Goal: Task Accomplishment & Management: Use online tool/utility

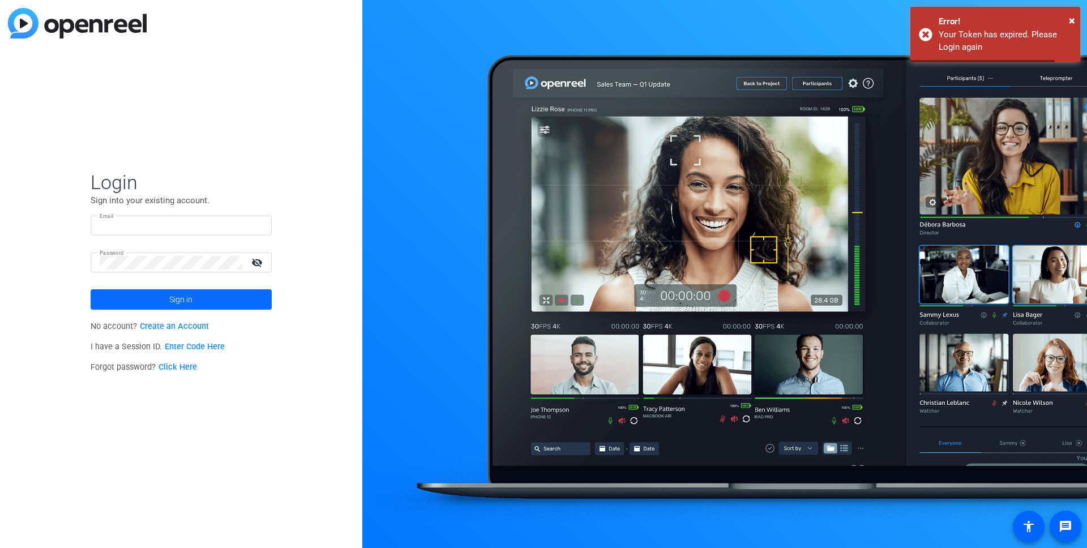
type input "james.zaguroli@capgroup.com"
click at [195, 306] on span at bounding box center [181, 299] width 181 height 27
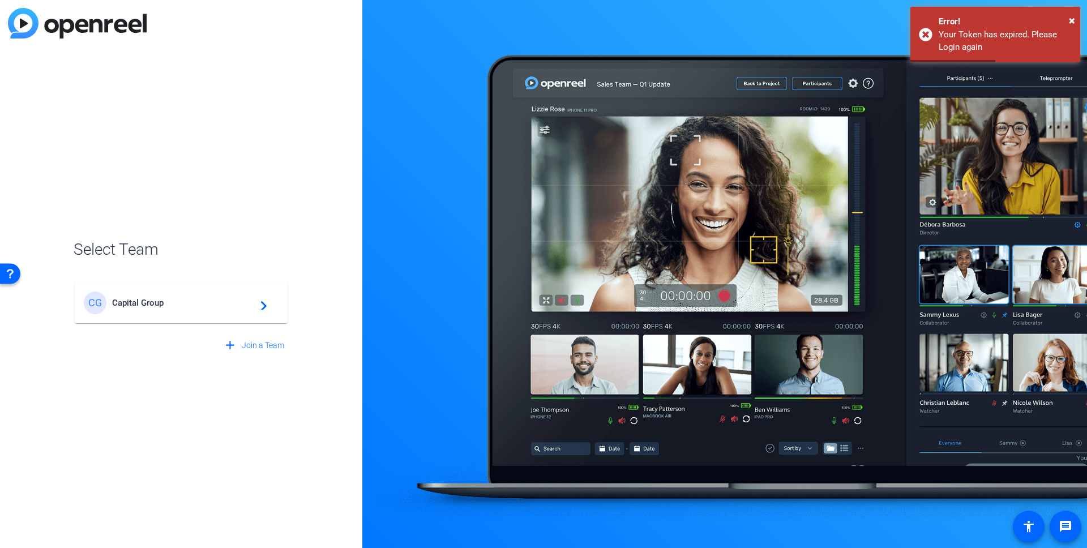
click at [230, 306] on span "Capital Group" at bounding box center [183, 303] width 142 height 10
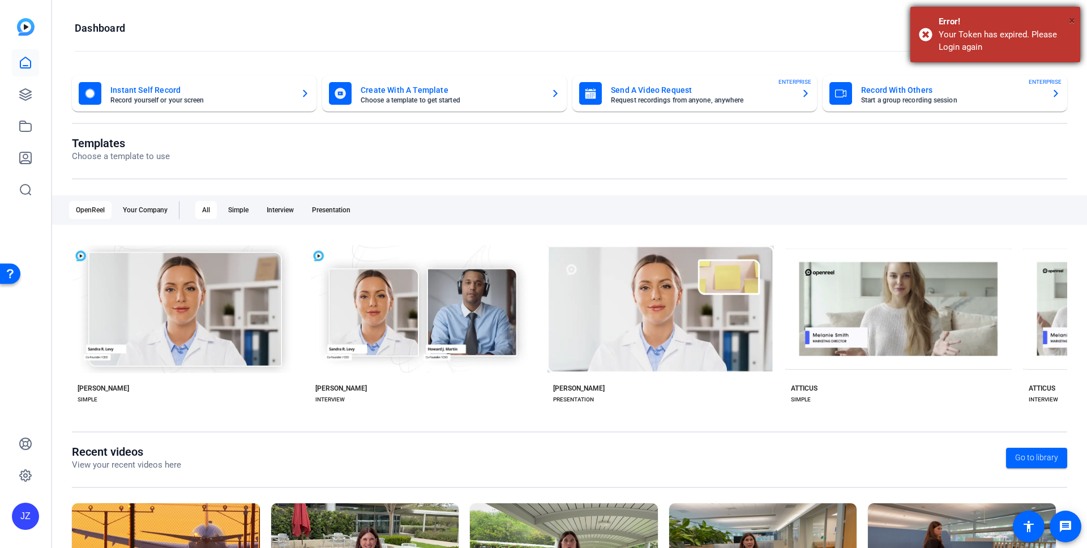
click at [1072, 14] on span "×" at bounding box center [1072, 21] width 6 height 14
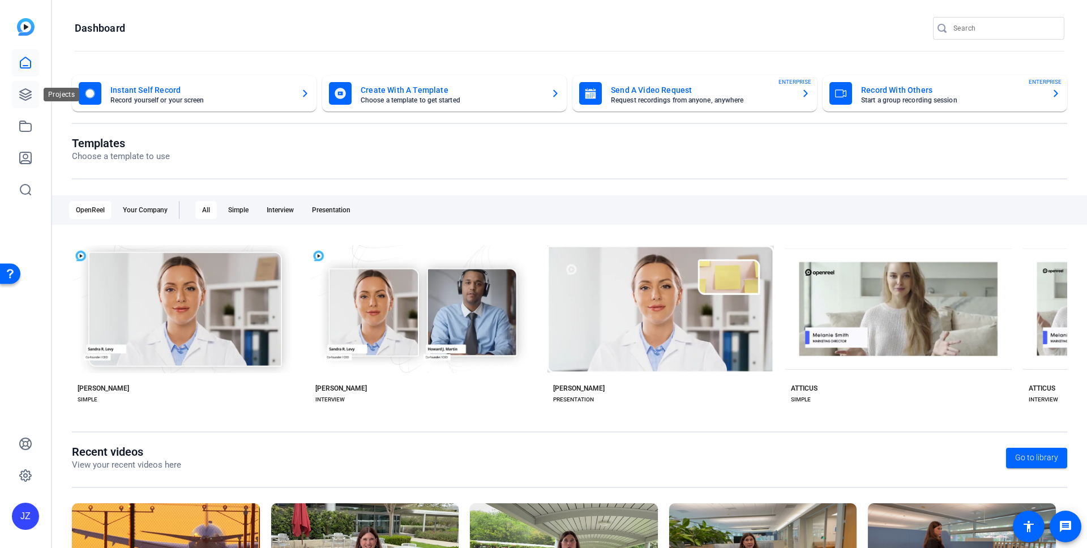
click at [27, 92] on icon at bounding box center [26, 95] width 14 height 14
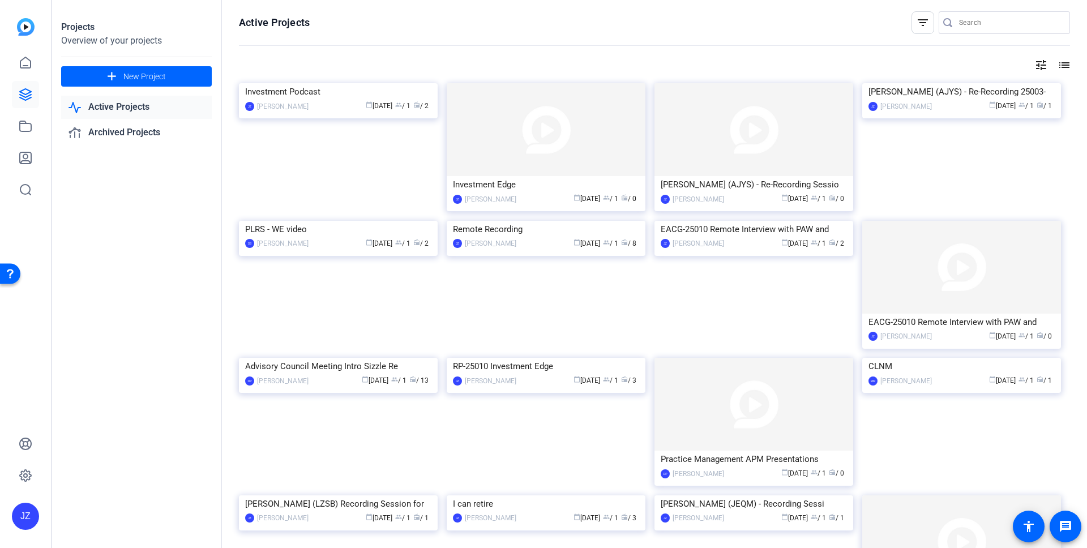
click at [758, 139] on img at bounding box center [754, 129] width 199 height 93
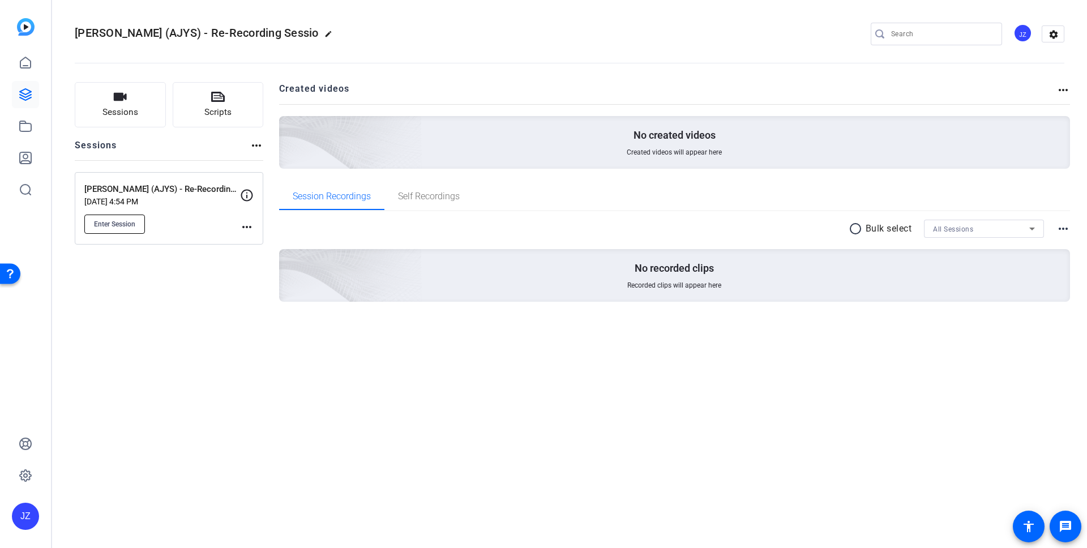
click at [135, 227] on span "Enter Session" at bounding box center [114, 224] width 41 height 9
drag, startPoint x: 28, startPoint y: 61, endPoint x: 39, endPoint y: 72, distance: 16.0
click at [28, 61] on icon at bounding box center [26, 63] width 14 height 14
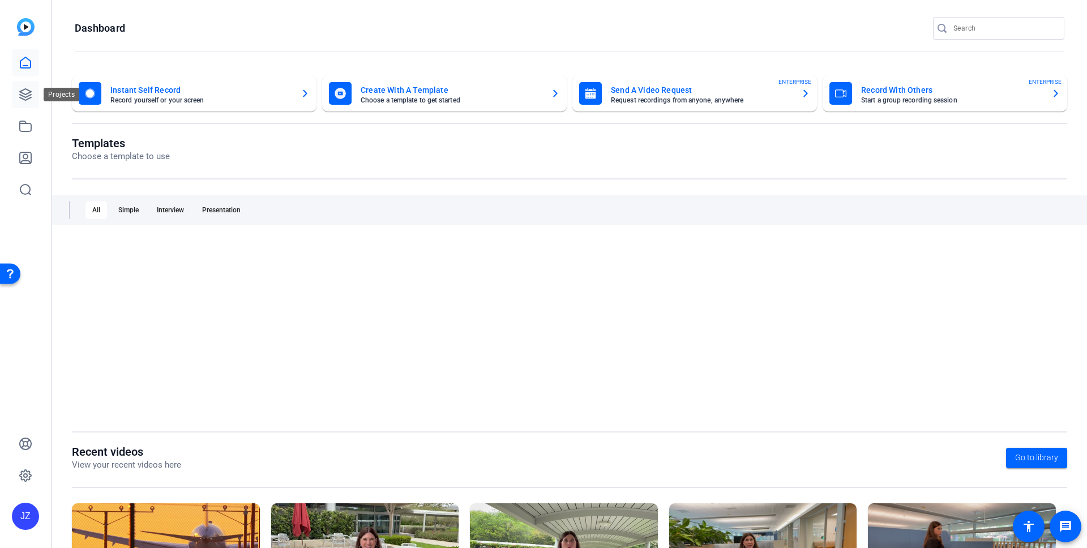
click at [23, 97] on icon at bounding box center [26, 95] width 14 height 14
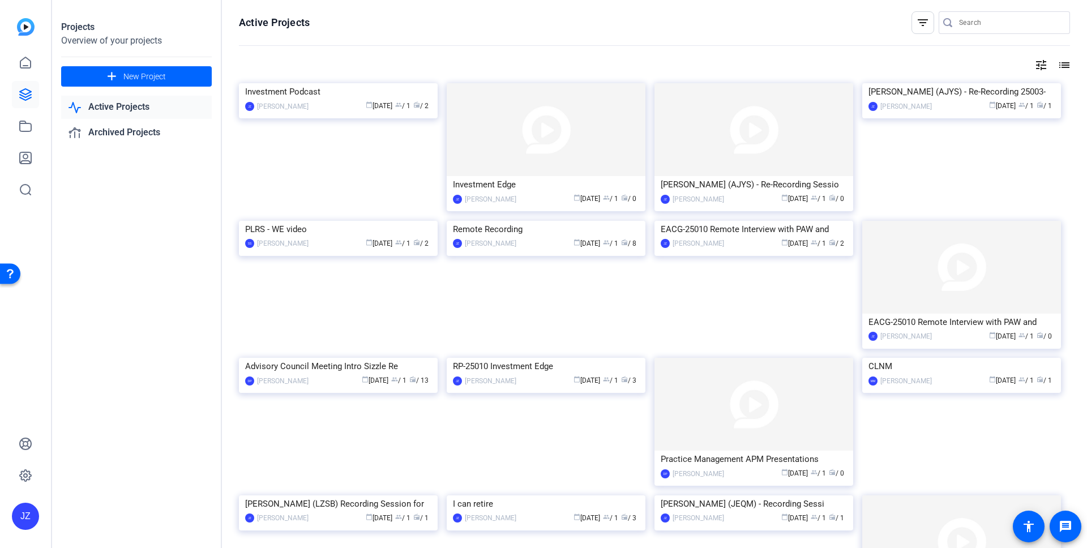
drag, startPoint x: 509, startPoint y: 42, endPoint x: 307, endPoint y: 34, distance: 202.3
click at [509, 42] on openreel-divider-bar at bounding box center [654, 46] width 831 height 24
click at [915, 101] on div "[PERSON_NAME]" at bounding box center [907, 106] width 52 height 11
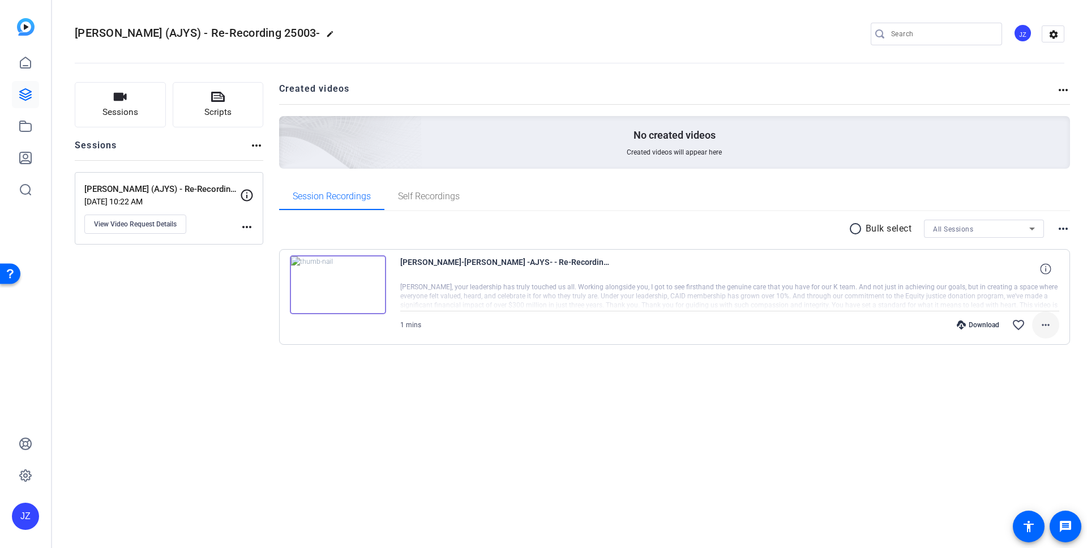
click at [1049, 322] on mat-icon "more_horiz" at bounding box center [1046, 325] width 14 height 14
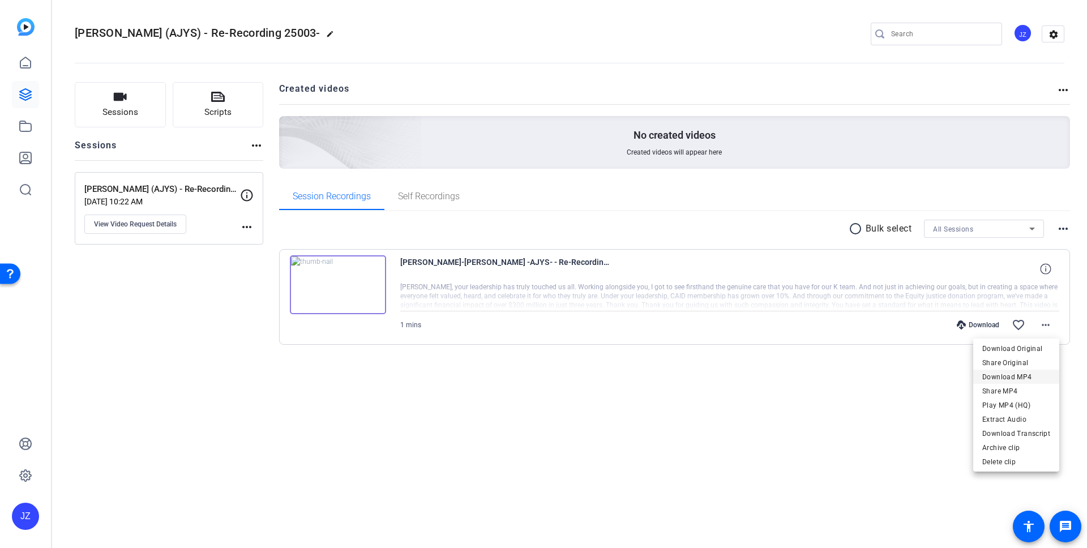
click at [1038, 375] on span "Download MP4" at bounding box center [1016, 377] width 68 height 14
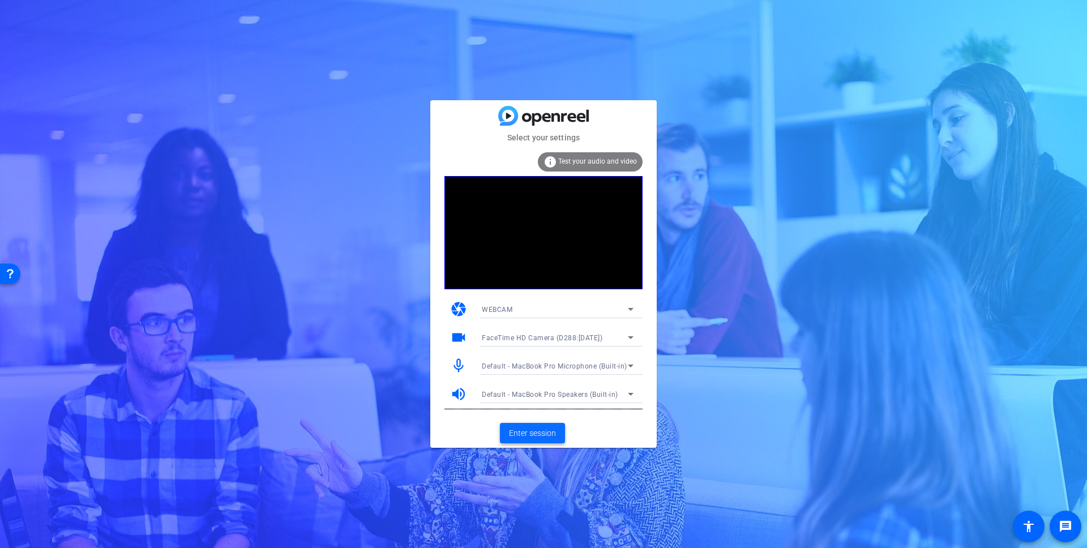
click at [533, 433] on span "Enter session" at bounding box center [532, 434] width 47 height 12
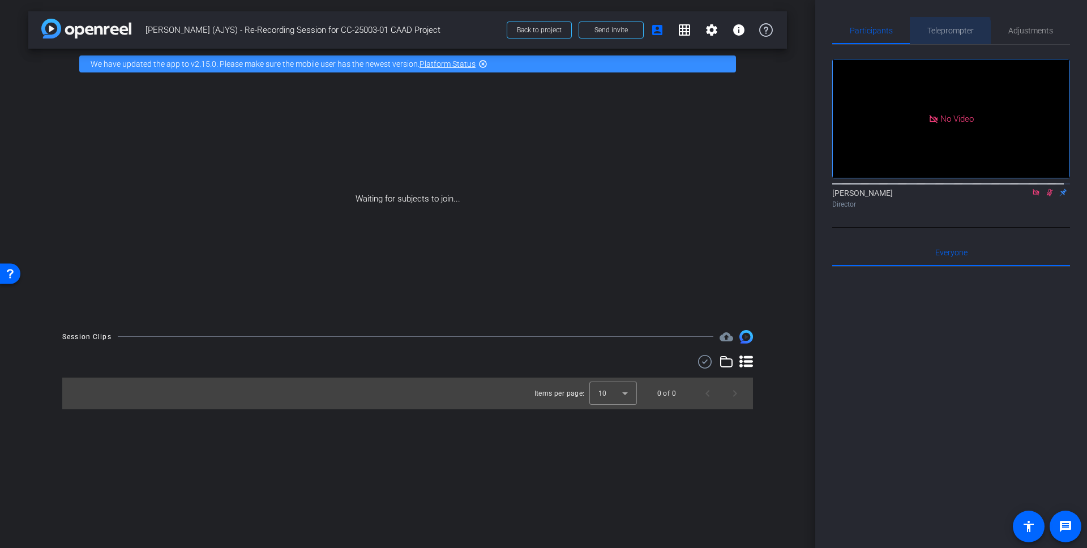
click at [937, 36] on span "Teleprompter" at bounding box center [951, 30] width 46 height 27
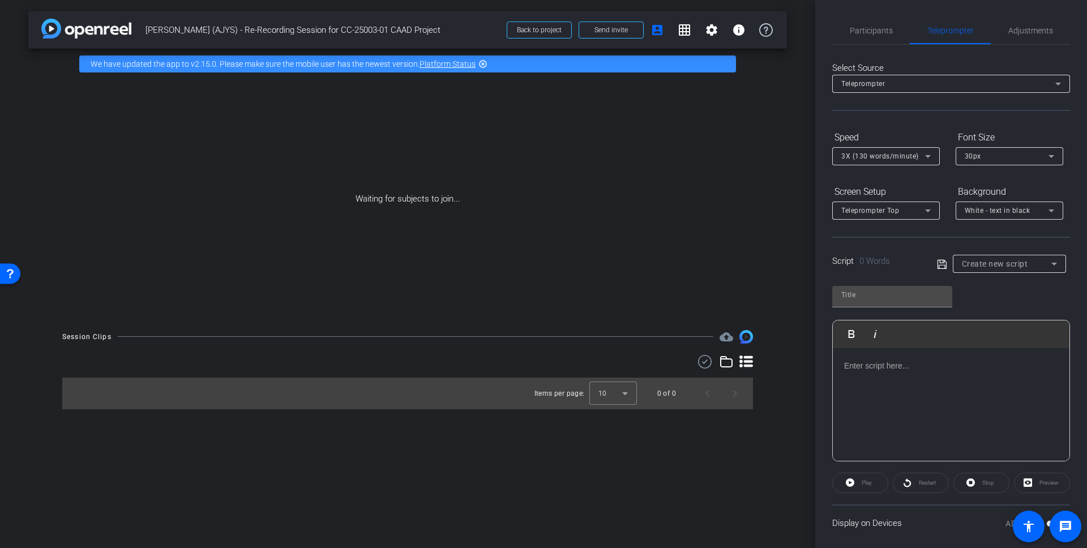
click at [909, 370] on p at bounding box center [951, 366] width 214 height 12
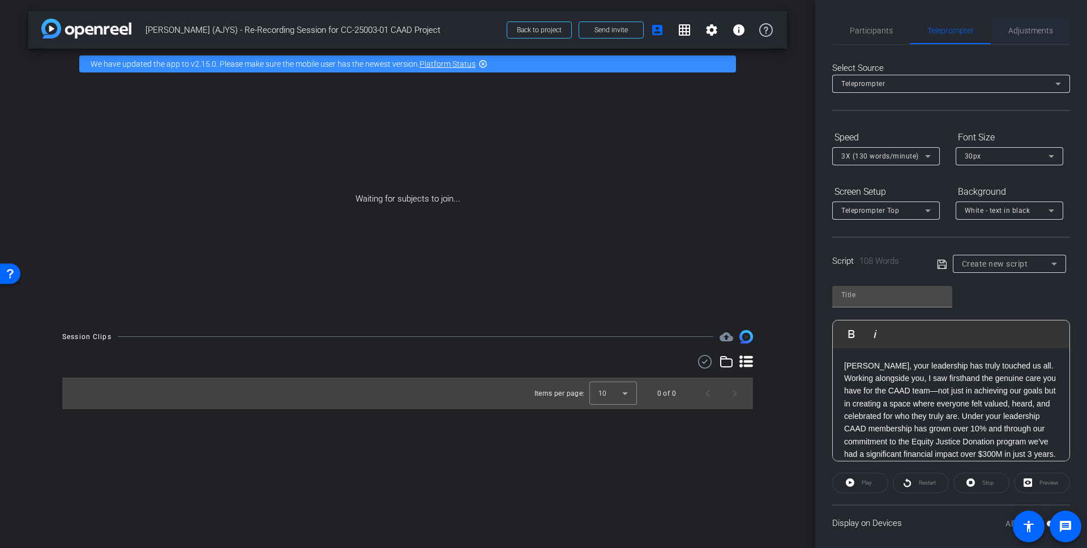
click at [1024, 29] on span "Adjustments" at bounding box center [1031, 31] width 45 height 8
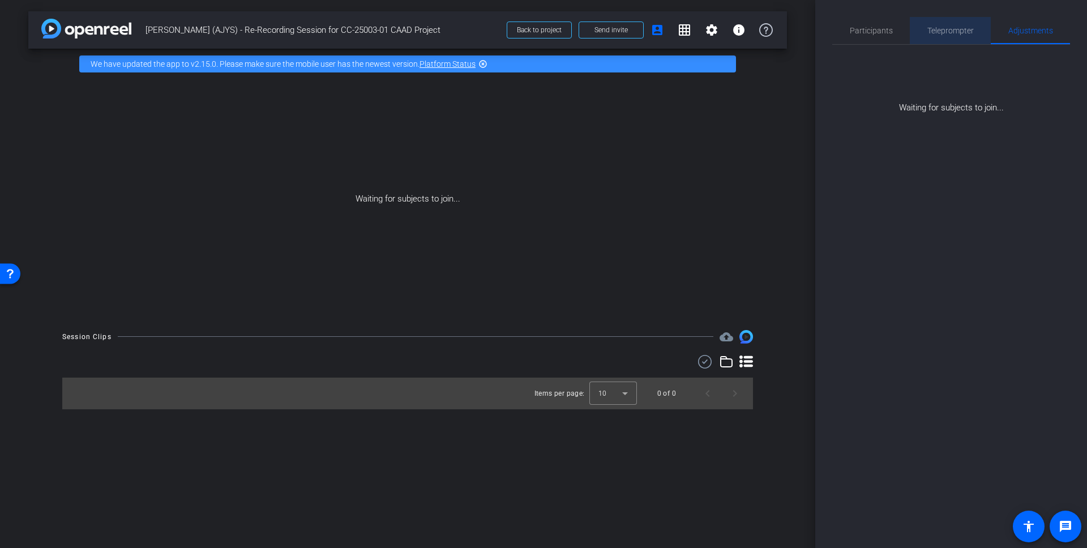
drag, startPoint x: 928, startPoint y: 30, endPoint x: 913, endPoint y: 31, distance: 14.2
click at [928, 30] on span "Teleprompter" at bounding box center [951, 31] width 46 height 8
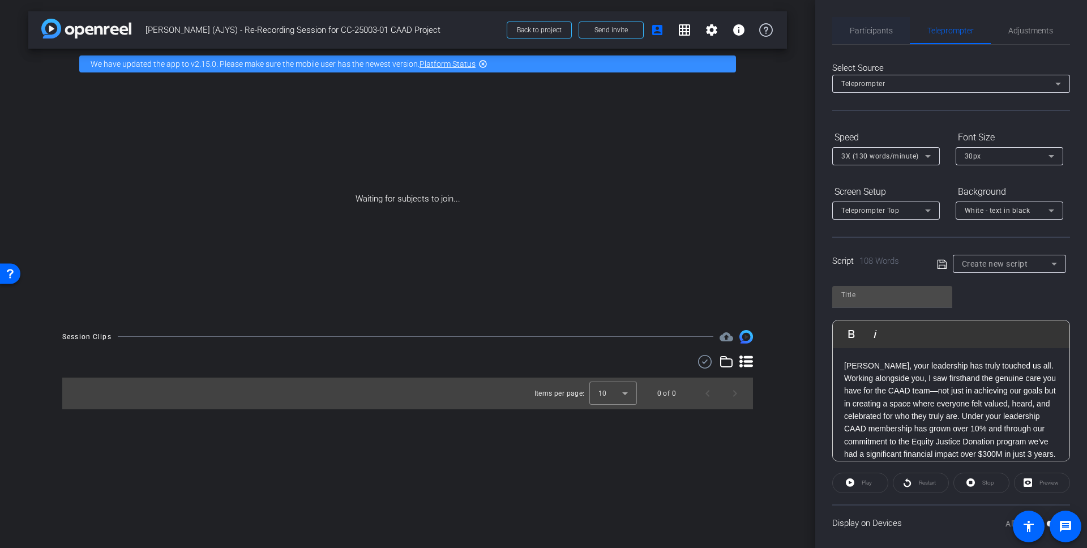
click at [869, 34] on span "Participants" at bounding box center [871, 31] width 43 height 8
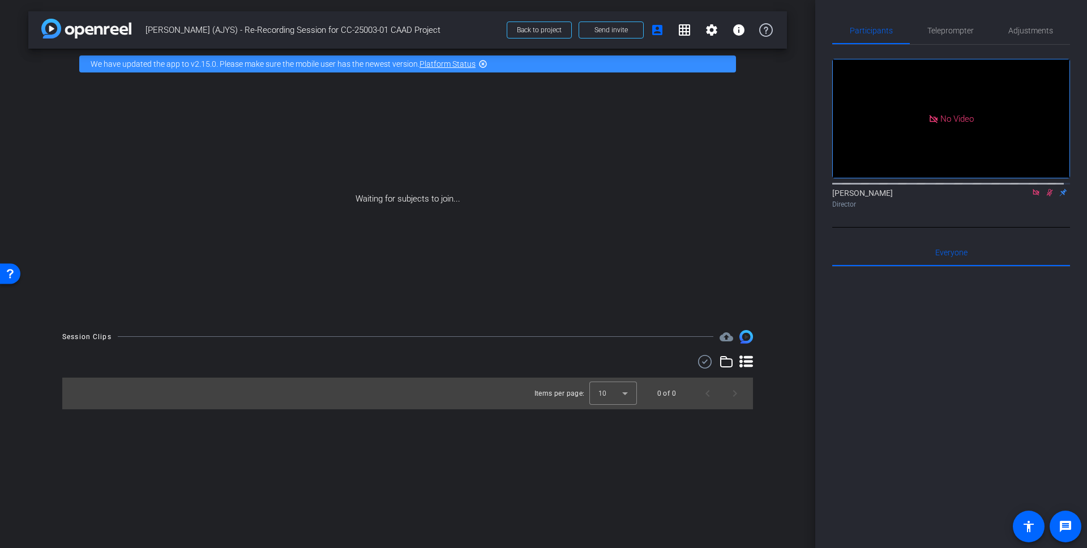
click at [1032, 189] on icon at bounding box center [1036, 193] width 9 height 8
click at [1044, 210] on div "Director" at bounding box center [951, 204] width 238 height 10
click at [1044, 197] on mat-icon "flip" at bounding box center [1050, 192] width 14 height 10
click at [1057, 205] on div "[PERSON_NAME] flip Director" at bounding box center [951, 198] width 238 height 22
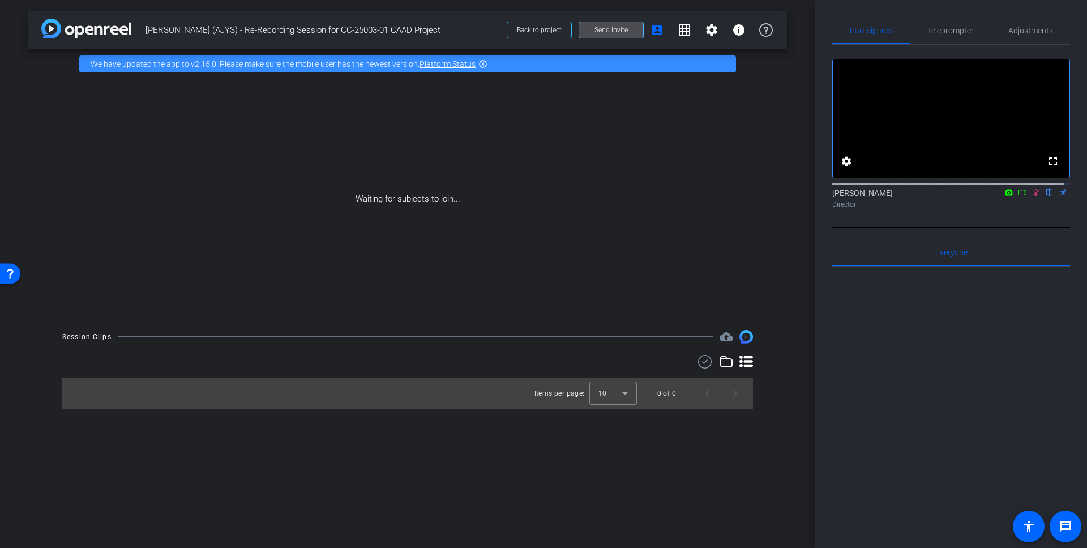
click at [605, 32] on span "Send invite" at bounding box center [611, 29] width 33 height 9
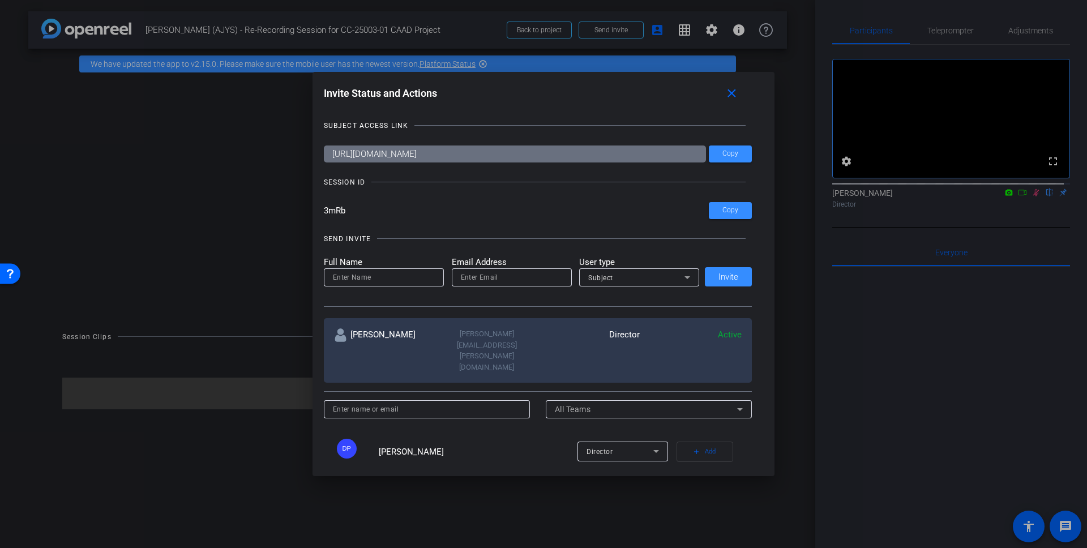
drag, startPoint x: 356, startPoint y: 214, endPoint x: 306, endPoint y: 224, distance: 50.2
click at [313, 213] on div "Invite Status and Actions close SUBJECT ACCESS LINK [URL][DOMAIN_NAME] Copy SES…" at bounding box center [544, 274] width 463 height 404
click at [739, 93] on mat-icon "close" at bounding box center [732, 94] width 14 height 14
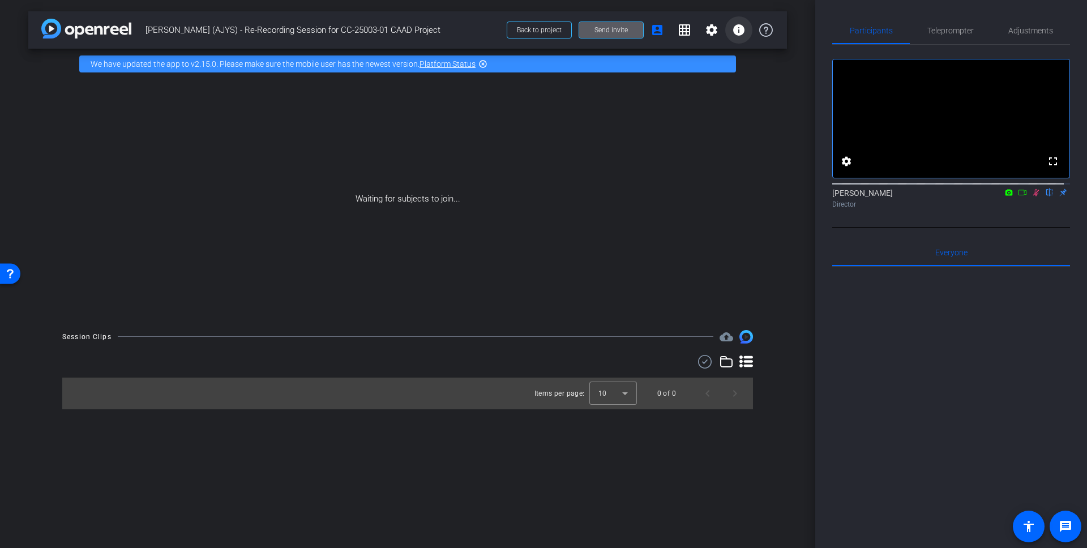
click at [741, 32] on mat-icon "info" at bounding box center [739, 30] width 14 height 14
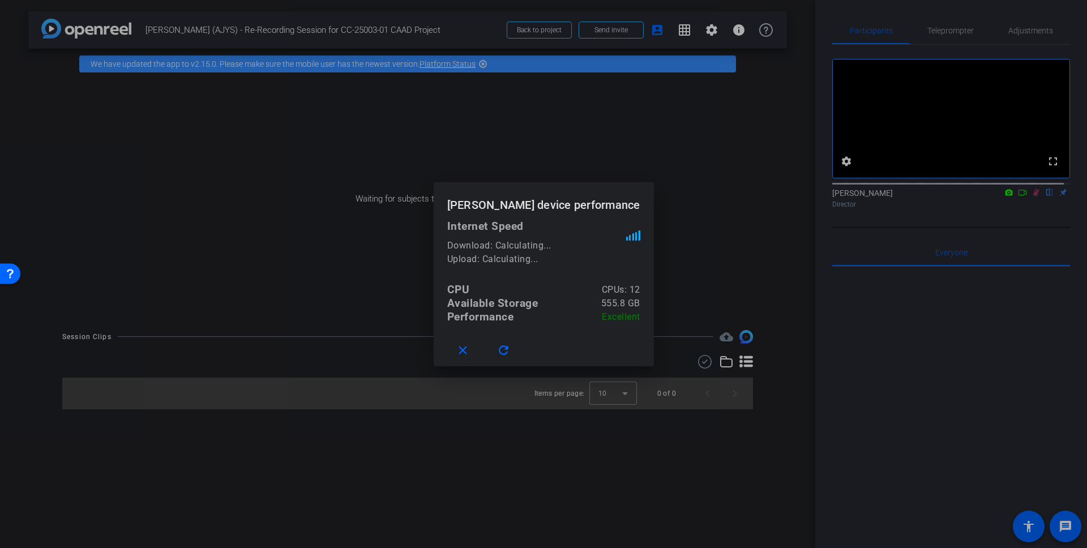
drag, startPoint x: 680, startPoint y: 153, endPoint x: 683, endPoint y: 143, distance: 10.7
click at [680, 153] on div at bounding box center [543, 274] width 1087 height 548
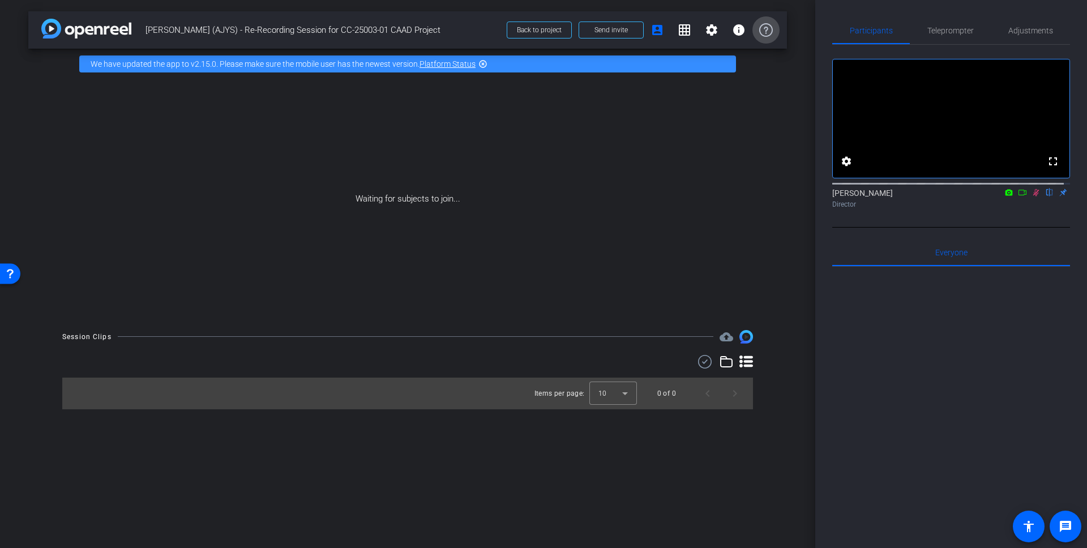
click at [770, 27] on icon at bounding box center [766, 30] width 14 height 14
click at [606, 32] on span "Send invite" at bounding box center [611, 29] width 33 height 9
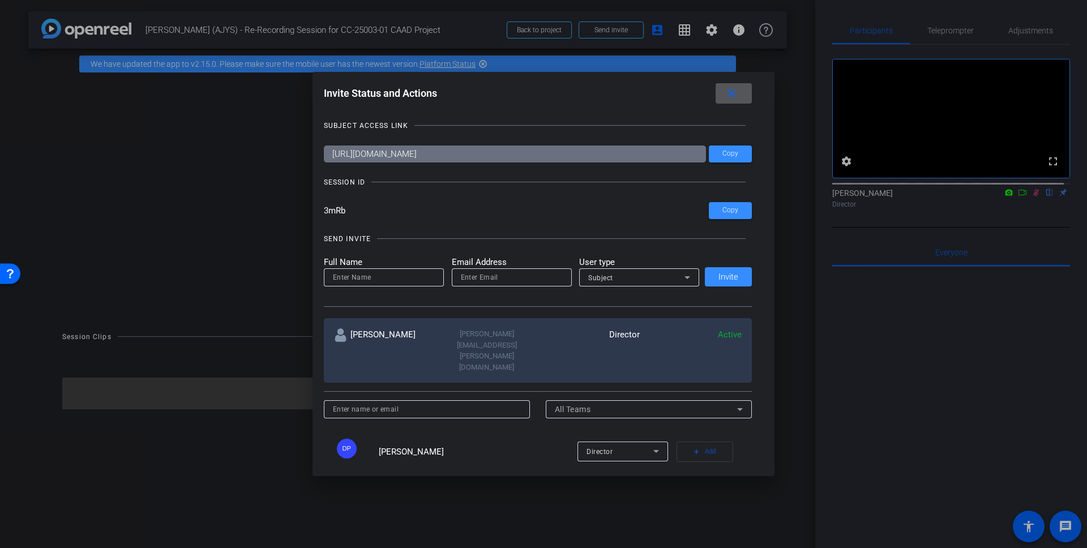
click at [738, 93] on mat-icon "close" at bounding box center [732, 94] width 14 height 14
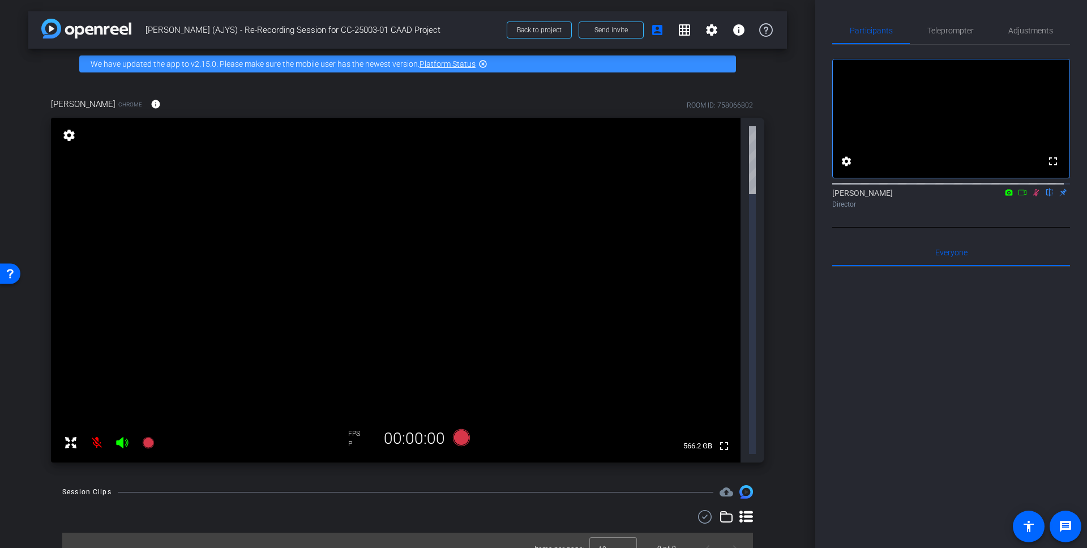
click at [1033, 196] on icon at bounding box center [1036, 192] width 6 height 7
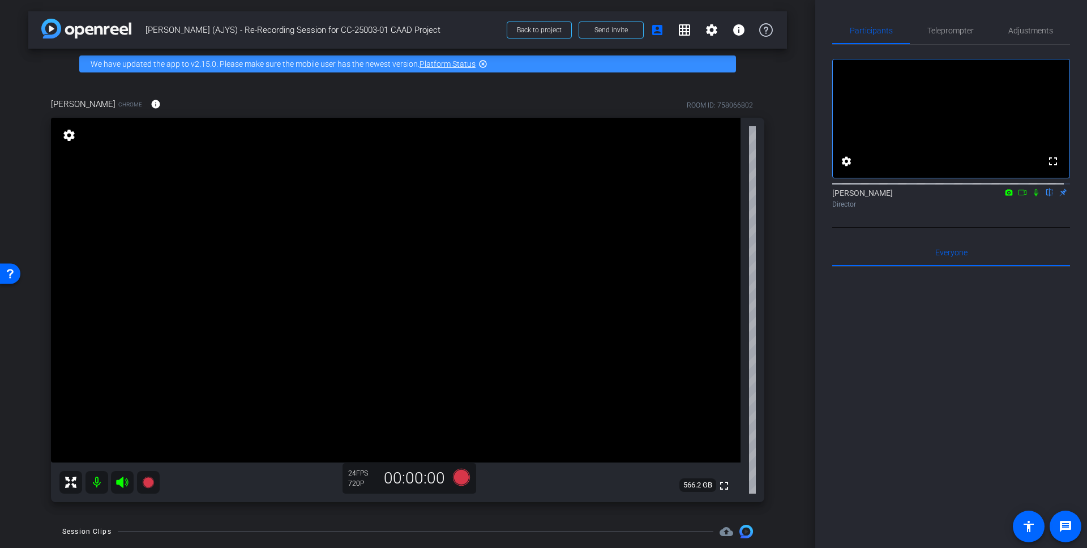
drag, startPoint x: 843, startPoint y: 343, endPoint x: 539, endPoint y: 193, distance: 338.6
click at [840, 341] on div at bounding box center [951, 407] width 238 height 280
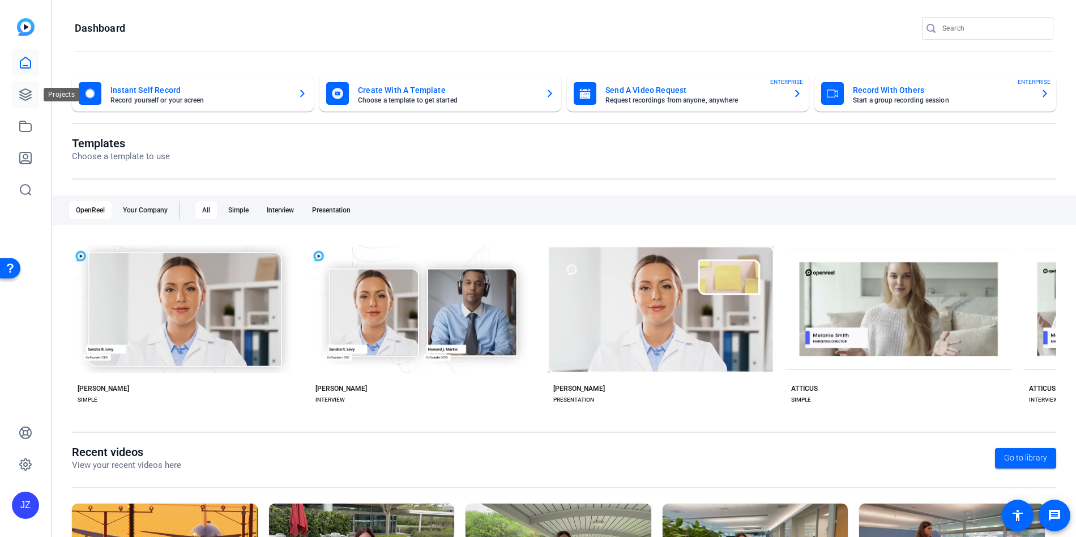
click at [27, 100] on icon at bounding box center [26, 95] width 14 height 14
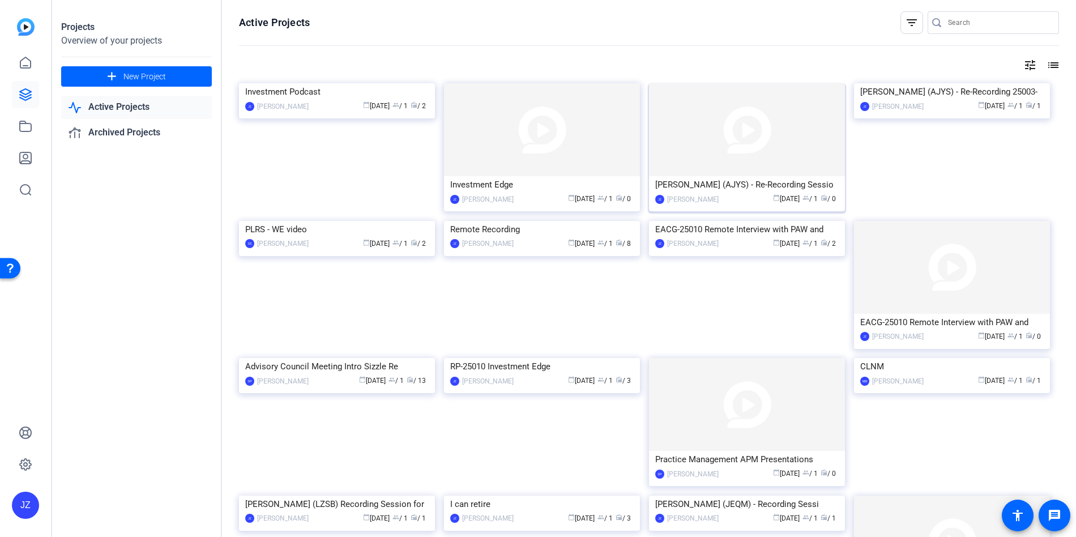
click at [729, 157] on img at bounding box center [747, 129] width 196 height 93
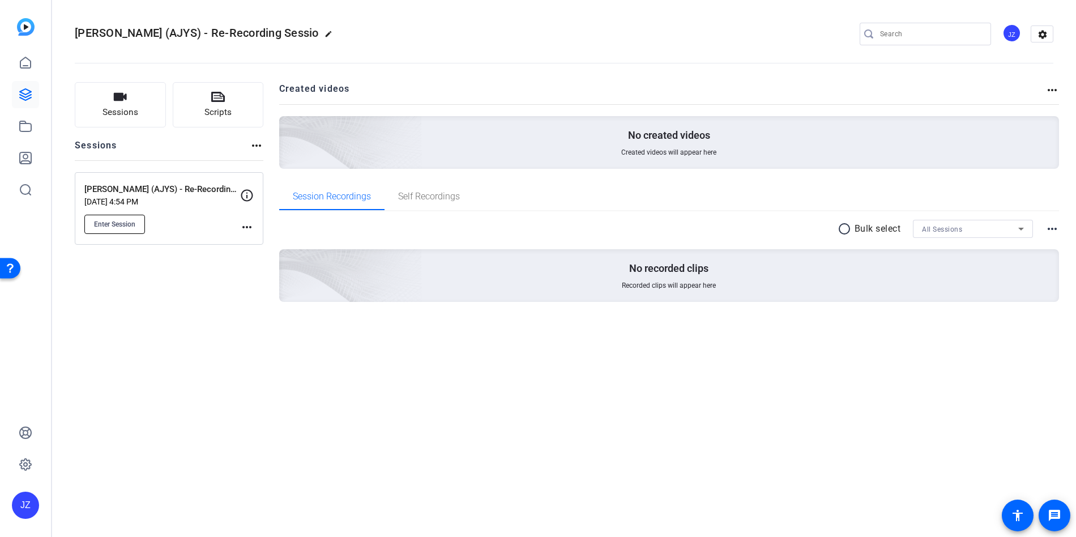
click at [140, 221] on button "Enter Session" at bounding box center [114, 224] width 61 height 19
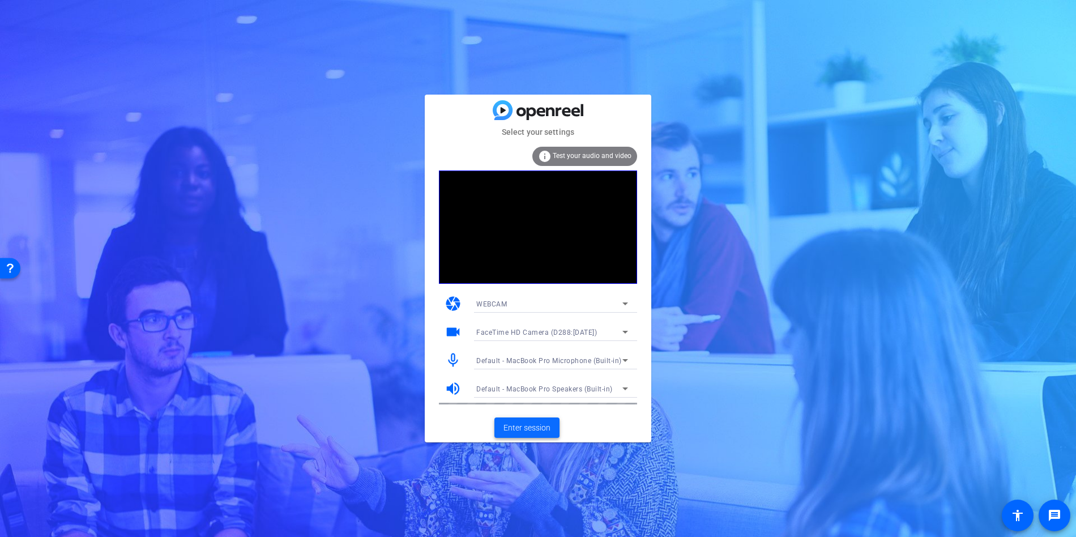
click at [526, 431] on span "Enter session" at bounding box center [526, 428] width 47 height 12
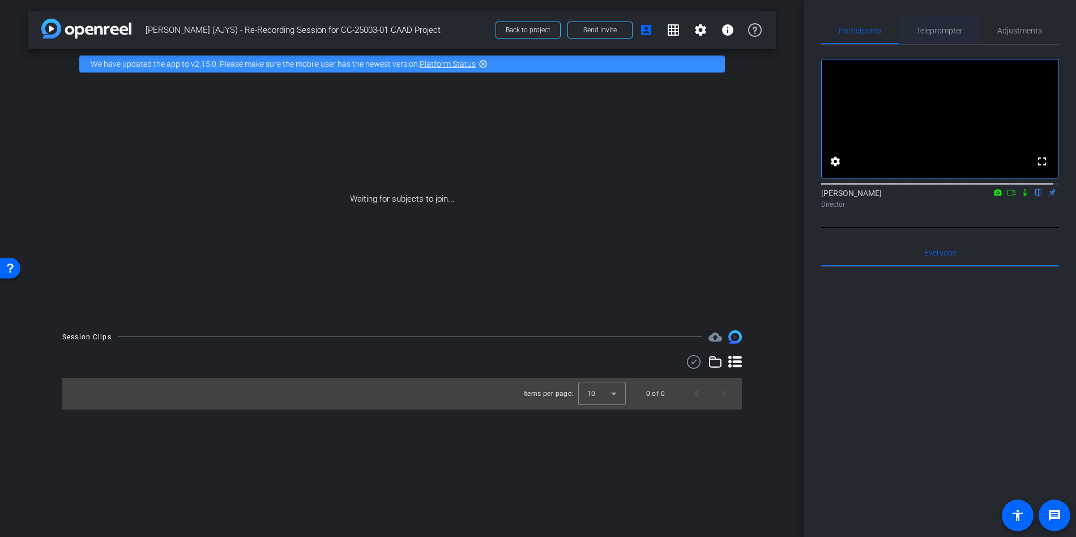
click at [952, 33] on span "Teleprompter" at bounding box center [939, 31] width 46 height 8
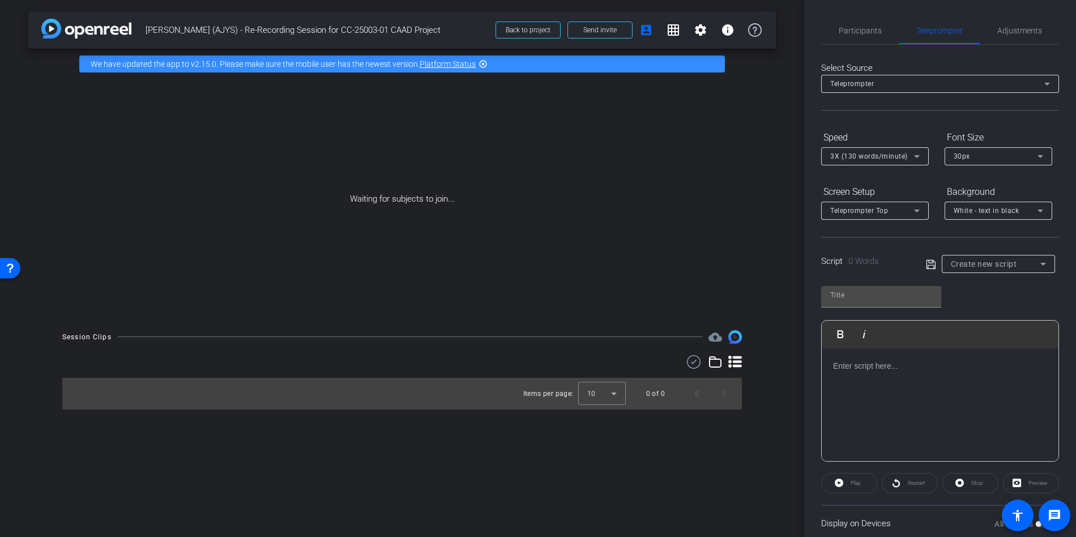
drag, startPoint x: 903, startPoint y: 366, endPoint x: 842, endPoint y: 386, distance: 64.5
click at [903, 366] on p at bounding box center [940, 366] width 214 height 12
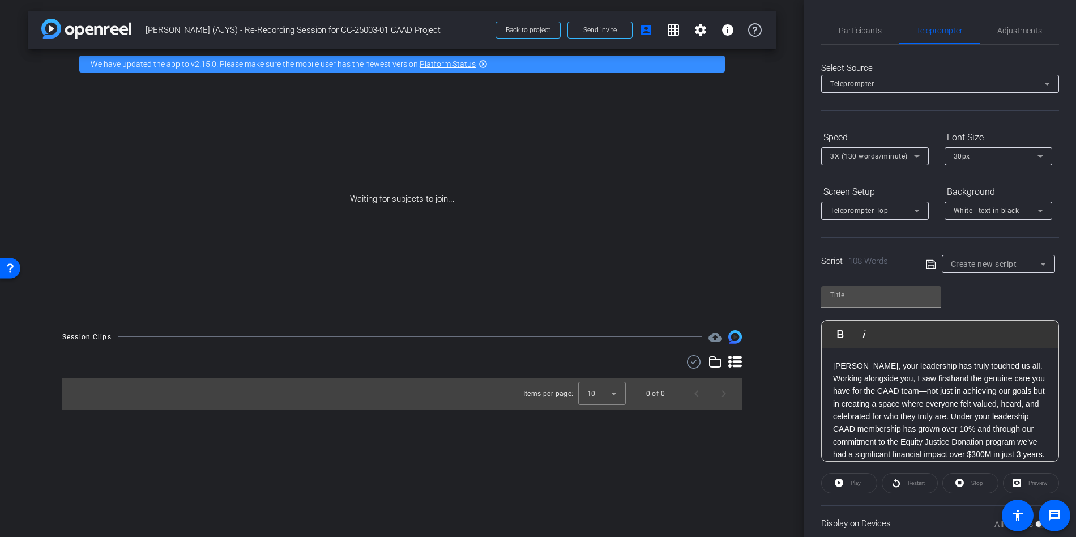
click at [901, 159] on span "3X (130 words/minute)" at bounding box center [869, 156] width 78 height 8
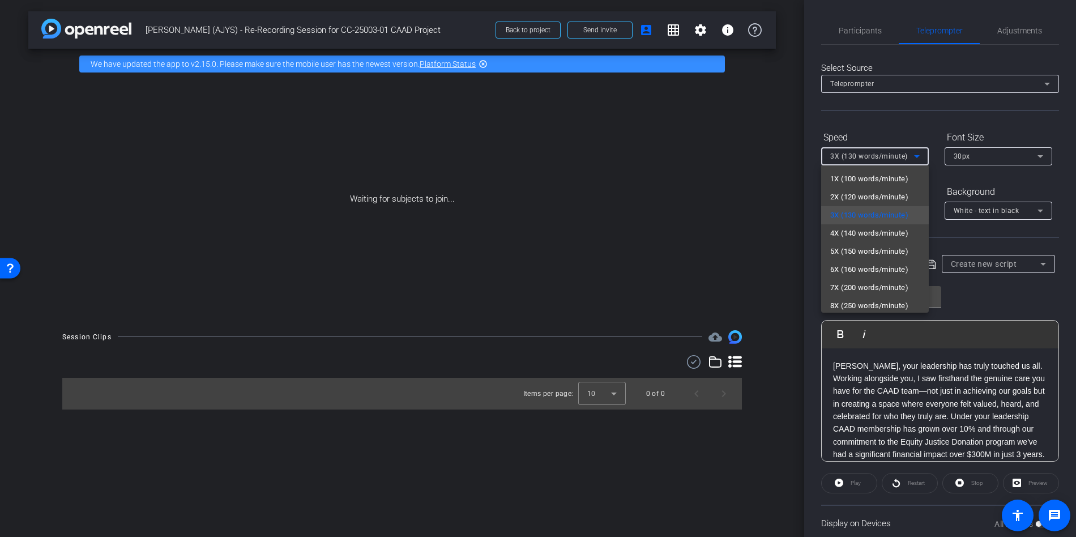
click at [896, 129] on div at bounding box center [538, 268] width 1076 height 537
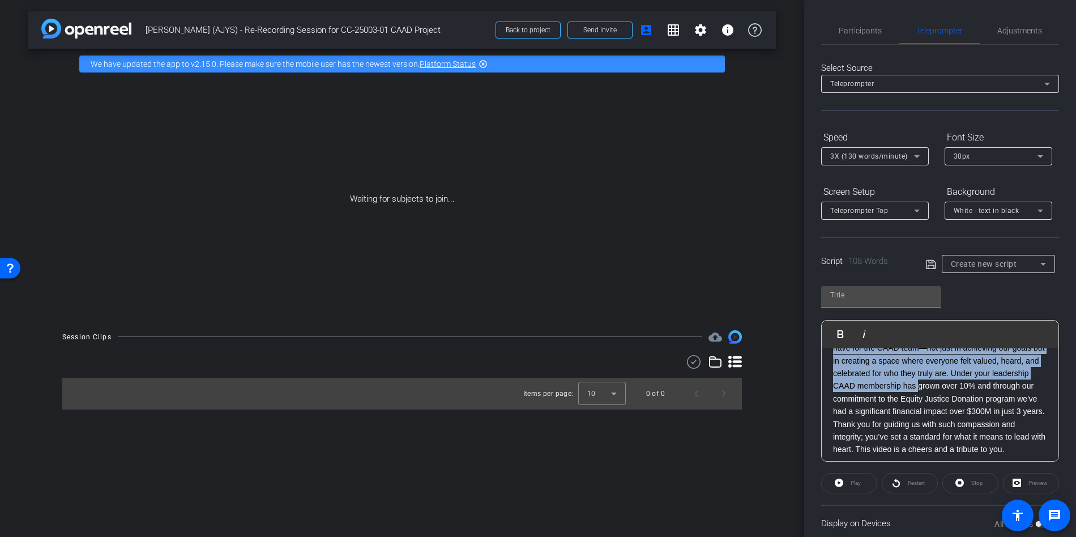
scroll to position [62, 0]
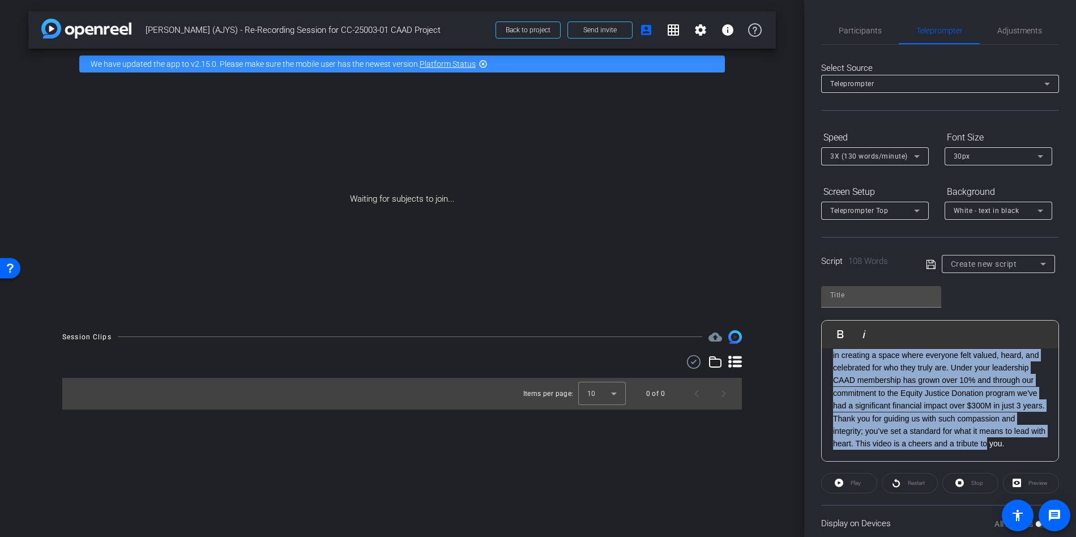
drag, startPoint x: 832, startPoint y: 366, endPoint x: 933, endPoint y: 426, distance: 117.8
click at [1048, 475] on openreel-capture-teleprompter "Speed 3X (130 words/minute) Font Size 30px Screen Setup Teleprompter Top Backgr…" at bounding box center [940, 334] width 238 height 413
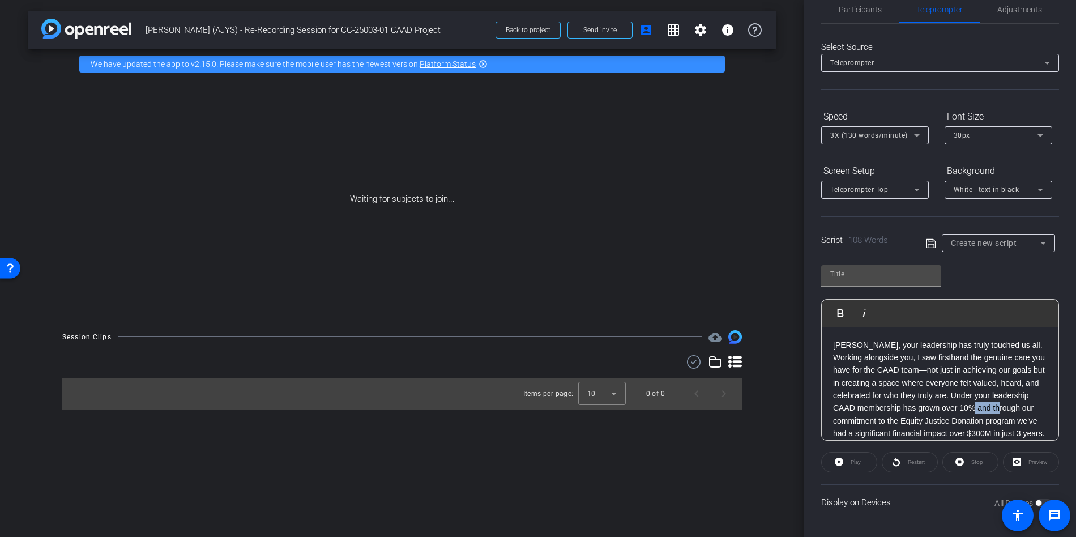
scroll to position [0, 0]
click at [851, 385] on span "[PERSON_NAME], your leadership has truly touched us all. Working alongside you,…" at bounding box center [939, 408] width 212 height 136
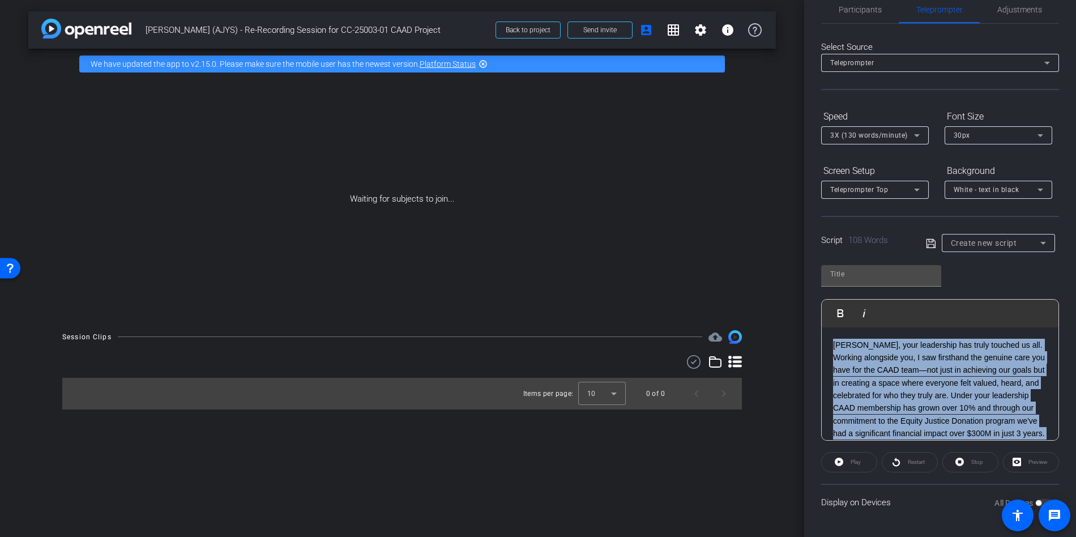
scroll to position [62, 0]
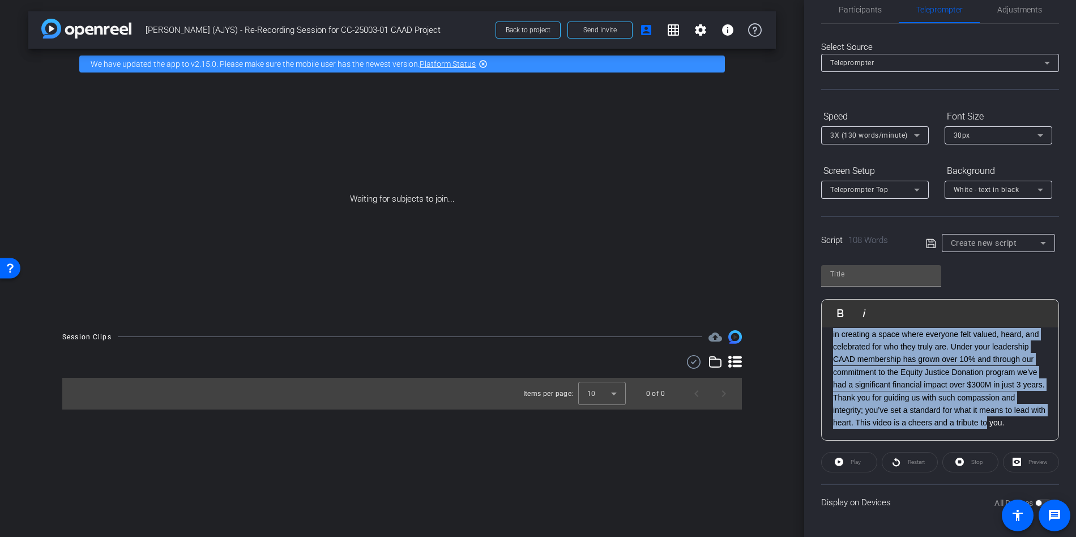
drag, startPoint x: 834, startPoint y: 347, endPoint x: 954, endPoint y: 411, distance: 136.0
click at [1017, 431] on div "[PERSON_NAME], your leadership has truly touched us all. Working alongside you,…" at bounding box center [940, 360] width 237 height 162
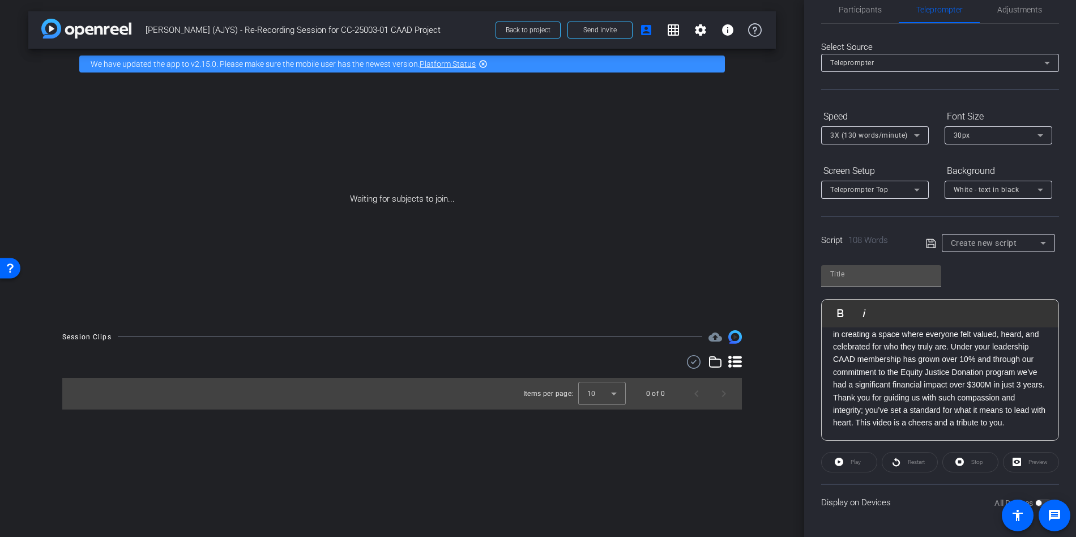
click at [843, 348] on span "[PERSON_NAME], your leadership has truly touched us all. Working alongside you,…" at bounding box center [939, 360] width 212 height 136
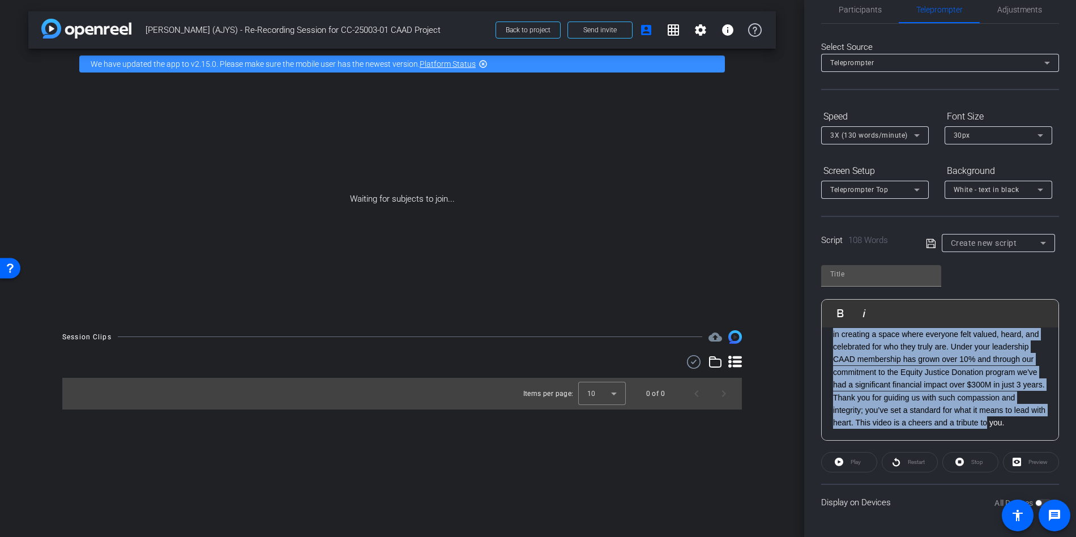
click at [843, 348] on span "[PERSON_NAME], your leadership has truly touched us all. Working alongside you,…" at bounding box center [939, 360] width 212 height 136
copy span "[PERSON_NAME], your leadership has truly touched us all. Working alongside you,…"
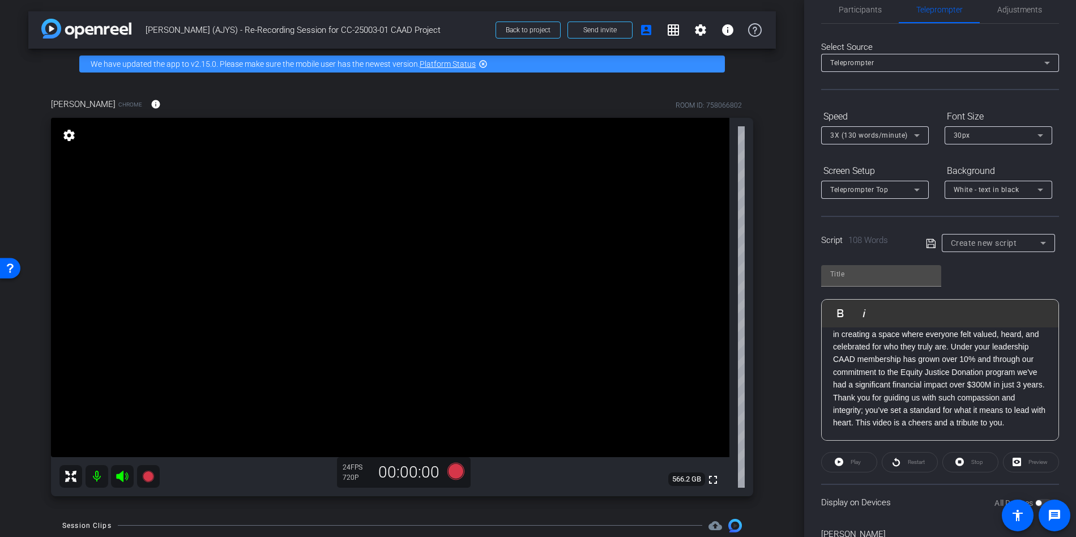
click at [924, 379] on p "[PERSON_NAME], your leadership has truly touched us all. Working alongside you,…" at bounding box center [940, 359] width 214 height 139
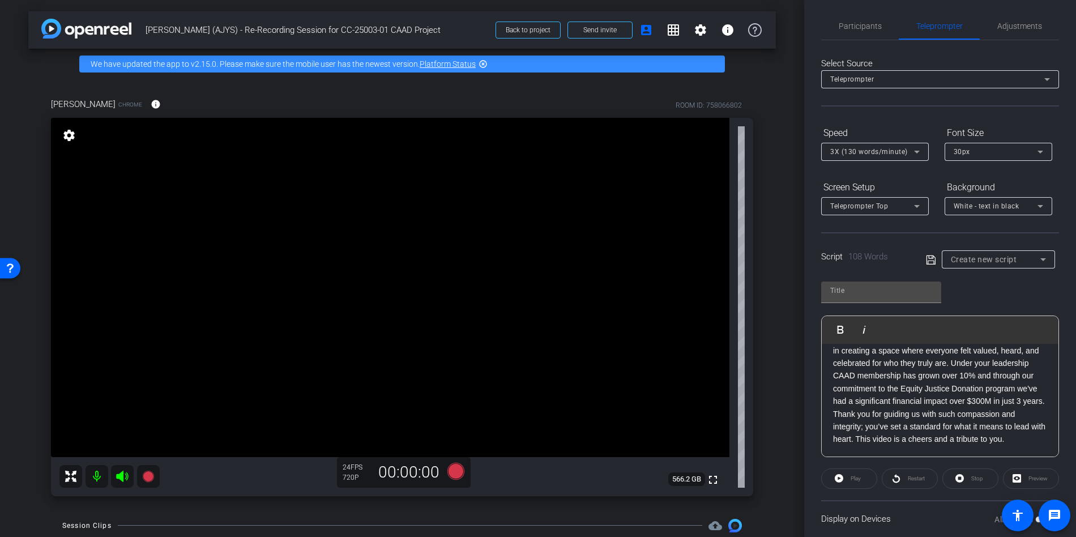
scroll to position [0, 0]
click at [1003, 36] on span "Adjustments" at bounding box center [1019, 30] width 45 height 27
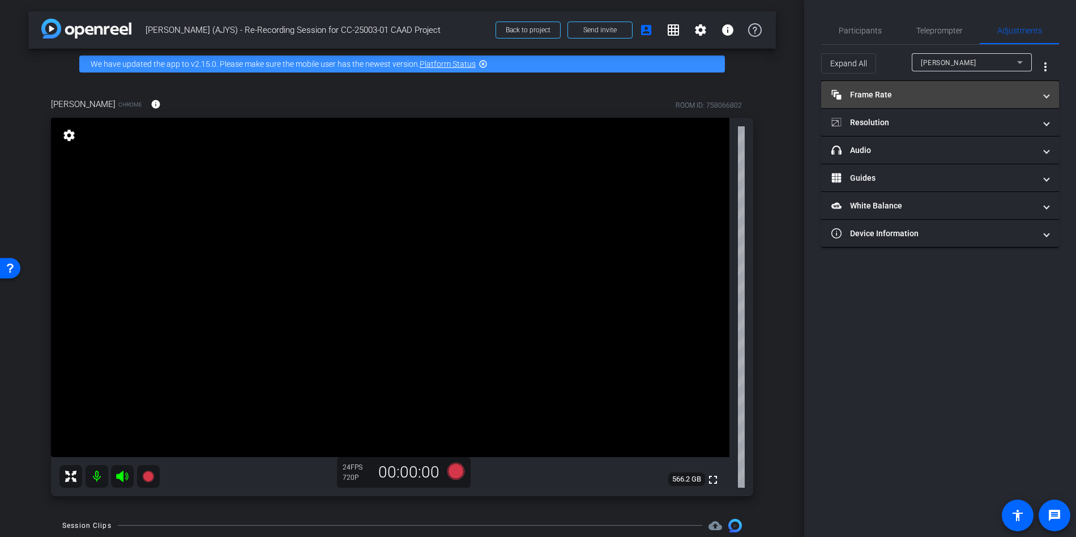
click at [900, 101] on mat-expansion-panel-header "Frame Rate Frame Rate" at bounding box center [940, 94] width 238 height 27
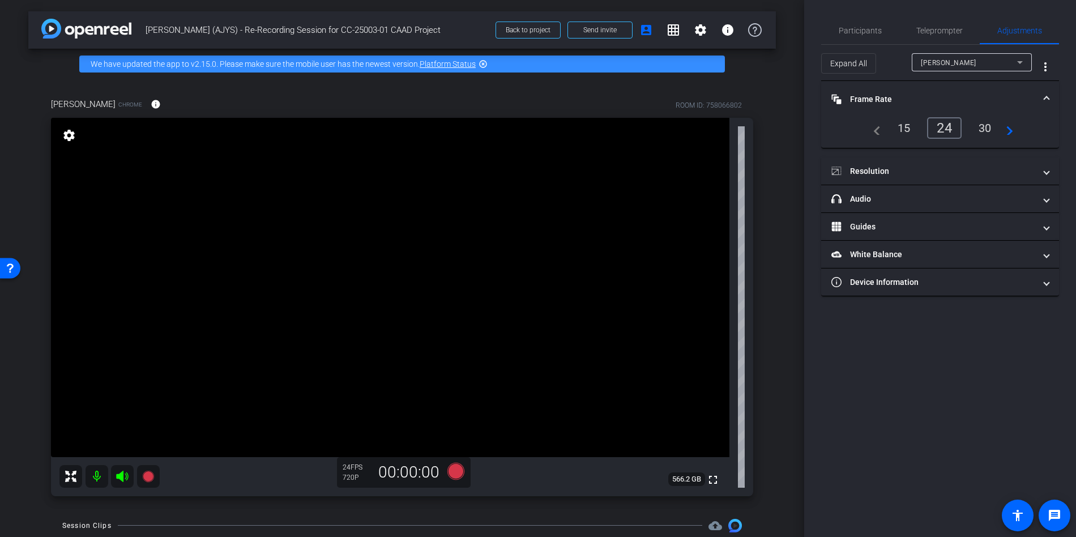
click at [1011, 131] on mat-icon "navigate_next" at bounding box center [1006, 128] width 14 height 14
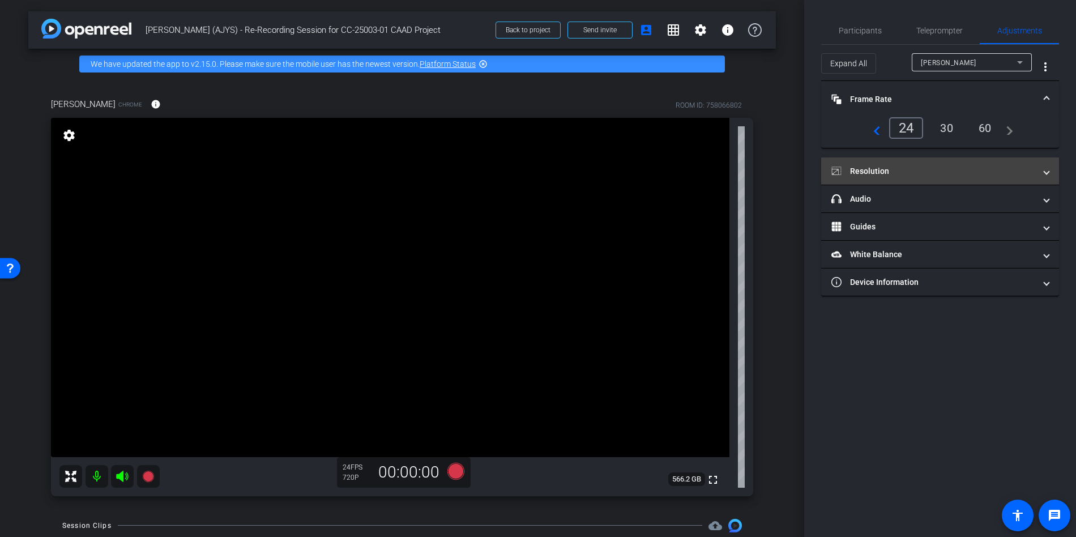
click at [928, 174] on mat-panel-title "Resolution" at bounding box center [933, 171] width 204 height 12
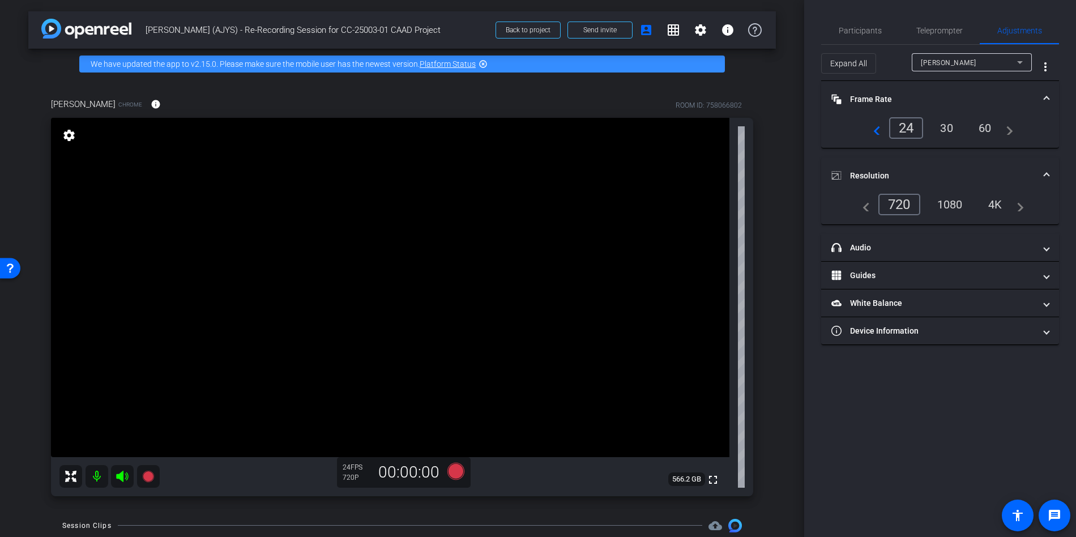
drag, startPoint x: 956, startPoint y: 205, endPoint x: 951, endPoint y: 213, distance: 9.6
click at [956, 205] on div "1080" at bounding box center [950, 204] width 42 height 19
click at [944, 36] on span "Teleprompter" at bounding box center [939, 30] width 46 height 27
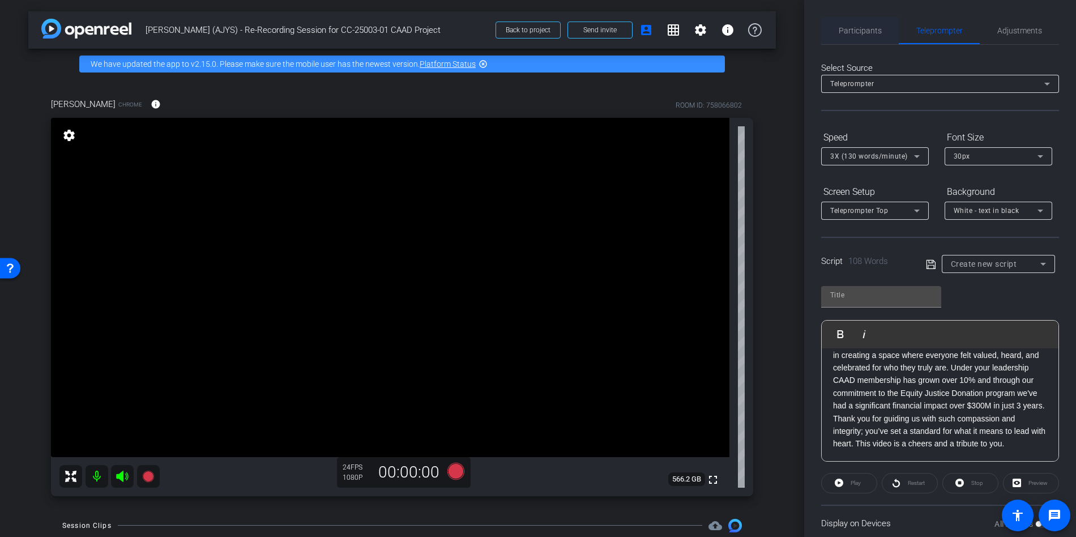
click at [851, 35] on span "Participants" at bounding box center [860, 30] width 43 height 27
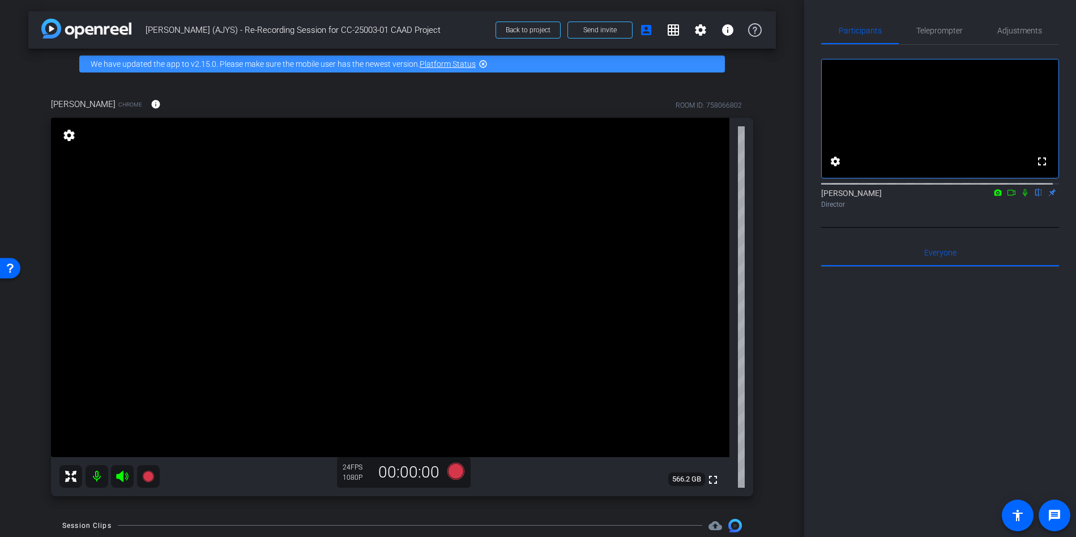
click at [484, 65] on mat-icon "highlight_off" at bounding box center [482, 63] width 9 height 9
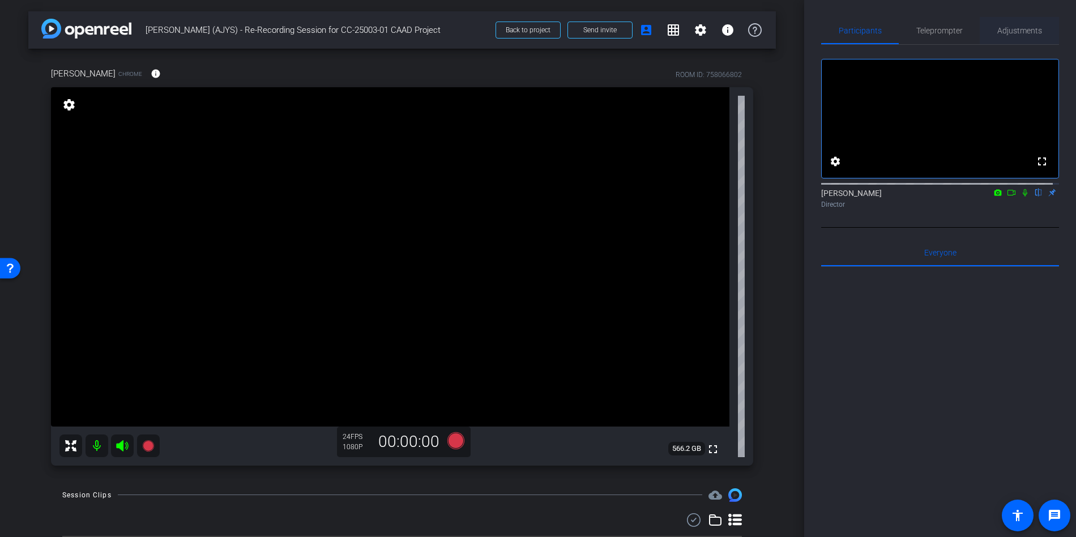
click at [1028, 35] on span "Adjustments" at bounding box center [1019, 31] width 45 height 8
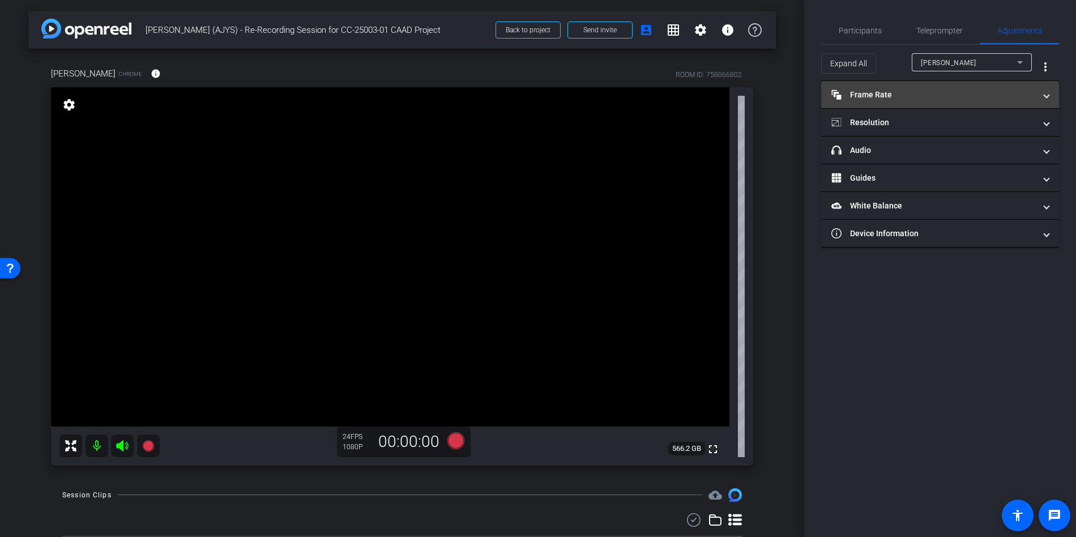
click at [899, 99] on mat-panel-title "Frame Rate Frame Rate" at bounding box center [933, 95] width 204 height 12
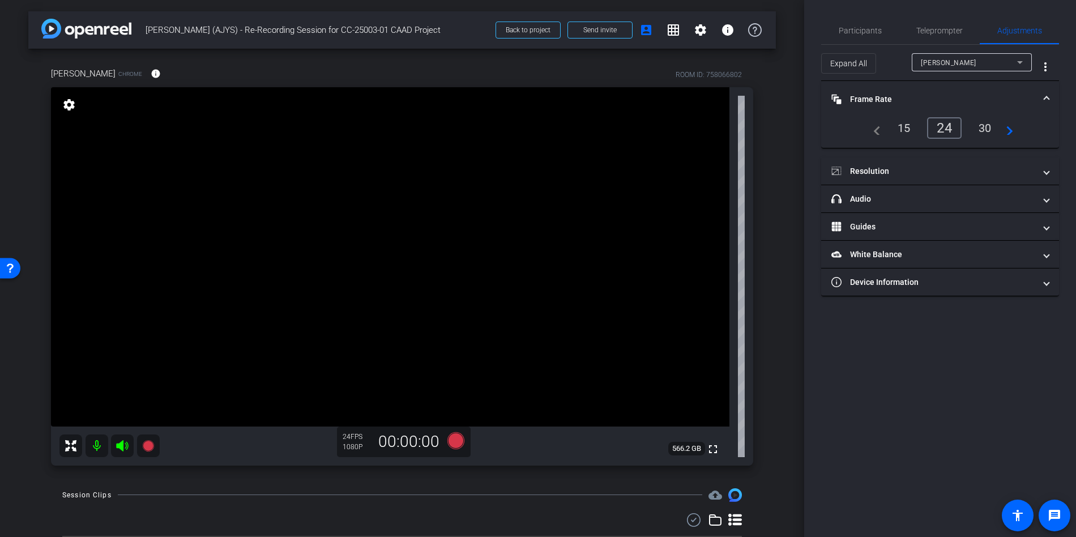
click at [982, 127] on div "30" at bounding box center [985, 127] width 30 height 19
click at [941, 32] on span "Teleprompter" at bounding box center [939, 31] width 46 height 8
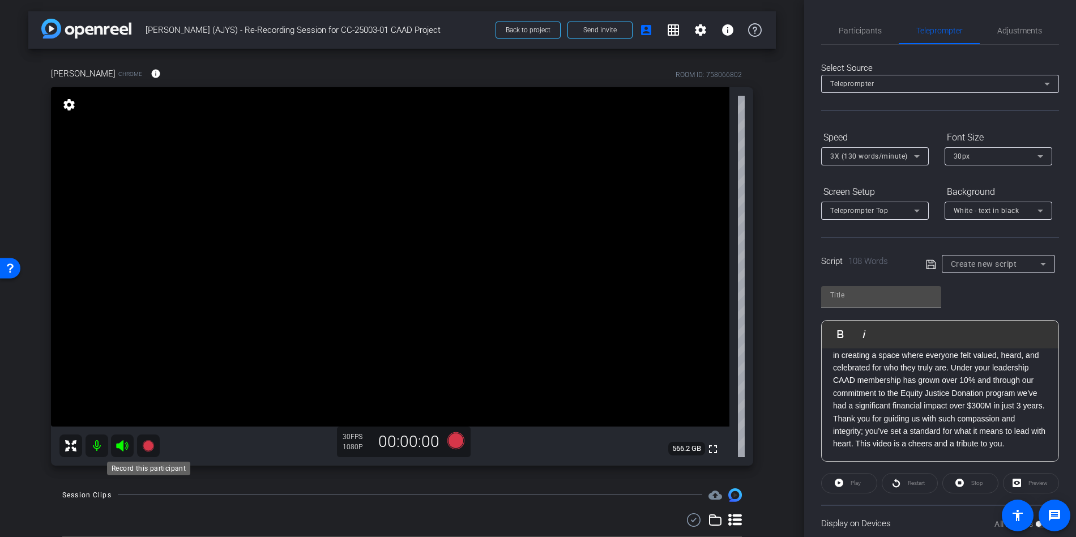
click at [147, 447] on icon at bounding box center [147, 444] width 11 height 11
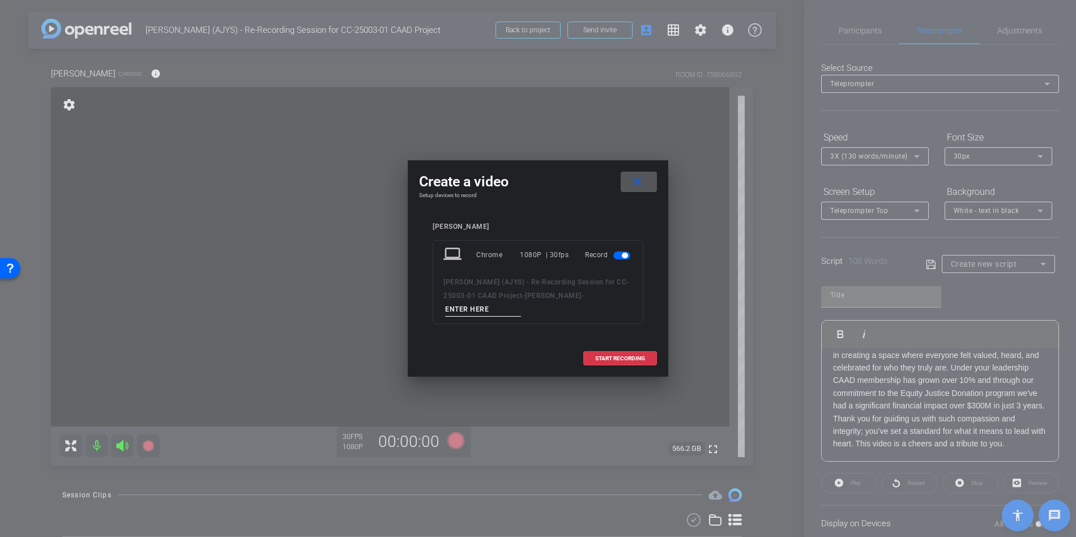
click at [502, 315] on div "laptop Chrome 1080P | 30fps Record Angela Sims (AJYS) - Re-Recording Session fo…" at bounding box center [538, 282] width 211 height 84
click at [497, 307] on input at bounding box center [483, 309] width 76 height 14
drag, startPoint x: 503, startPoint y: 311, endPoint x: 438, endPoint y: 307, distance: 65.2
click at [439, 307] on div "laptop Chrome 1080P | 30fps Record Angela Sims (AJYS) - Re-Recording Session fo…" at bounding box center [538, 282] width 211 height 84
type input "Take 1"
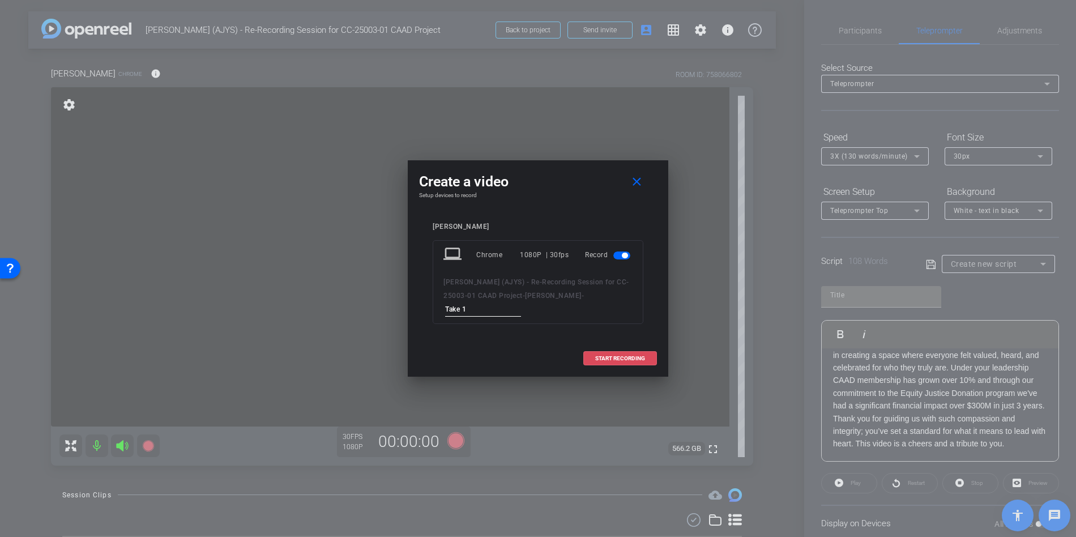
click at [619, 360] on span "START RECORDING" at bounding box center [620, 359] width 50 height 6
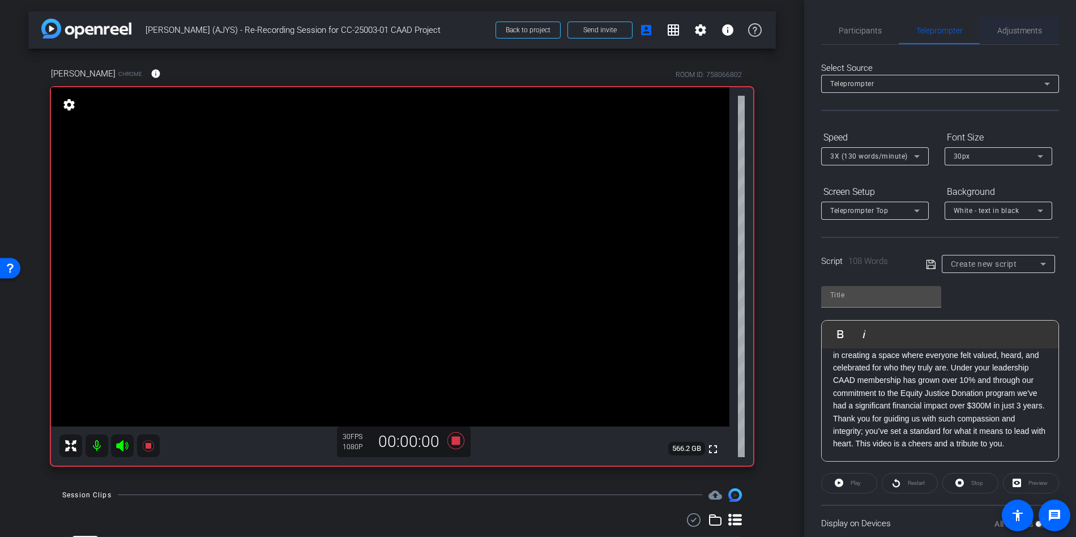
click at [1012, 32] on span "Adjustments" at bounding box center [1019, 31] width 45 height 8
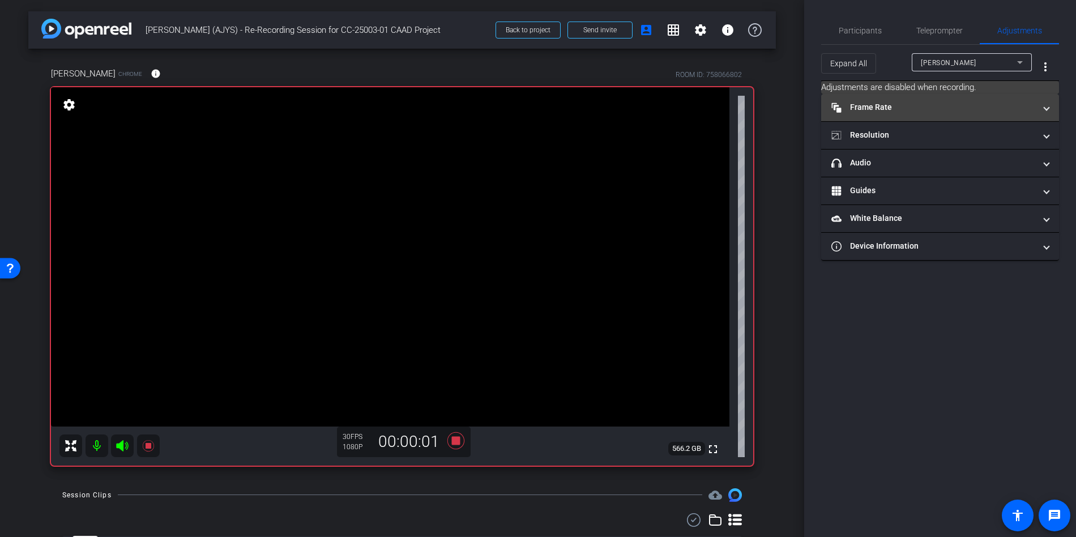
click at [898, 106] on mat-panel-title "Frame Rate Frame Rate" at bounding box center [933, 107] width 204 height 12
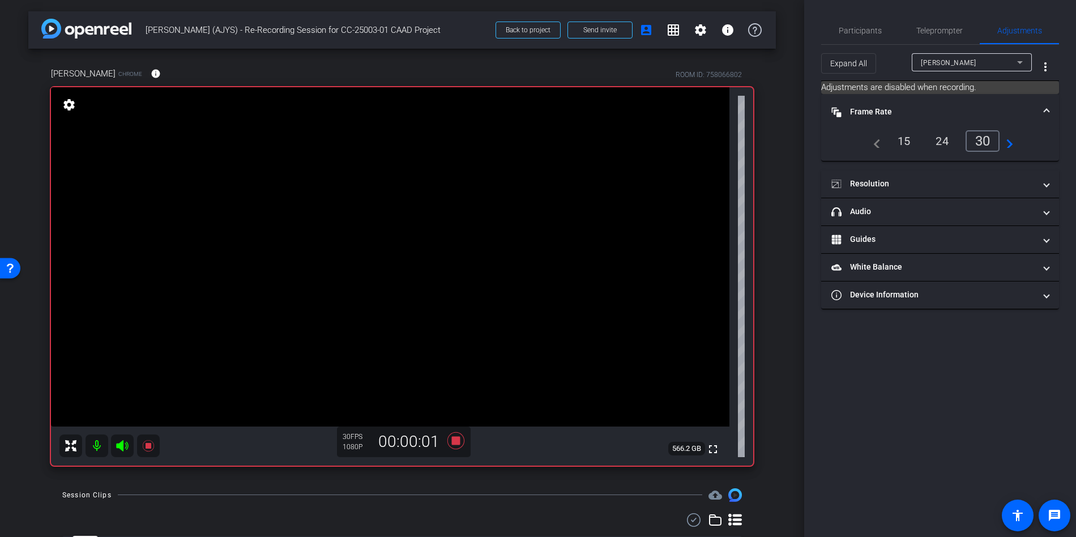
click at [901, 108] on mat-panel-title "Frame Rate Frame Rate" at bounding box center [933, 112] width 204 height 12
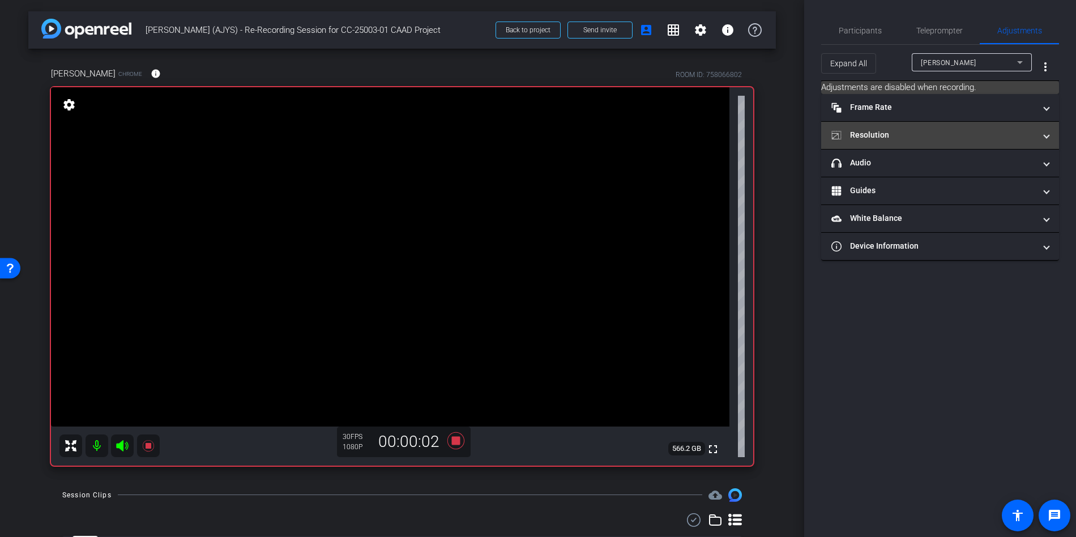
click at [902, 135] on mat-panel-title "Resolution" at bounding box center [933, 135] width 204 height 12
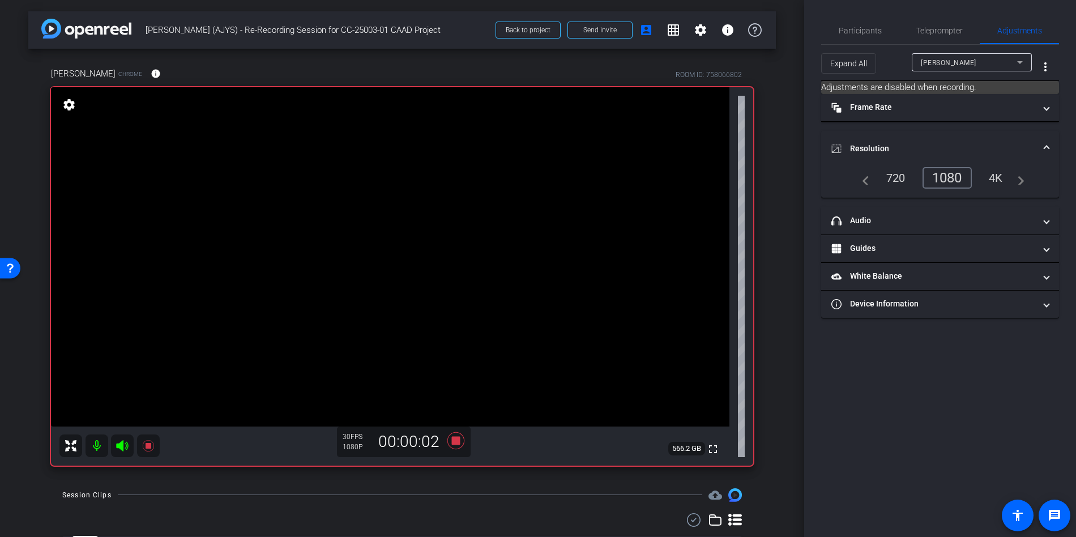
click at [905, 139] on mat-expansion-panel-header "Resolution" at bounding box center [940, 149] width 238 height 36
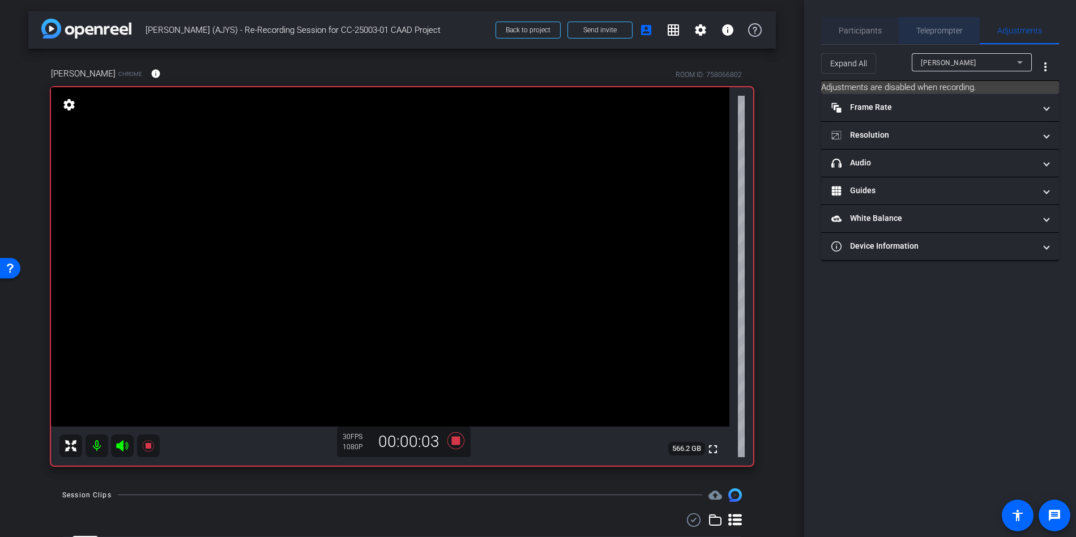
drag, startPoint x: 933, startPoint y: 35, endPoint x: 879, endPoint y: 40, distance: 54.0
click at [933, 34] on span "Teleprompter" at bounding box center [939, 30] width 46 height 27
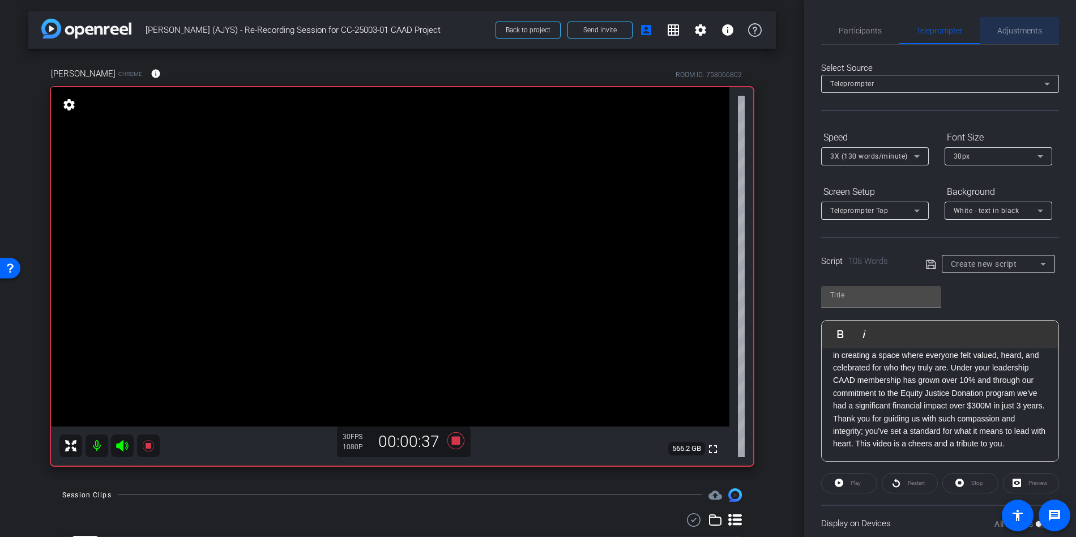
click at [1016, 33] on span "Adjustments" at bounding box center [1019, 31] width 45 height 8
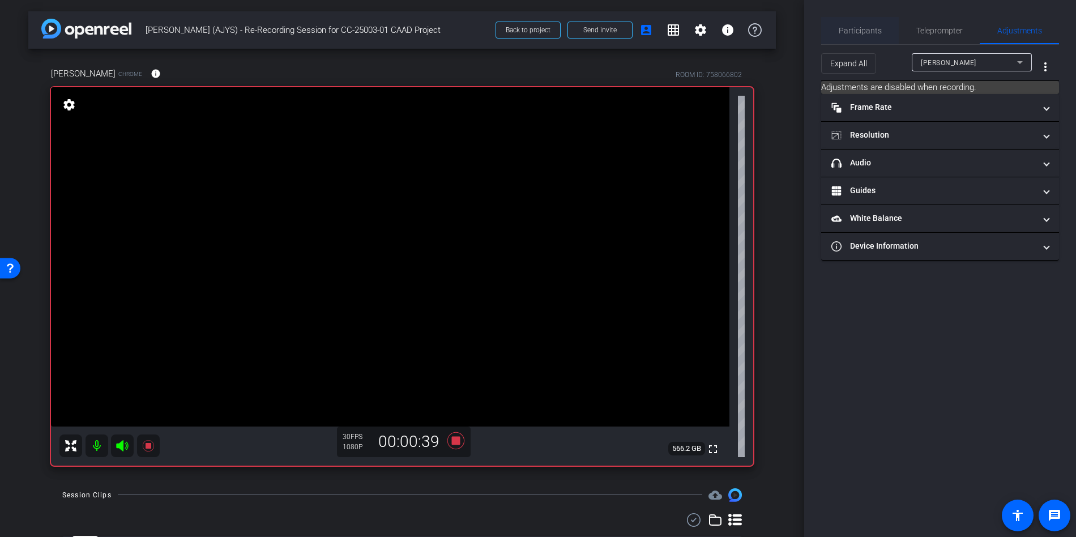
click at [866, 33] on span "Participants" at bounding box center [860, 31] width 43 height 8
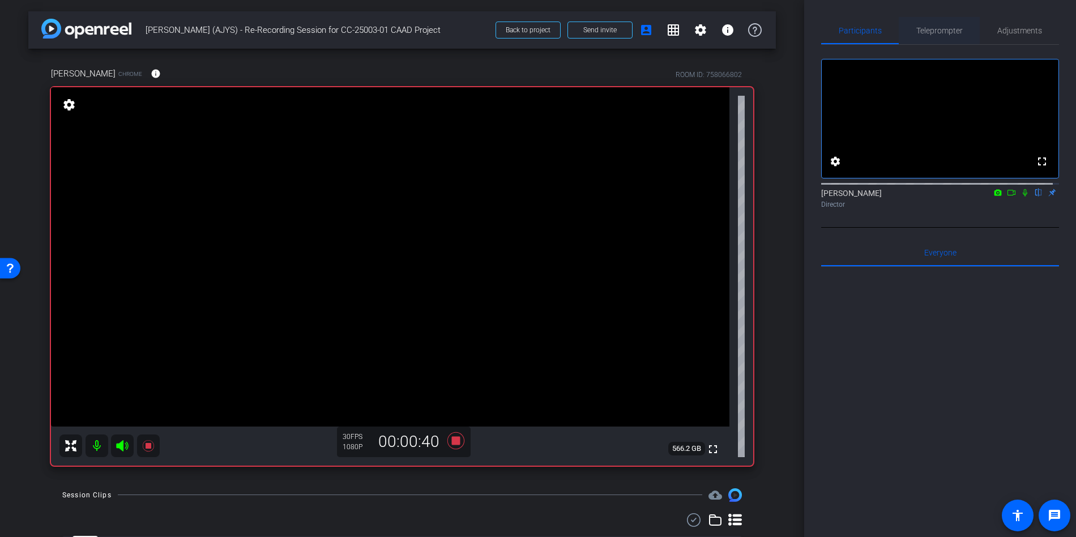
click at [942, 33] on span "Teleprompter" at bounding box center [939, 31] width 46 height 8
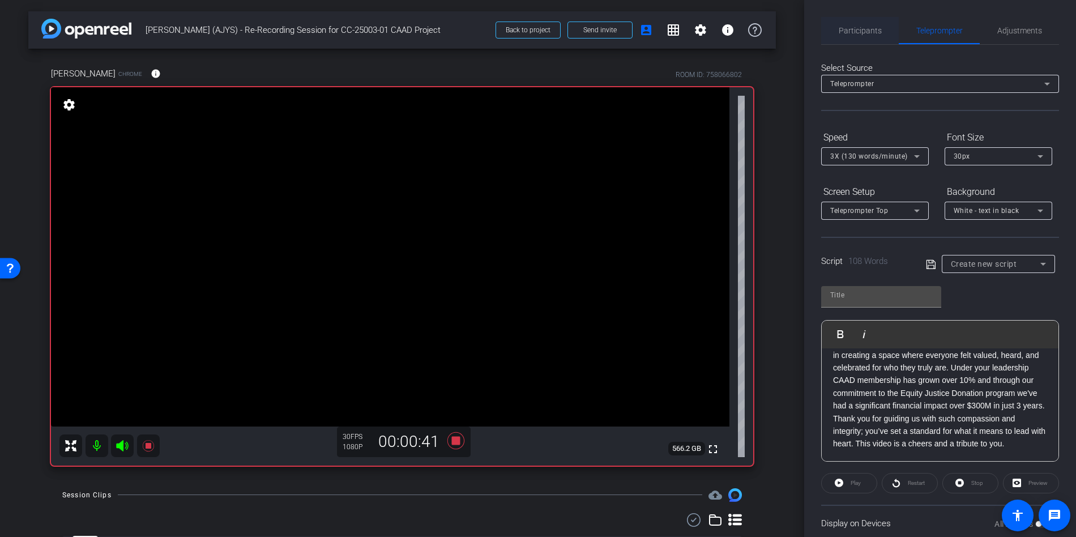
click at [856, 31] on span "Participants" at bounding box center [860, 31] width 43 height 8
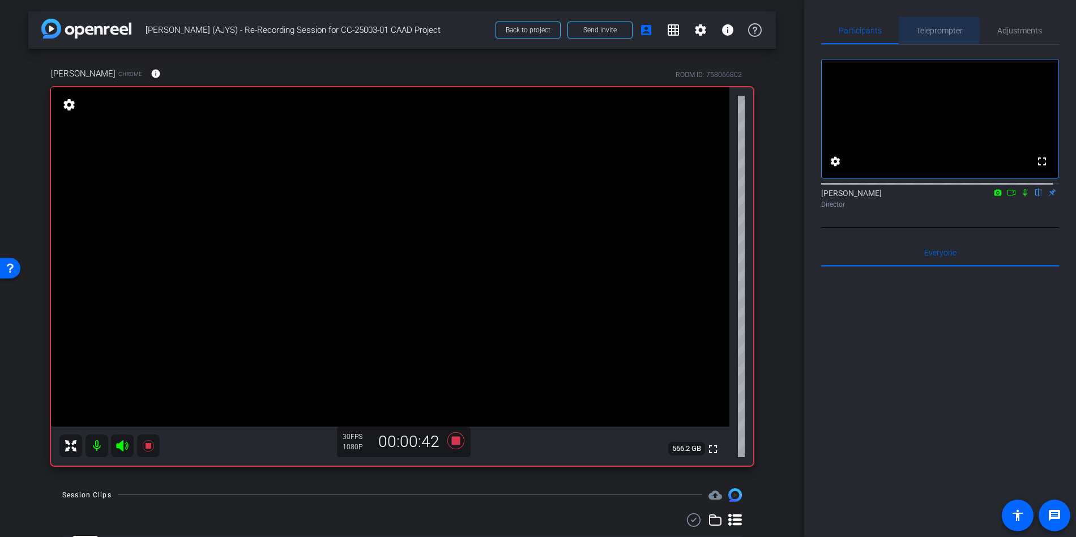
click at [922, 32] on span "Teleprompter" at bounding box center [939, 31] width 46 height 8
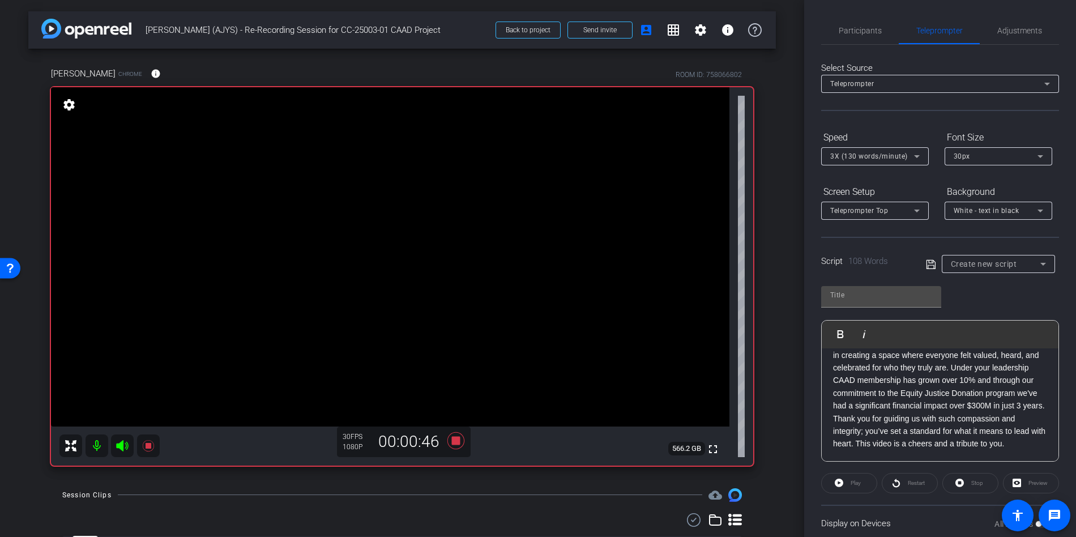
click at [868, 498] on openreel-capture-teleprompter "Speed 3X (130 words/minute) Font Size 30px Screen Setup Teleprompter Top Backgr…" at bounding box center [940, 365] width 238 height 475
click at [856, 488] on div "Play" at bounding box center [849, 483] width 56 height 20
drag, startPoint x: 838, startPoint y: 482, endPoint x: 840, endPoint y: 488, distance: 6.1
click at [839, 482] on div "Play" at bounding box center [849, 483] width 56 height 20
click at [848, 484] on div "Play" at bounding box center [849, 483] width 56 height 20
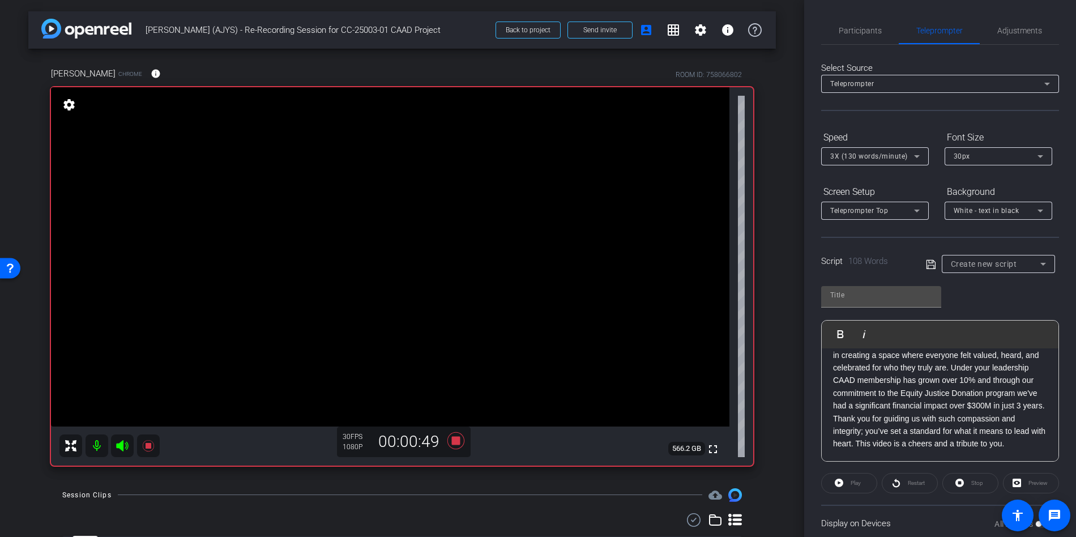
click at [852, 482] on div "Play" at bounding box center [849, 483] width 56 height 20
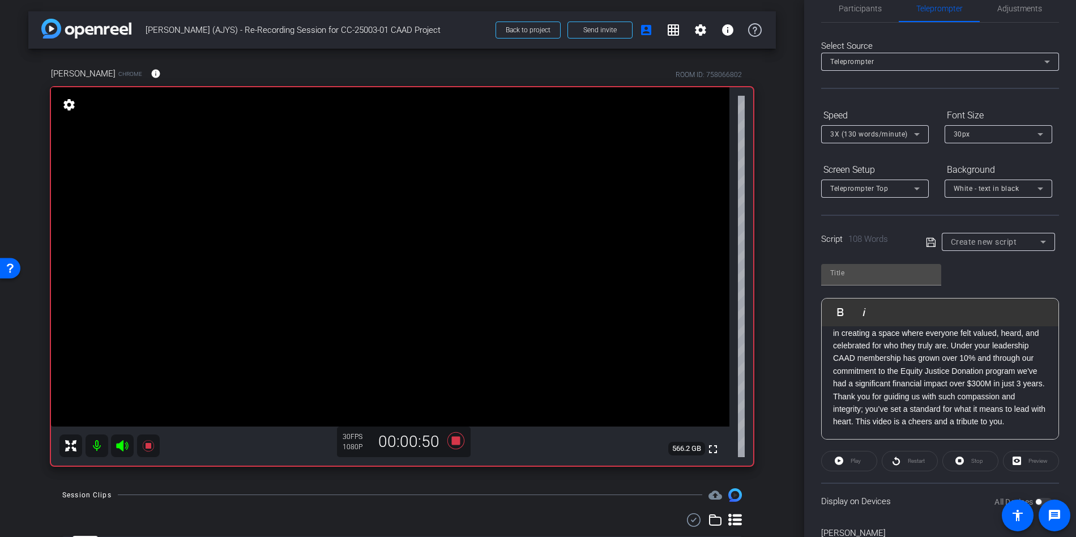
scroll to position [82, 0]
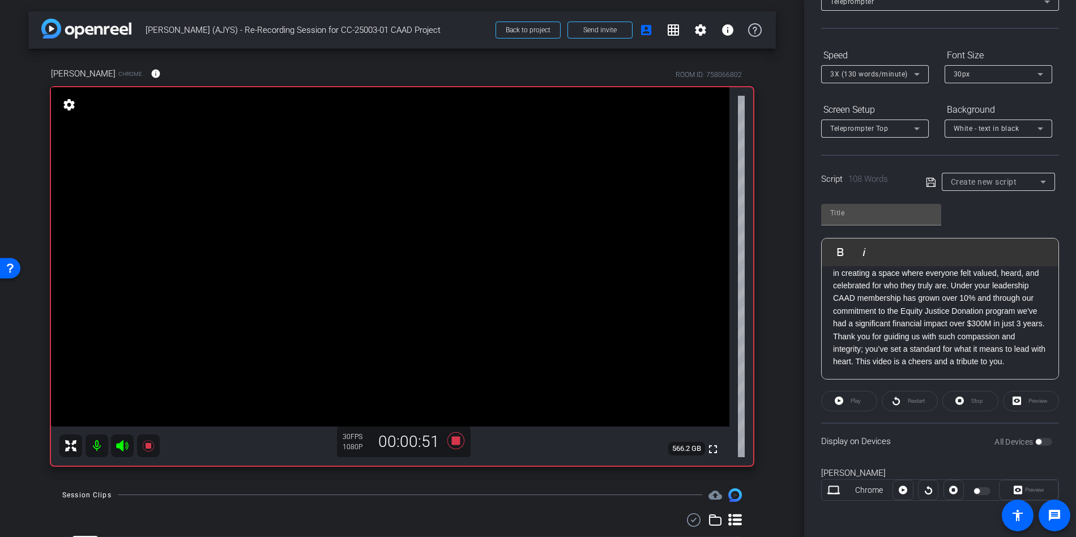
drag, startPoint x: 842, startPoint y: 399, endPoint x: 828, endPoint y: 403, distance: 14.2
click at [842, 399] on div "Play" at bounding box center [849, 401] width 56 height 20
click at [893, 309] on span "[PERSON_NAME], your leadership has truly touched us all. Working alongside you,…" at bounding box center [939, 298] width 212 height 136
click at [1022, 402] on div "Preview" at bounding box center [1031, 401] width 56 height 20
click at [846, 401] on div "Play" at bounding box center [849, 401] width 56 height 20
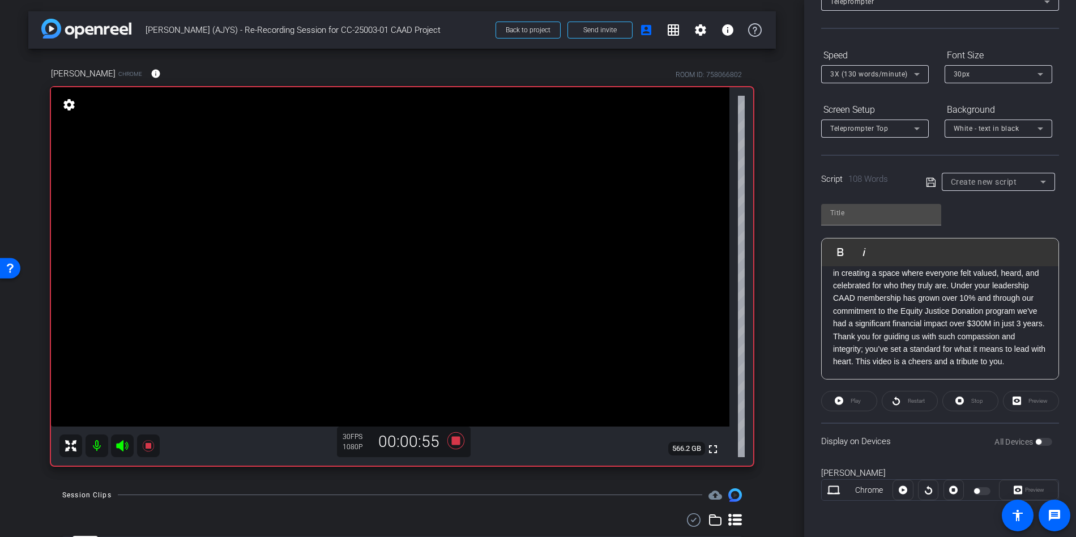
click at [839, 398] on div "Play" at bounding box center [849, 401] width 56 height 20
click at [854, 400] on div "Play" at bounding box center [849, 401] width 56 height 20
click at [1042, 445] on div "All Devices" at bounding box center [1023, 441] width 58 height 11
click at [146, 452] on mat-icon at bounding box center [148, 445] width 23 height 23
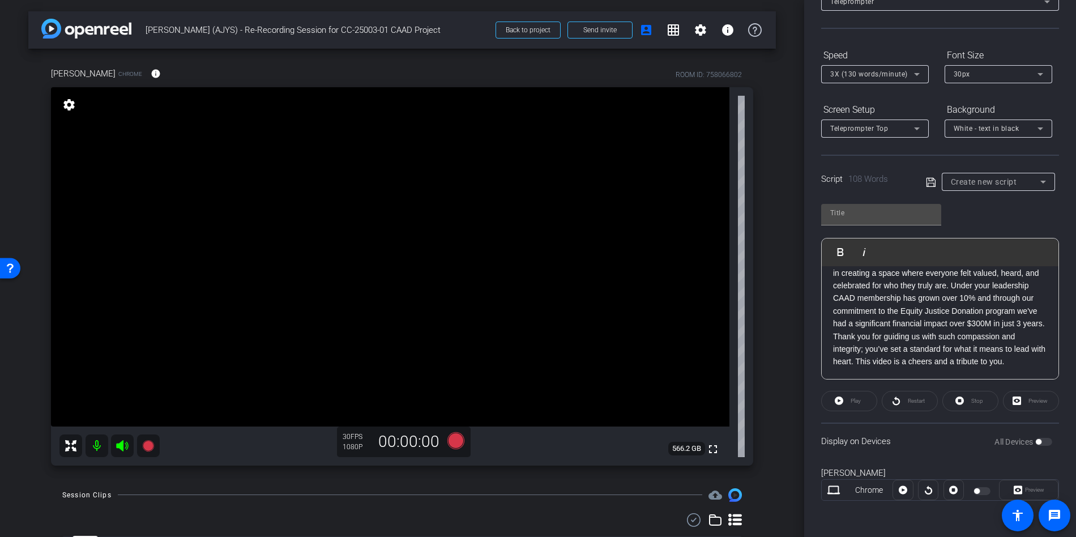
click at [937, 424] on div "Display on Devices All Devices" at bounding box center [940, 440] width 238 height 37
click at [947, 319] on span "[PERSON_NAME], your leadership has truly touched us all. Working alongside you,…" at bounding box center [939, 298] width 212 height 136
drag, startPoint x: 948, startPoint y: 422, endPoint x: 912, endPoint y: 290, distance: 137.4
click at [948, 422] on div "Display on Devices All Devices" at bounding box center [940, 440] width 238 height 37
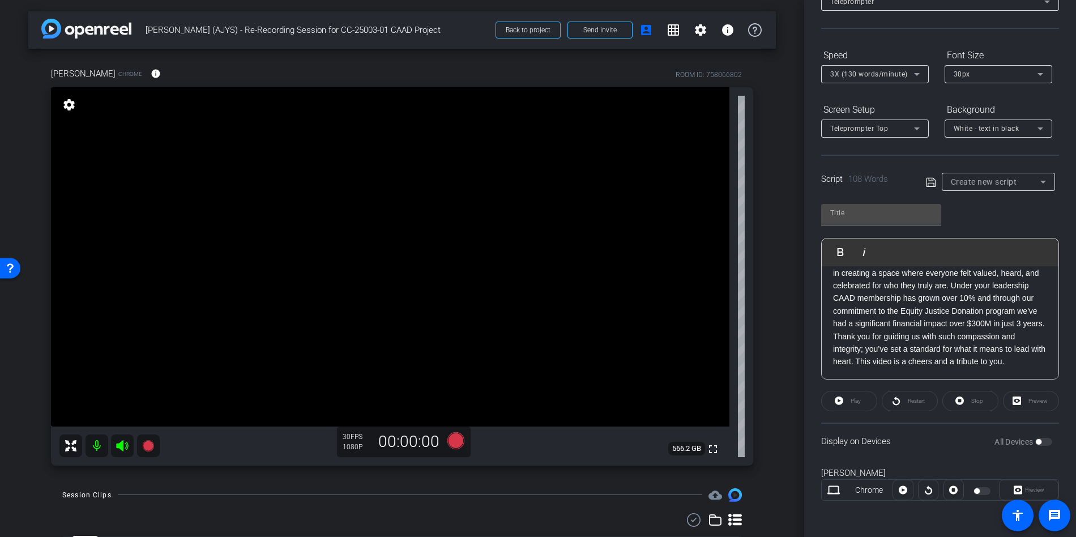
click at [910, 314] on span "[PERSON_NAME], your leadership has truly touched us all. Working alongside you,…" at bounding box center [939, 298] width 212 height 136
click at [904, 313] on span "[PERSON_NAME], your leadership has truly touched us all. Working alongside you,…" at bounding box center [939, 347] width 212 height 136
drag, startPoint x: 879, startPoint y: 303, endPoint x: 869, endPoint y: 286, distance: 19.8
click at [879, 303] on p "[PERSON_NAME], your leadership has truly touched us all. Working alongside you,…" at bounding box center [940, 346] width 214 height 139
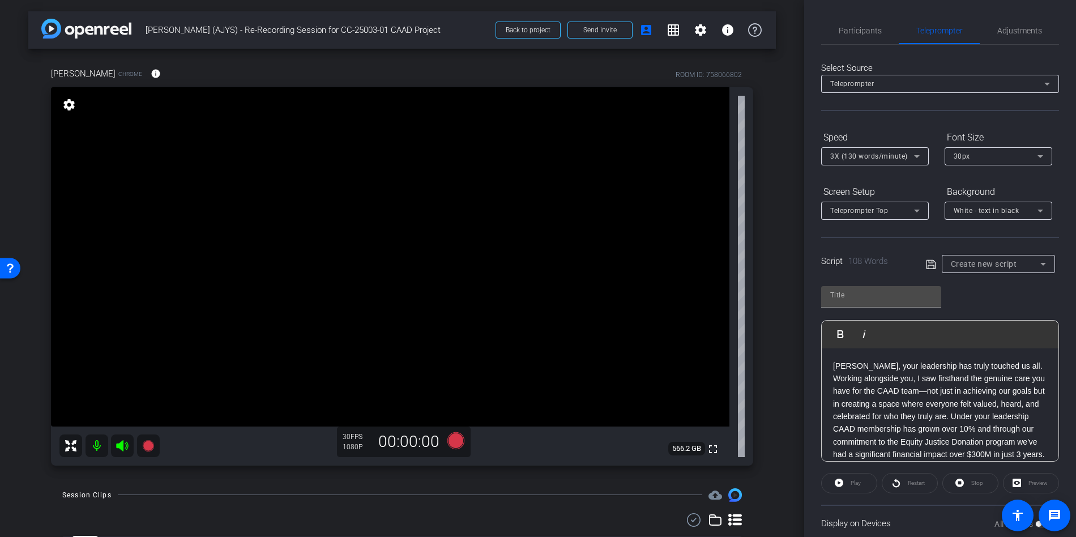
click at [937, 80] on div "Teleprompter" at bounding box center [937, 83] width 214 height 14
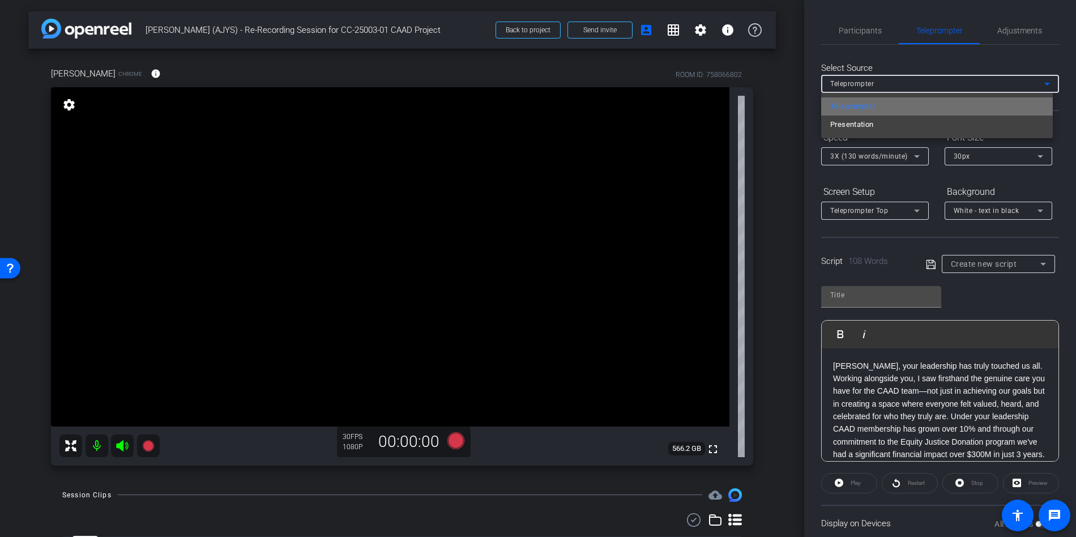
click at [870, 106] on span "Teleprompter" at bounding box center [852, 107] width 45 height 14
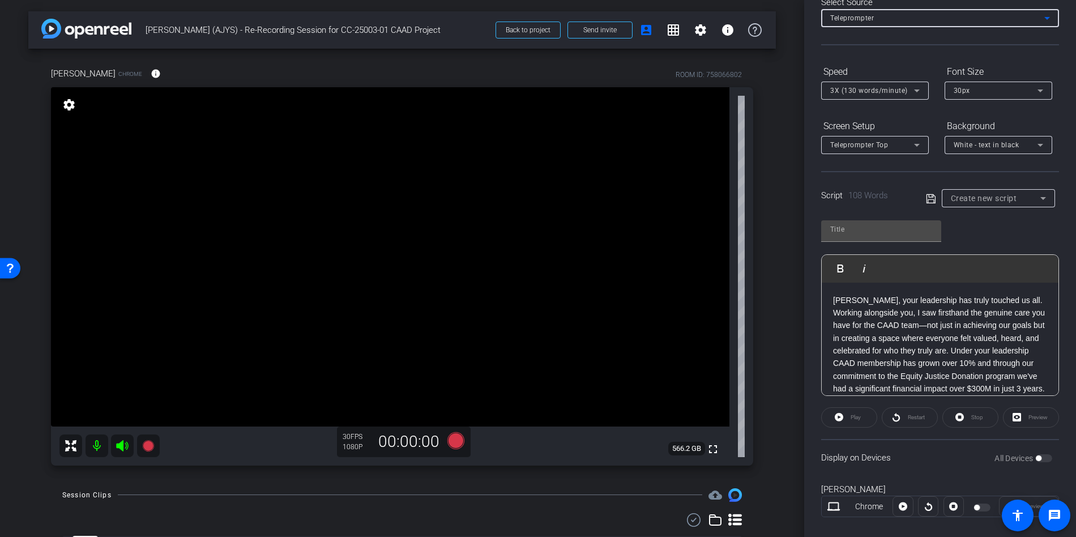
scroll to position [82, 0]
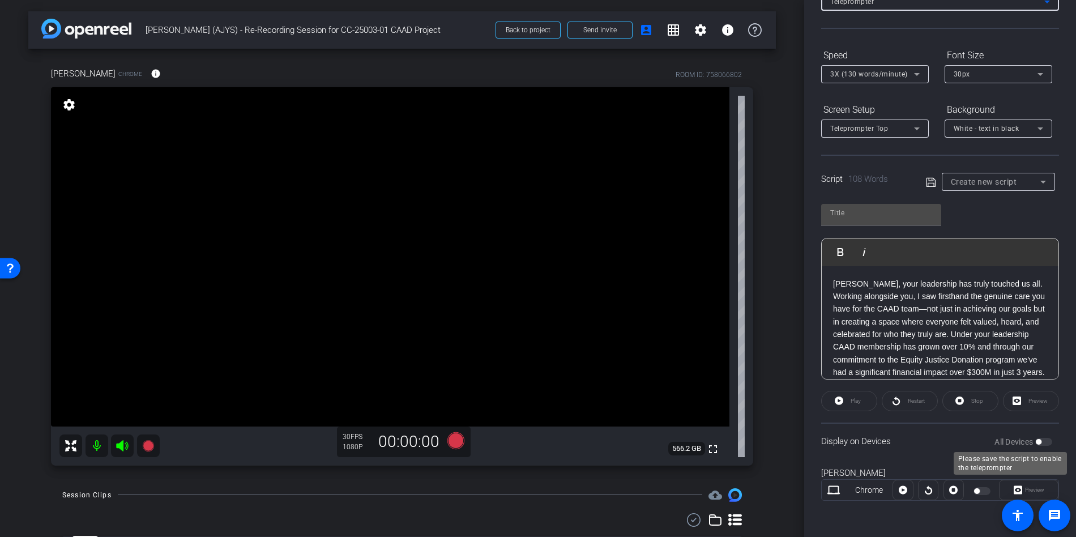
click at [1033, 445] on div "All Devices" at bounding box center [1023, 441] width 58 height 11
click at [930, 181] on icon at bounding box center [931, 183] width 10 height 14
type input "Default title 2373"
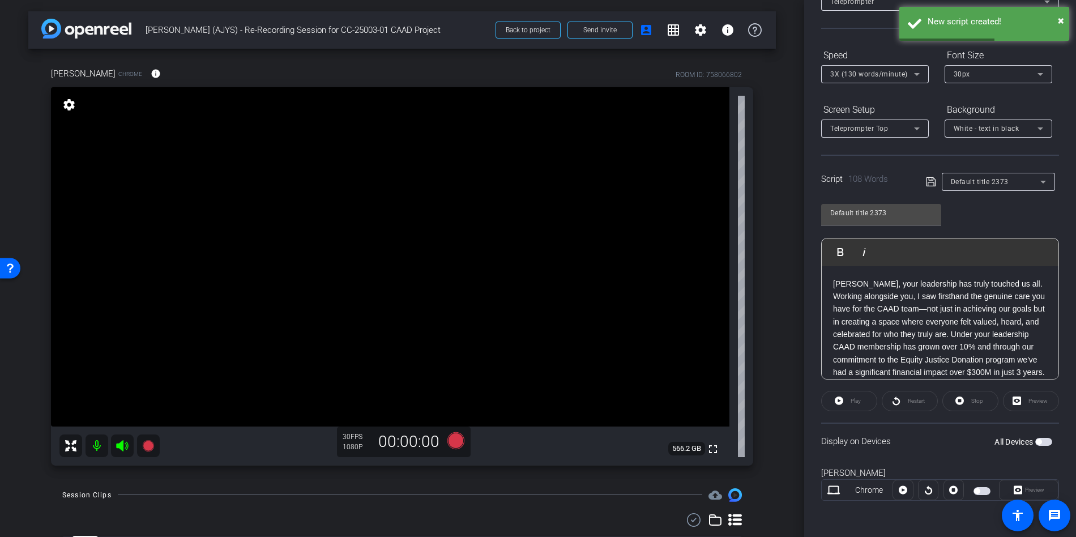
click at [1036, 442] on span "button" at bounding box center [1043, 442] width 17 height 8
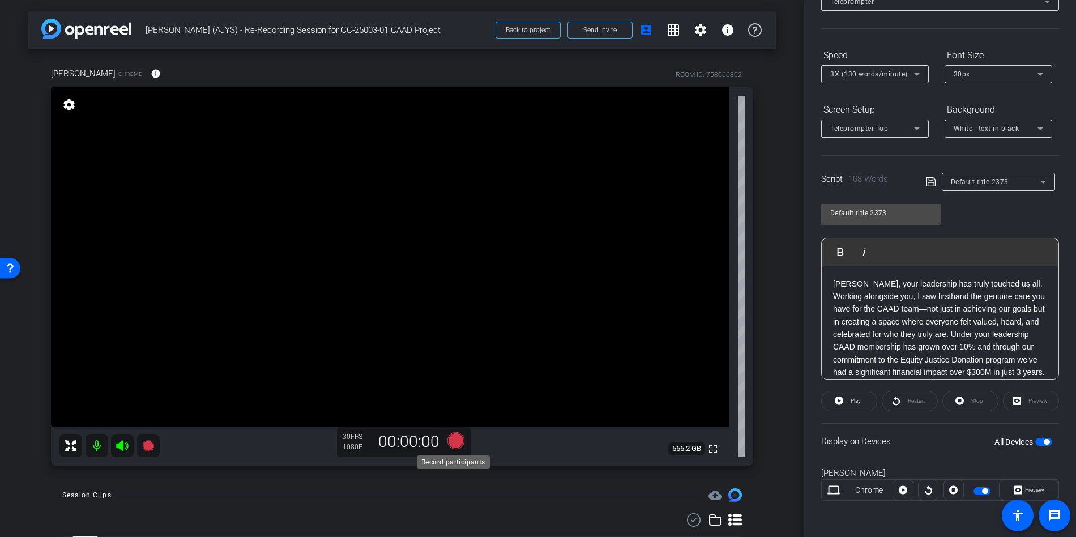
click at [455, 446] on icon at bounding box center [455, 439] width 17 height 17
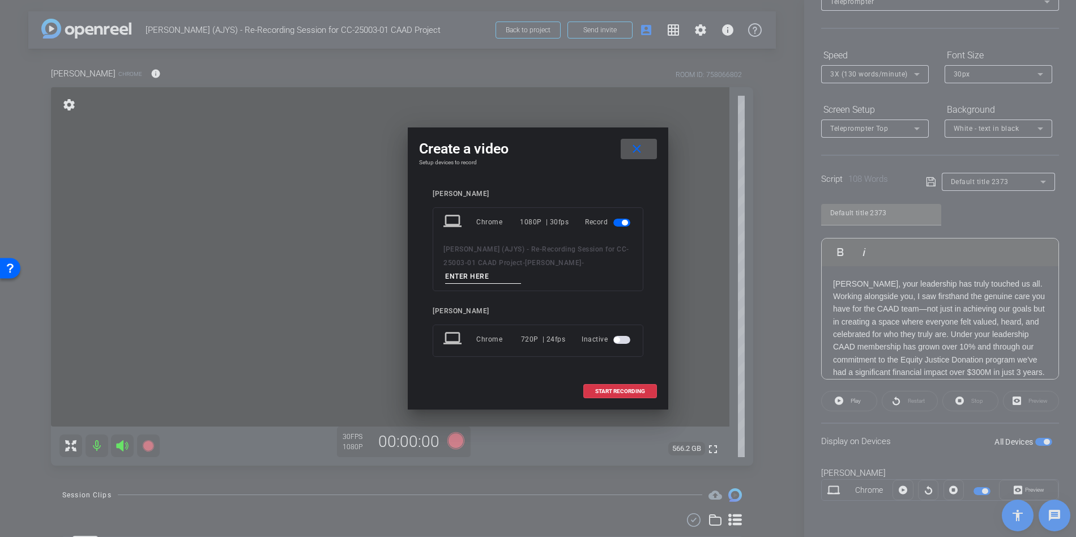
click at [496, 280] on input at bounding box center [483, 277] width 76 height 14
click at [495, 279] on input at bounding box center [483, 277] width 76 height 14
type input "Take 2"
click at [641, 392] on span "START RECORDING" at bounding box center [620, 391] width 50 height 6
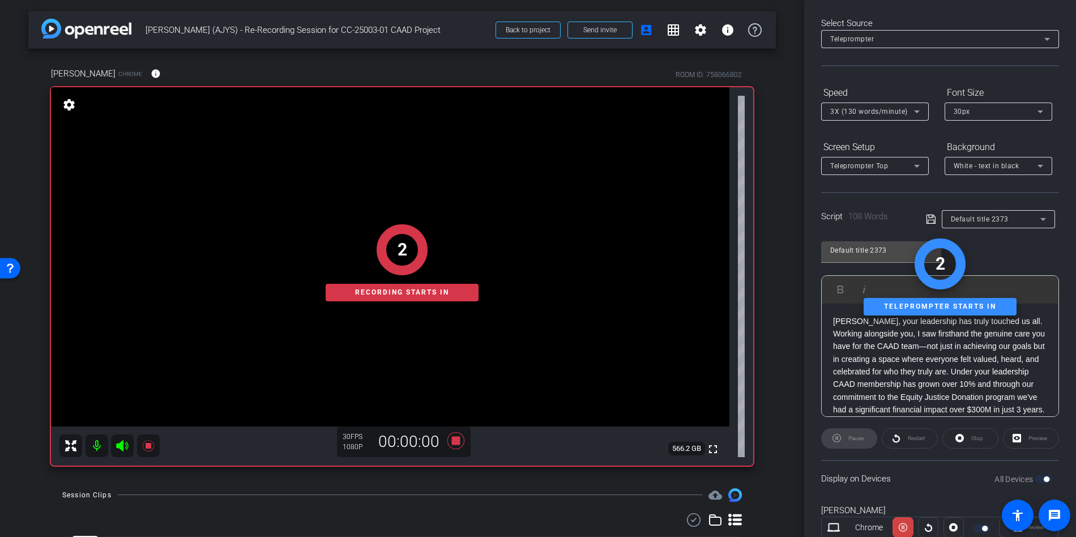
scroll to position [0, 0]
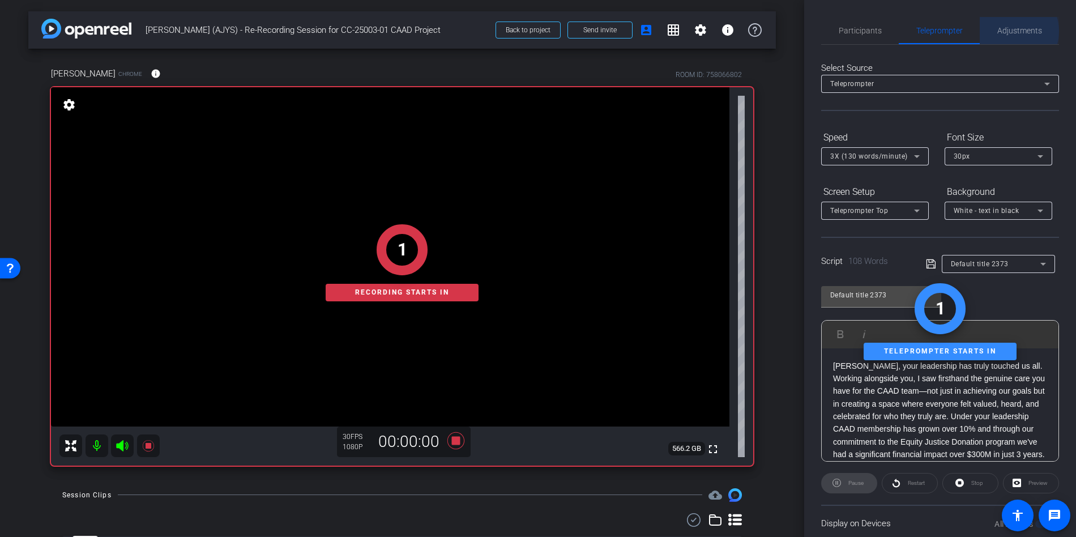
click at [1006, 31] on span "Adjustments" at bounding box center [1019, 31] width 45 height 8
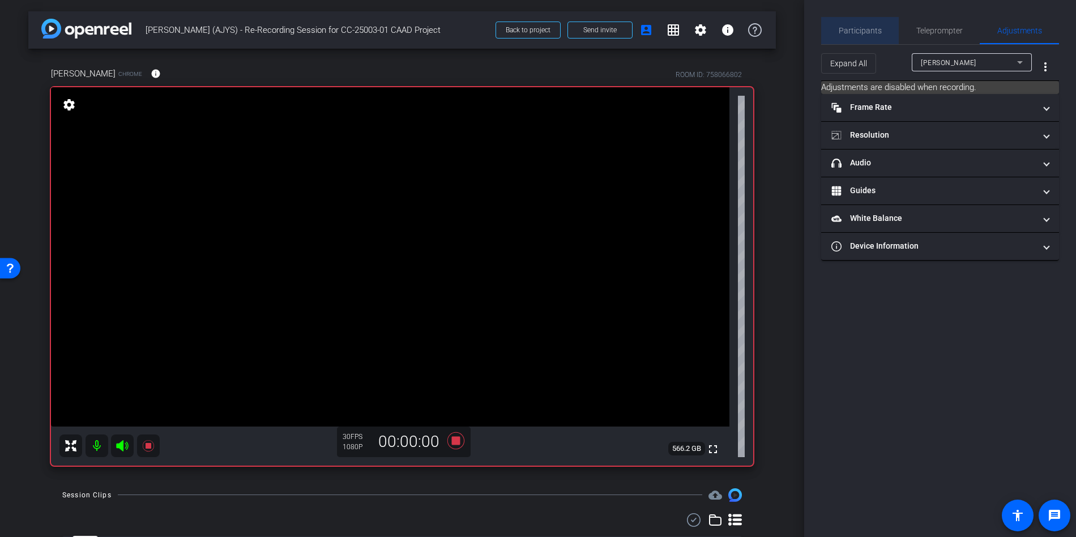
click at [871, 32] on span "Participants" at bounding box center [860, 31] width 43 height 8
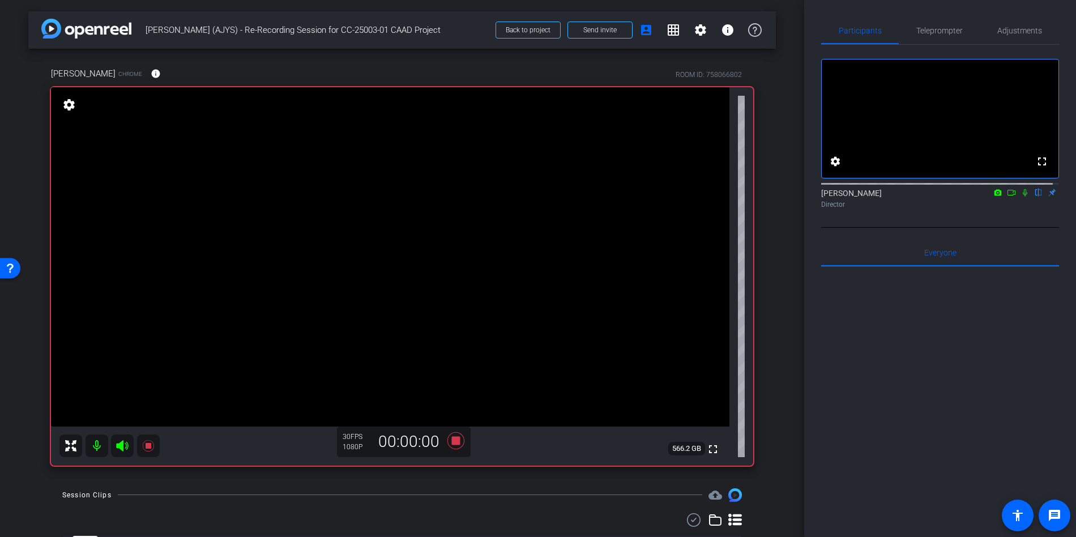
click at [1008, 196] on icon at bounding box center [1011, 193] width 9 height 8
click at [1020, 196] on icon at bounding box center [1024, 193] width 9 height 8
click at [1022, 196] on icon at bounding box center [1024, 193] width 9 height 8
click at [1007, 196] on icon at bounding box center [1011, 193] width 9 height 8
click at [1038, 198] on mat-icon at bounding box center [1039, 192] width 14 height 10
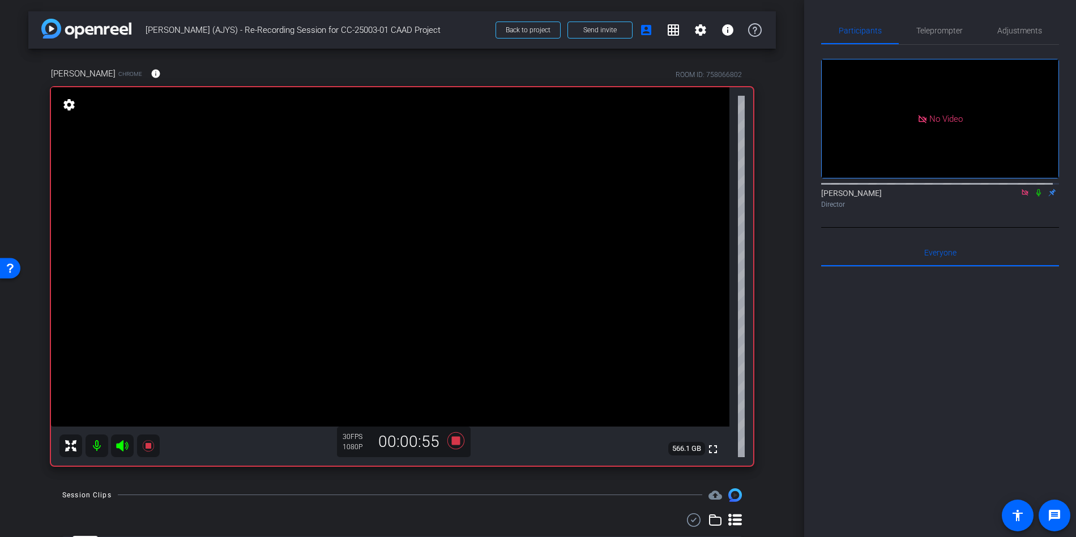
click at [1034, 196] on icon at bounding box center [1038, 193] width 9 height 8
click at [1032, 198] on mat-icon at bounding box center [1039, 192] width 14 height 10
drag, startPoint x: 1021, startPoint y: 204, endPoint x: 563, endPoint y: 384, distance: 491.5
click at [1022, 195] on icon at bounding box center [1025, 192] width 6 height 6
click at [454, 443] on icon at bounding box center [455, 439] width 17 height 17
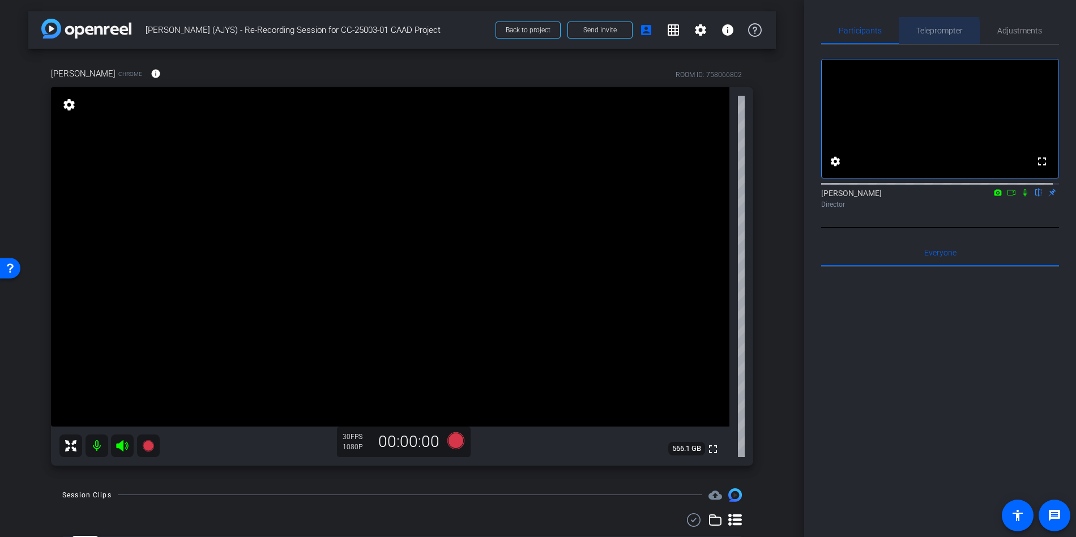
click at [935, 33] on span "Teleprompter" at bounding box center [939, 31] width 46 height 8
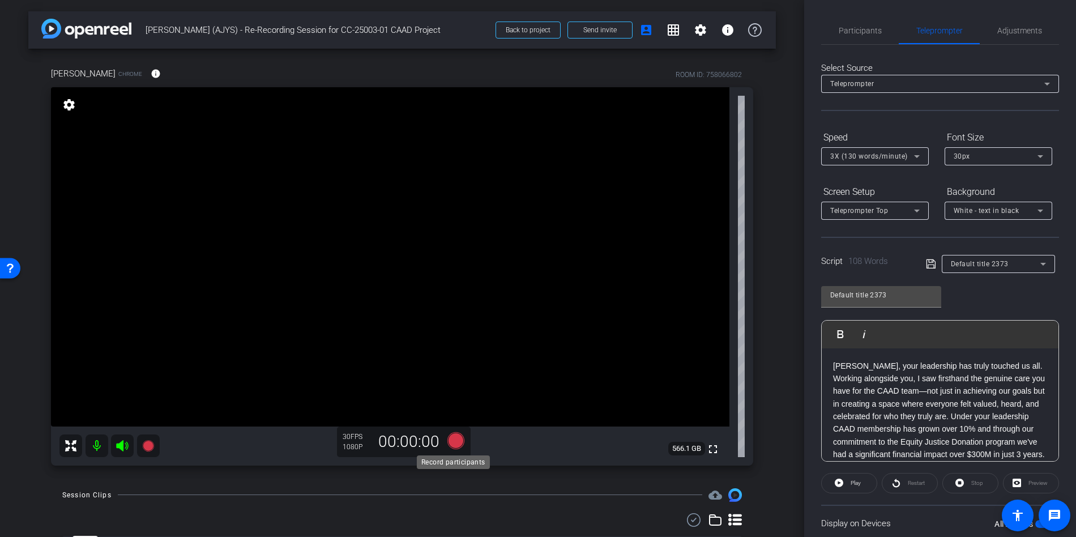
click at [456, 441] on icon at bounding box center [455, 439] width 17 height 17
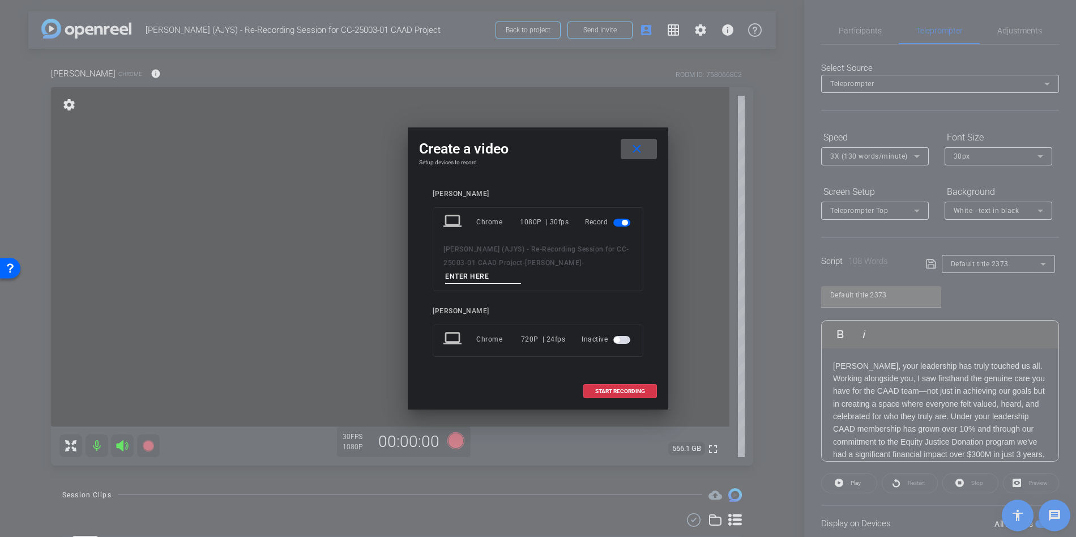
click at [472, 279] on input at bounding box center [483, 277] width 76 height 14
type input "take 2"
click at [631, 391] on span "START RECORDING" at bounding box center [620, 391] width 50 height 6
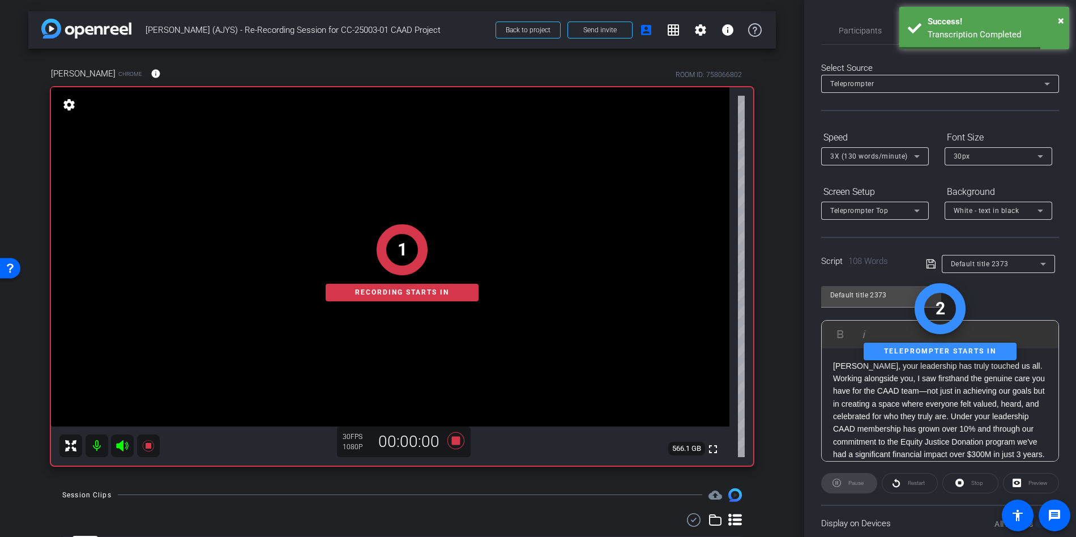
click at [451, 440] on div "1 Recording starts in" at bounding box center [402, 262] width 702 height 405
click at [452, 444] on div "1 Recording starts in" at bounding box center [402, 262] width 702 height 405
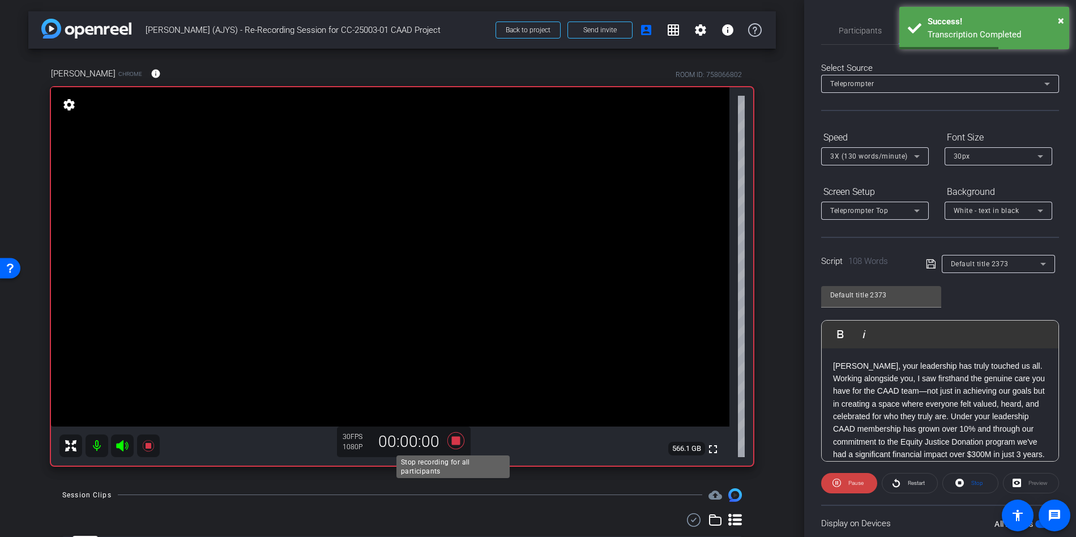
click at [454, 441] on icon at bounding box center [455, 439] width 17 height 17
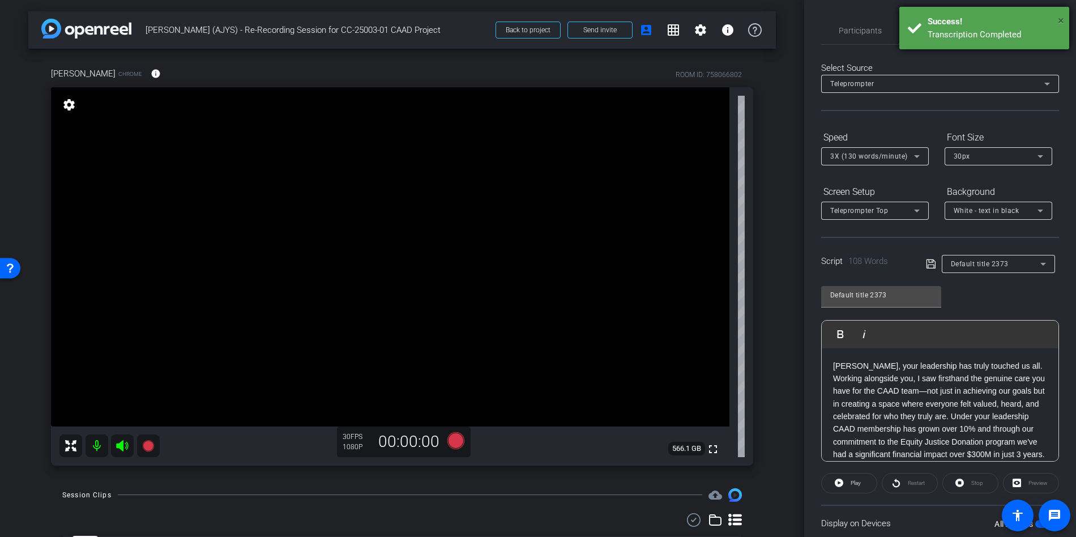
click at [1059, 19] on span "×" at bounding box center [1061, 21] width 6 height 14
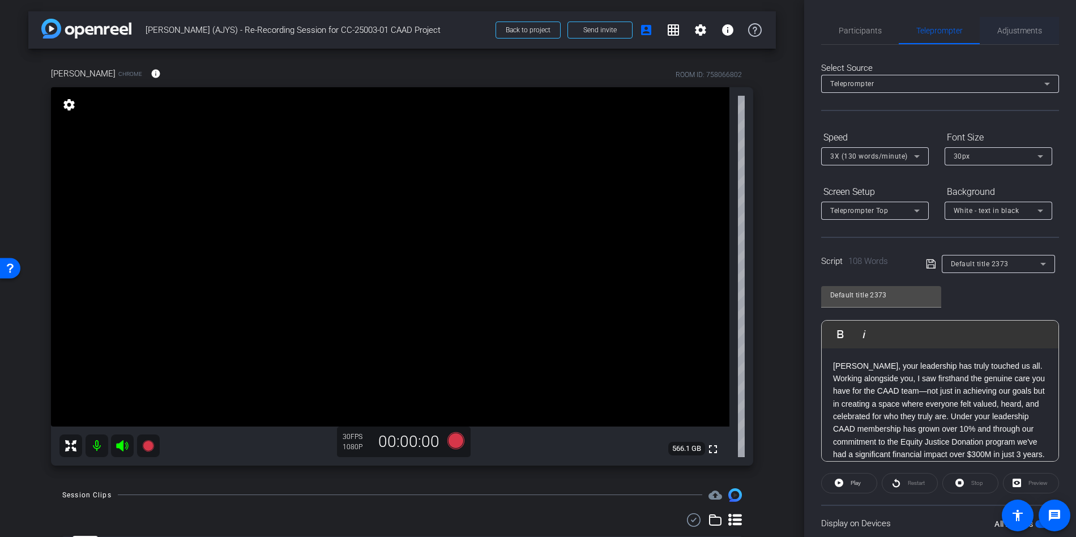
click at [1018, 30] on span "Adjustments" at bounding box center [1019, 31] width 45 height 8
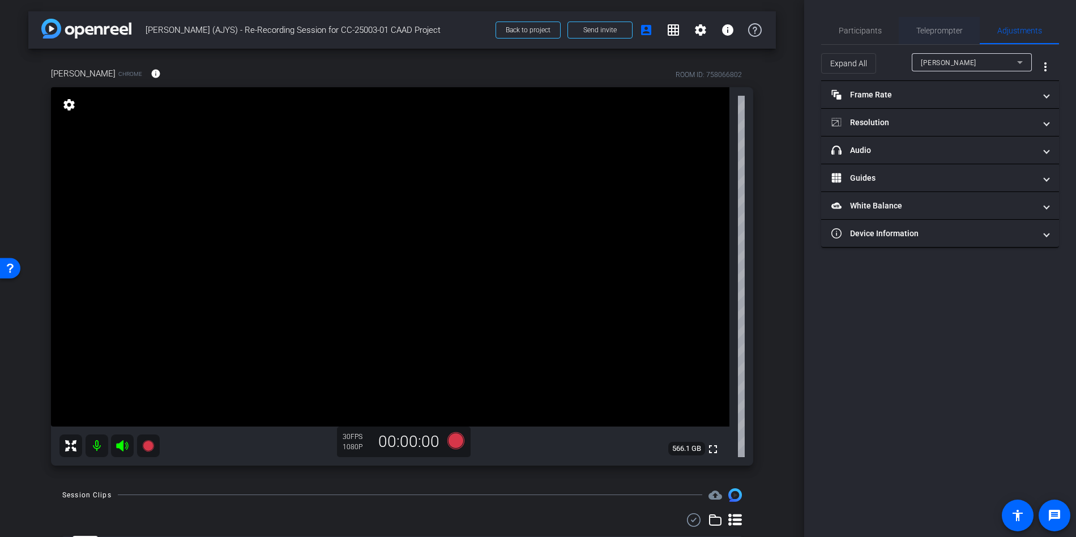
click at [934, 35] on span "Teleprompter" at bounding box center [939, 31] width 46 height 8
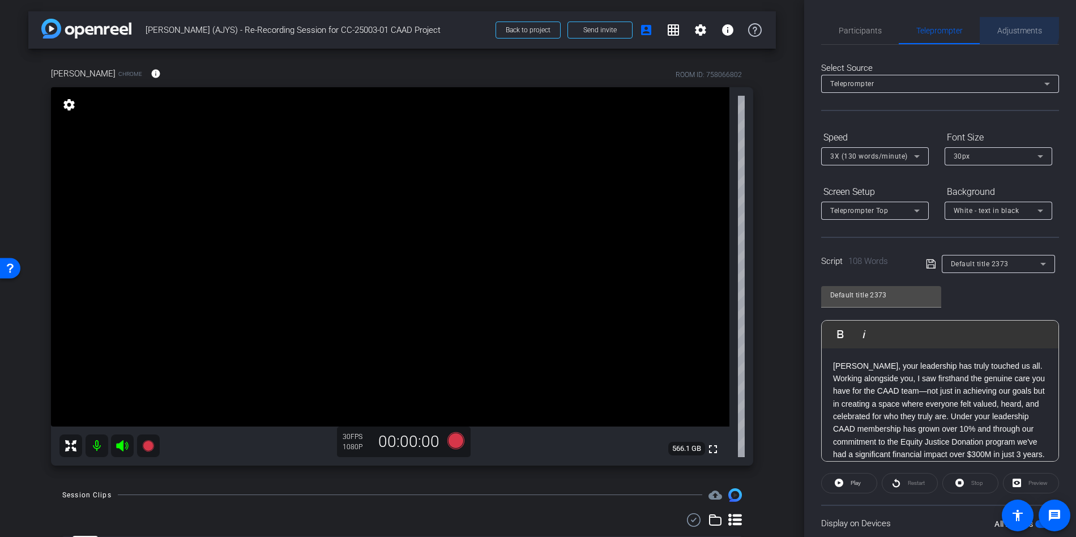
click at [1005, 28] on span "Adjustments" at bounding box center [1019, 31] width 45 height 8
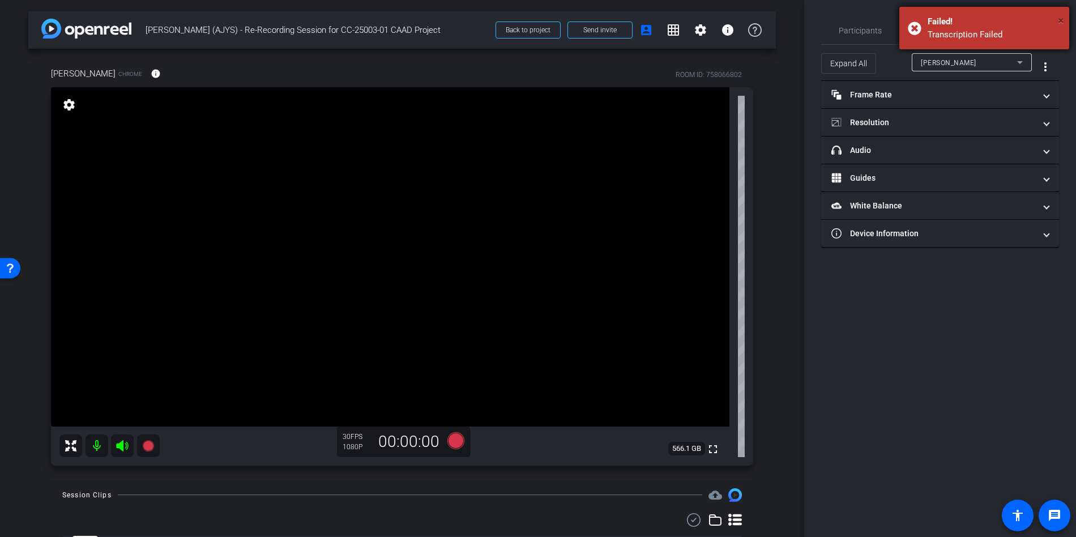
click at [1060, 25] on span "×" at bounding box center [1061, 21] width 6 height 14
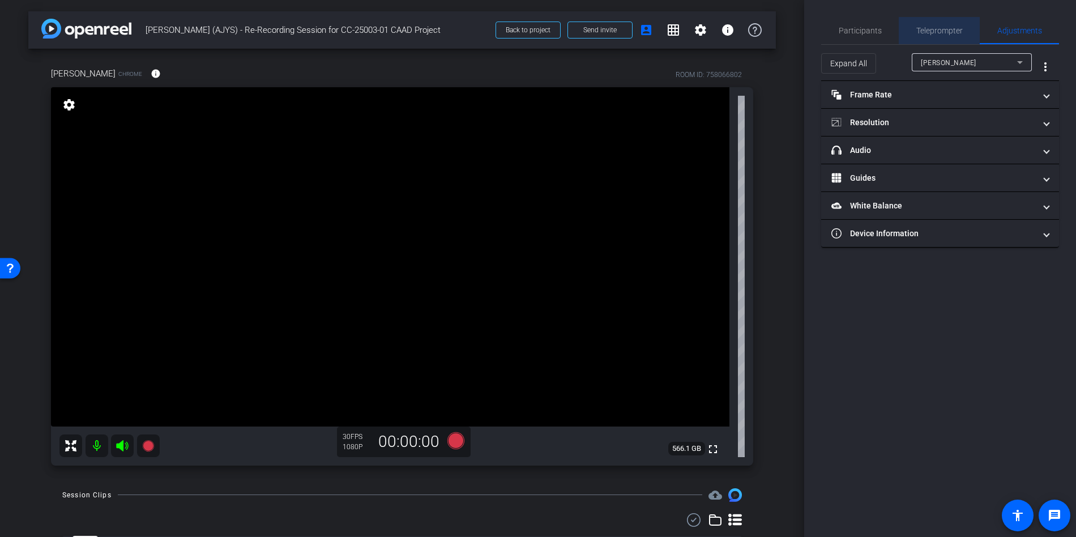
click at [945, 32] on span "Teleprompter" at bounding box center [939, 31] width 46 height 8
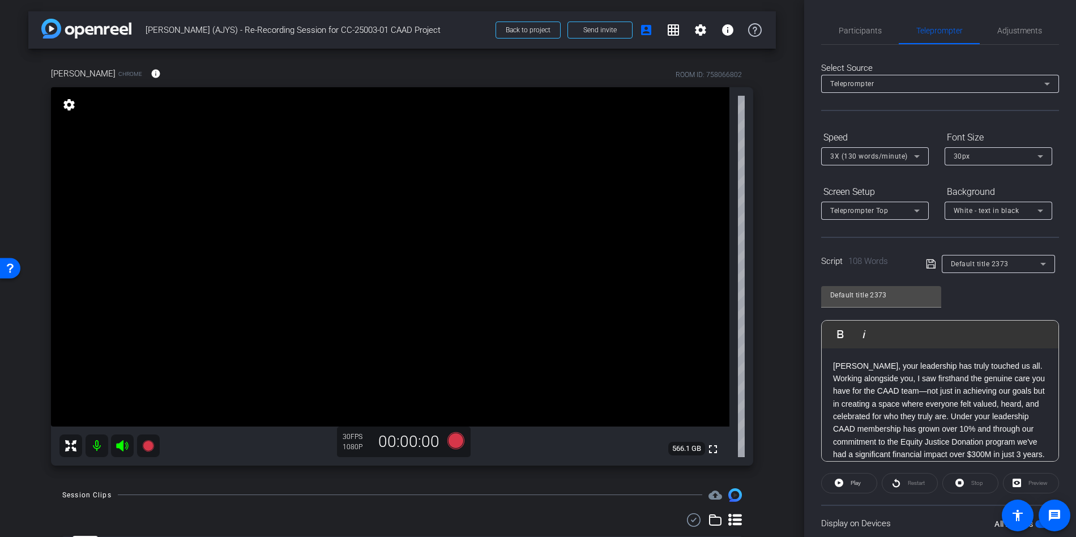
click at [928, 266] on icon at bounding box center [931, 264] width 10 height 14
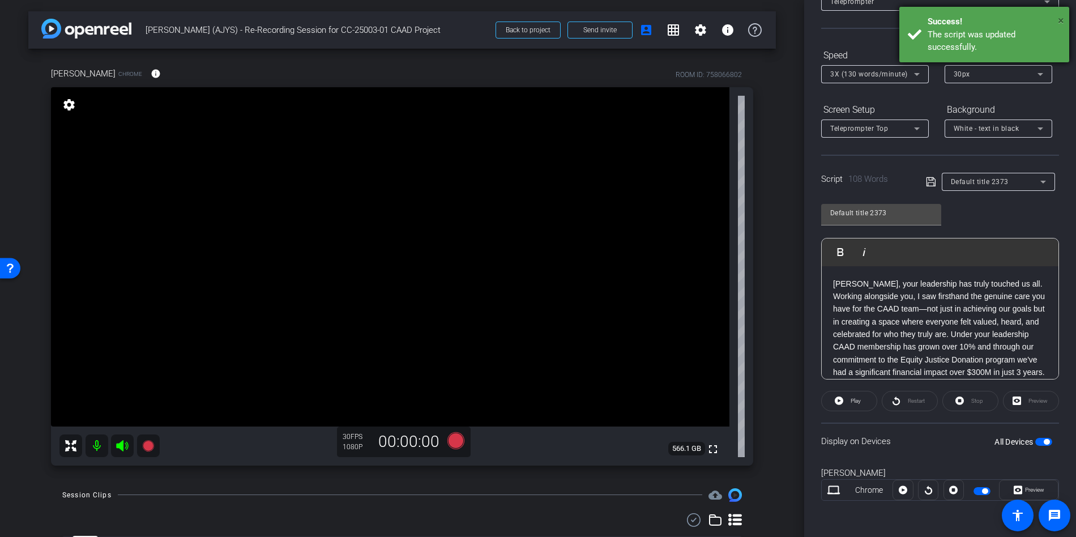
click at [1058, 23] on span "×" at bounding box center [1061, 21] width 6 height 14
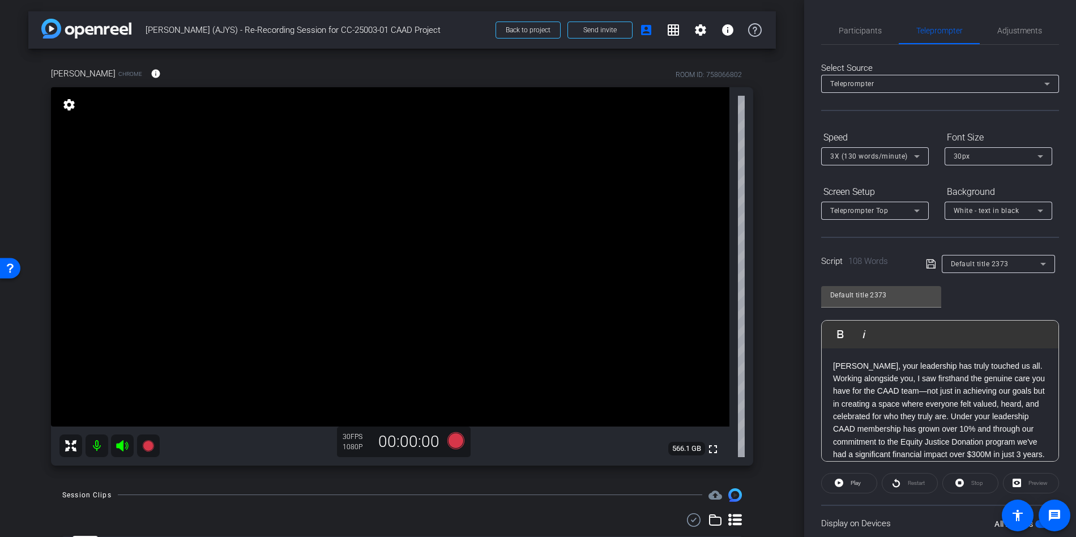
drag, startPoint x: 1023, startPoint y: 28, endPoint x: 980, endPoint y: 45, distance: 46.6
click at [1023, 28] on span "Adjustments" at bounding box center [1019, 31] width 45 height 8
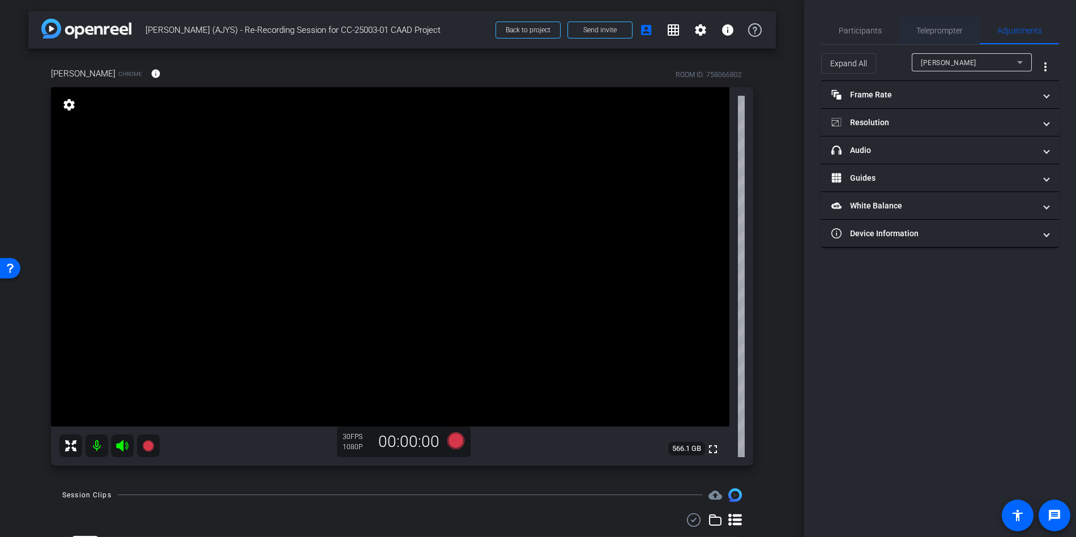
click at [933, 31] on span "Teleprompter" at bounding box center [939, 31] width 46 height 8
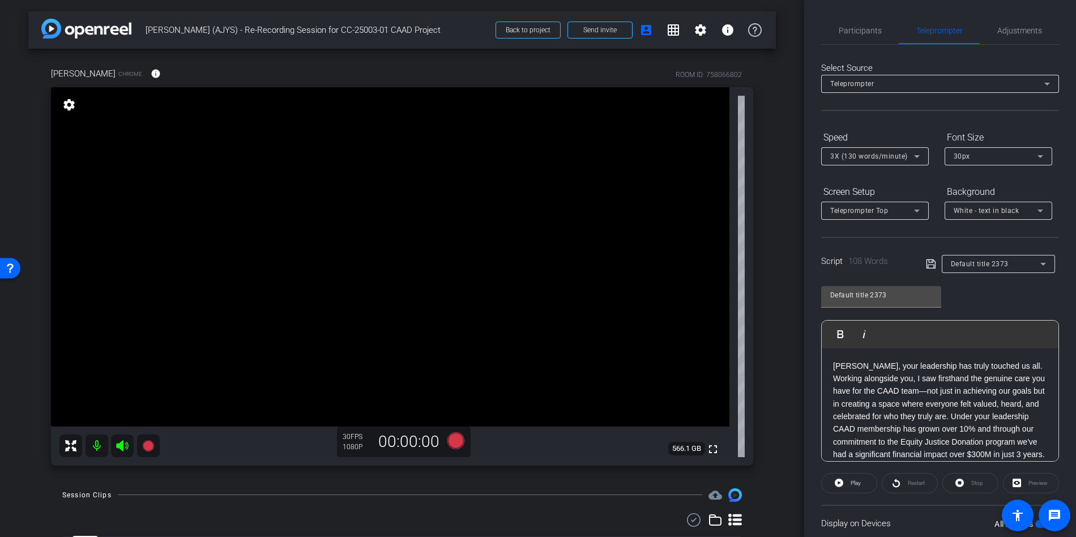
drag, startPoint x: 862, startPoint y: 29, endPoint x: 870, endPoint y: 50, distance: 22.9
click at [862, 29] on span "Participants" at bounding box center [860, 31] width 43 height 8
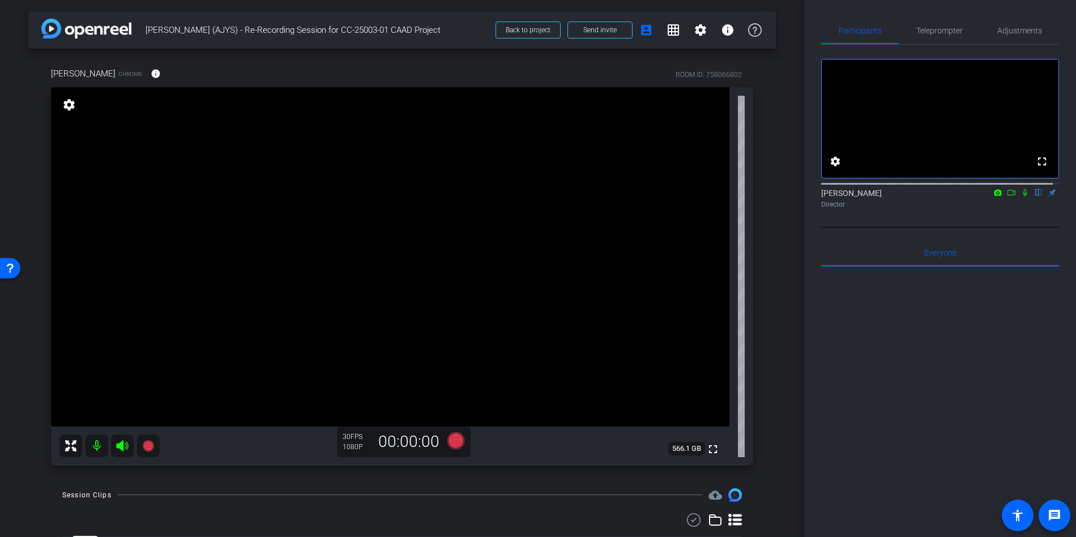
drag, startPoint x: 1019, startPoint y: 206, endPoint x: 1011, endPoint y: 208, distance: 7.7
click at [1020, 196] on icon at bounding box center [1024, 193] width 9 height 8
click at [1007, 196] on icon at bounding box center [1011, 193] width 9 height 8
click at [448, 443] on icon at bounding box center [455, 439] width 17 height 17
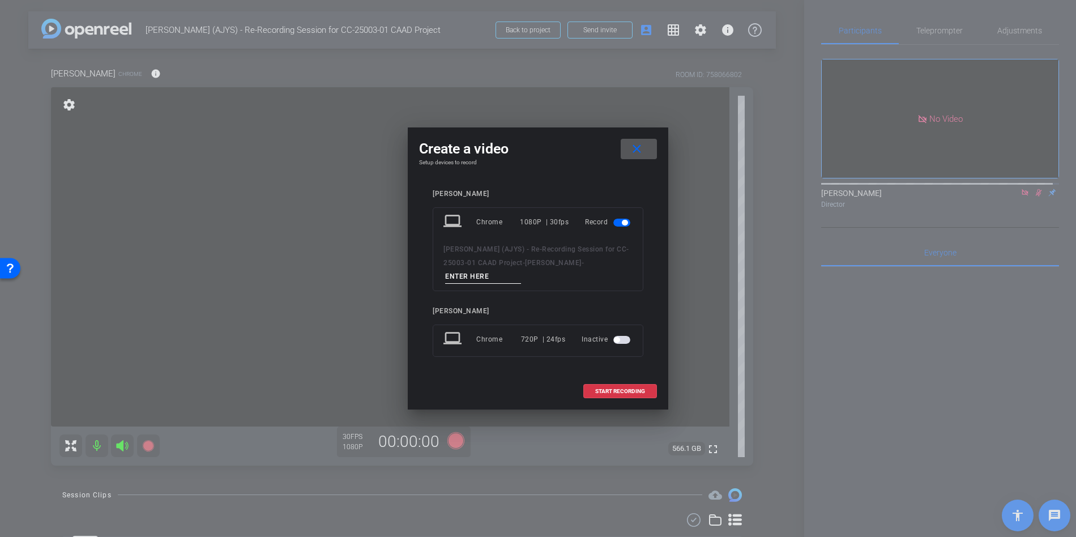
click at [504, 275] on input at bounding box center [483, 277] width 76 height 14
type input "Take 3"
click at [622, 391] on span "START RECORDING" at bounding box center [620, 391] width 50 height 6
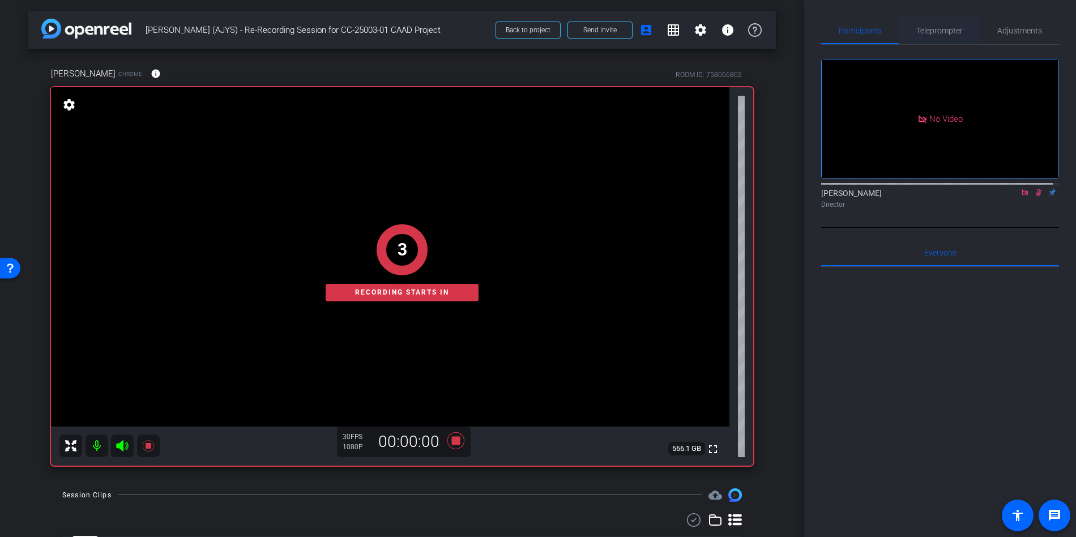
click at [943, 35] on span "Teleprompter" at bounding box center [939, 31] width 46 height 8
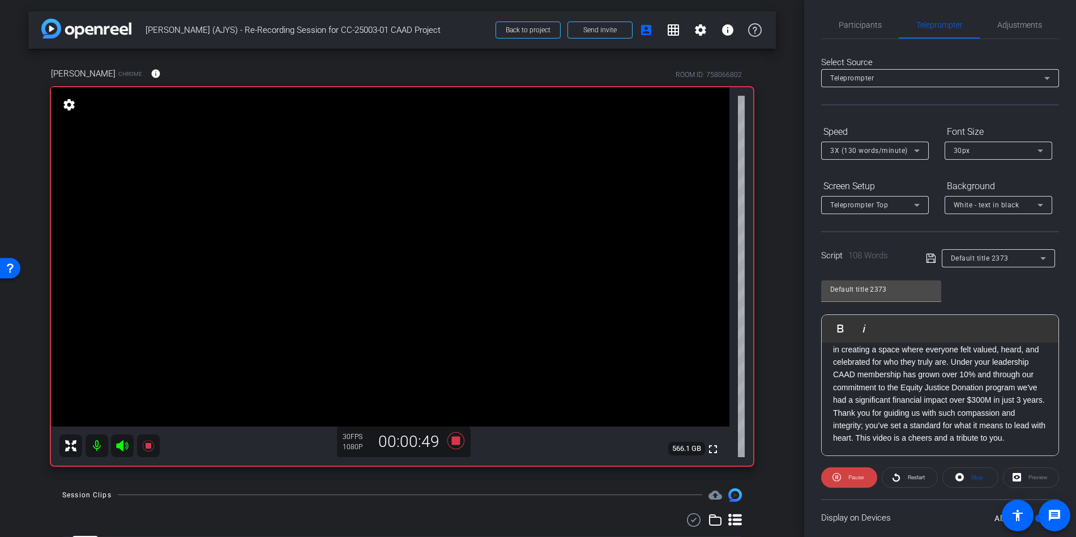
scroll to position [37, 0]
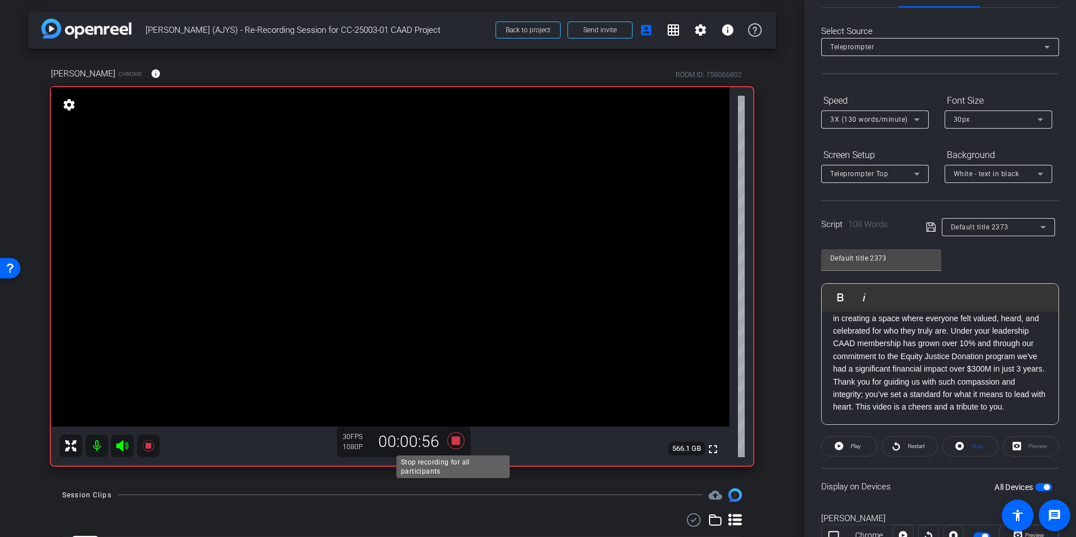
click at [452, 442] on icon at bounding box center [455, 439] width 17 height 17
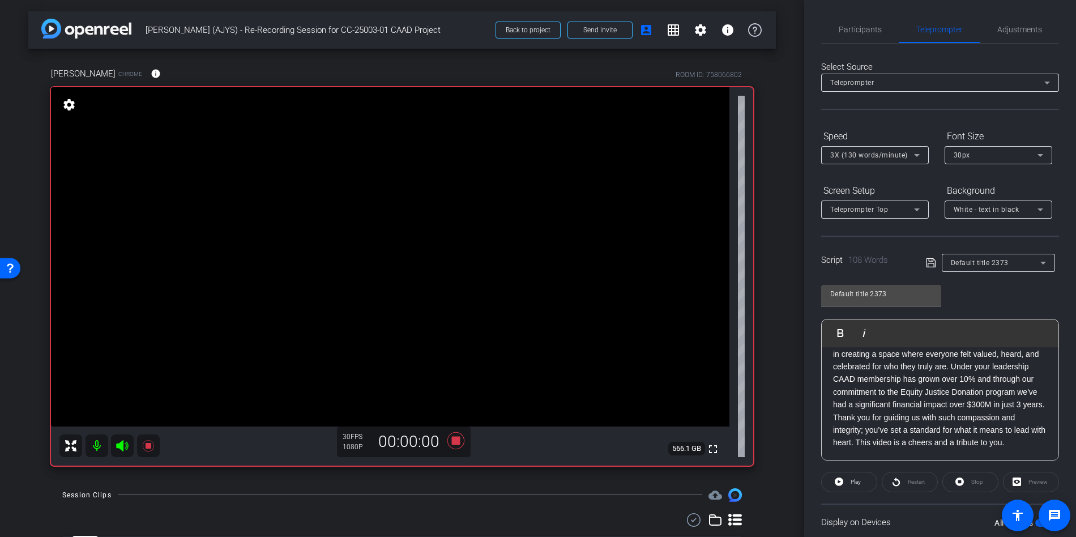
scroll to position [0, 0]
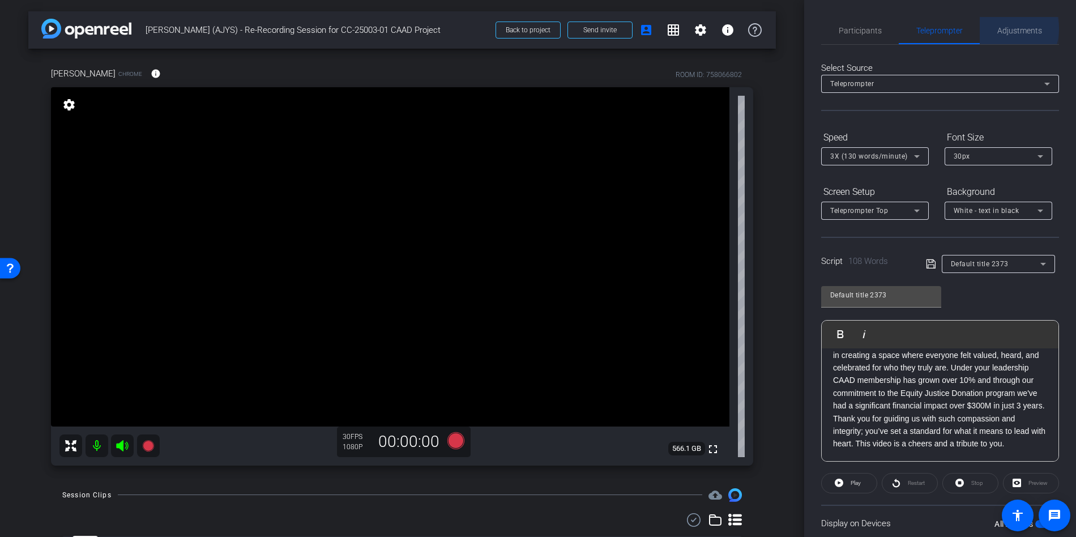
drag, startPoint x: 999, startPoint y: 29, endPoint x: 994, endPoint y: 41, distance: 12.7
click at [999, 28] on span "Adjustments" at bounding box center [1019, 31] width 45 height 8
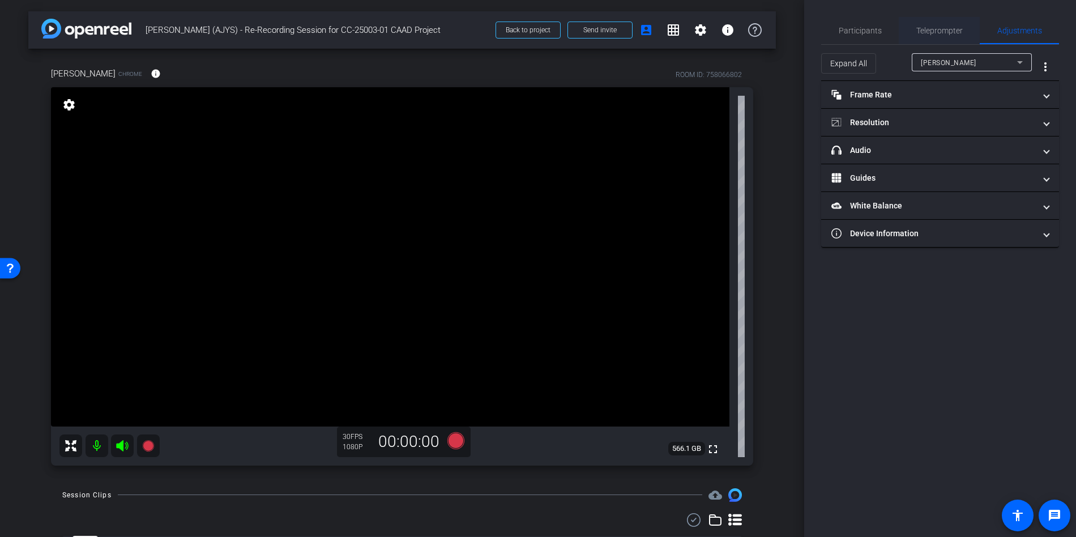
click at [924, 32] on span "Teleprompter" at bounding box center [939, 31] width 46 height 8
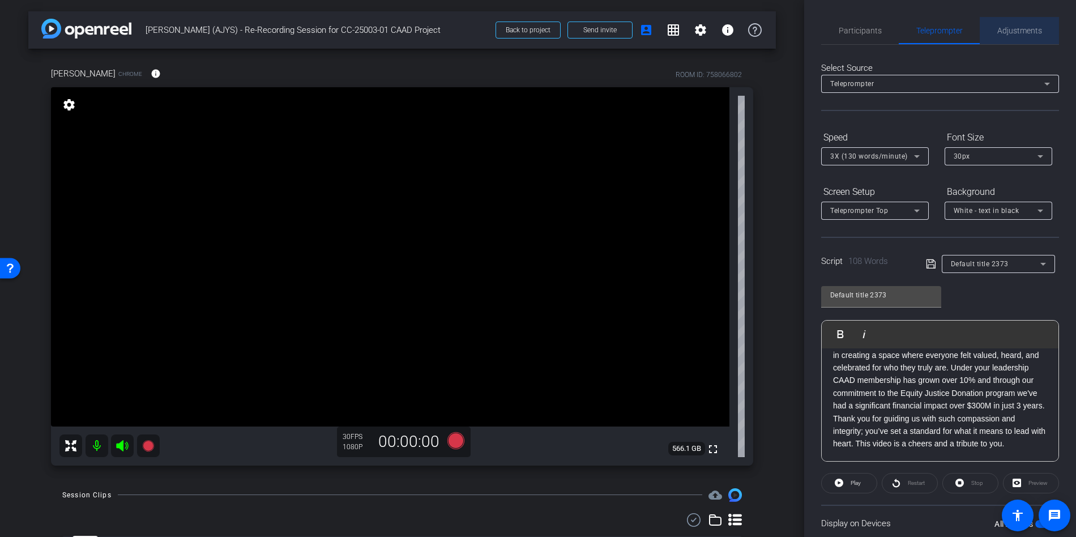
drag, startPoint x: 1033, startPoint y: 27, endPoint x: 1027, endPoint y: 29, distance: 6.6
click at [1032, 27] on span "Adjustments" at bounding box center [1019, 31] width 45 height 8
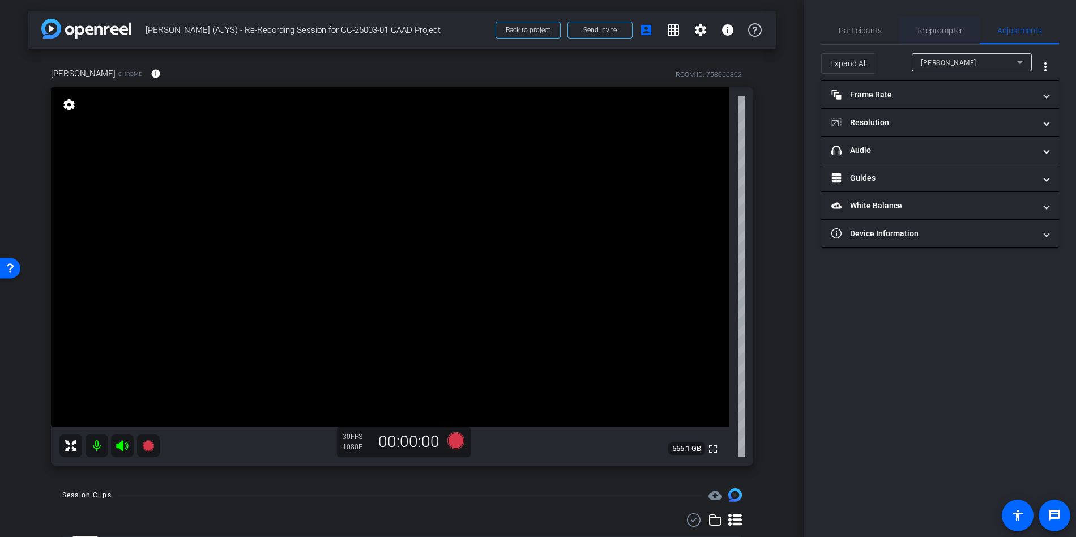
click at [918, 30] on span "Teleprompter" at bounding box center [939, 31] width 46 height 8
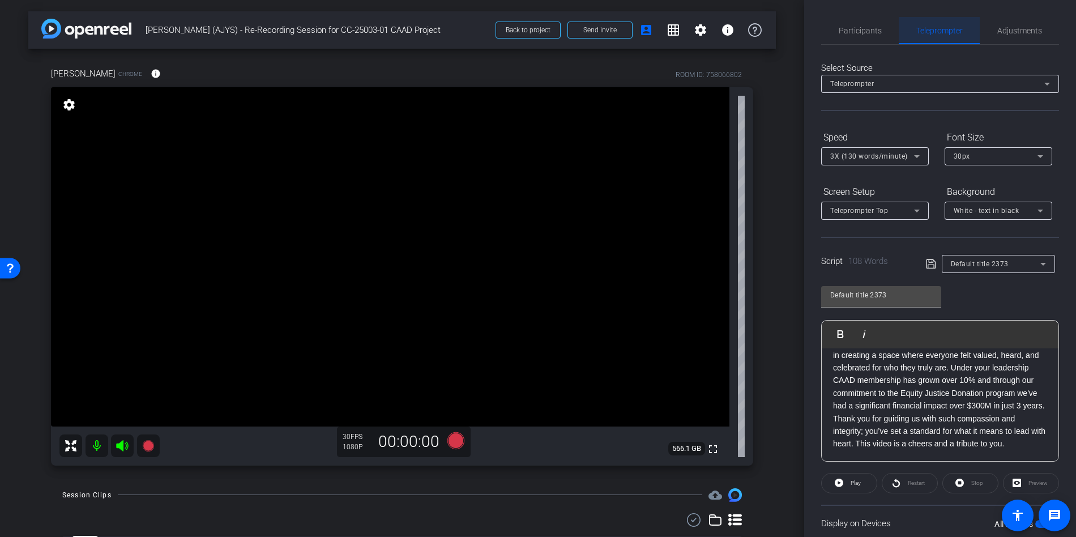
click at [854, 35] on span "Participants" at bounding box center [860, 31] width 43 height 8
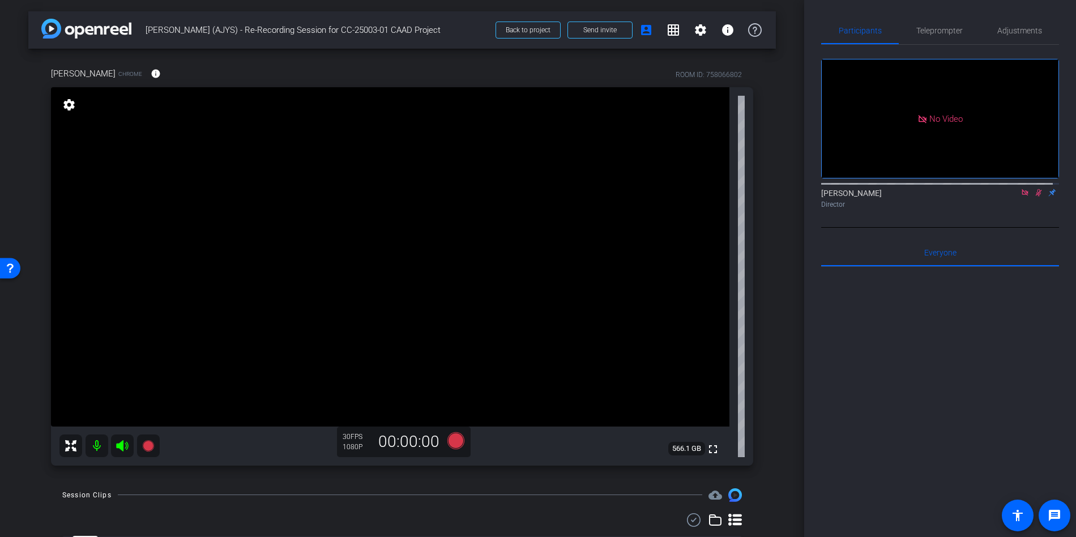
click at [1036, 189] on icon at bounding box center [1039, 192] width 6 height 7
drag, startPoint x: 1017, startPoint y: 159, endPoint x: 1000, endPoint y: 173, distance: 22.5
click at [1020, 189] on icon at bounding box center [1024, 193] width 9 height 8
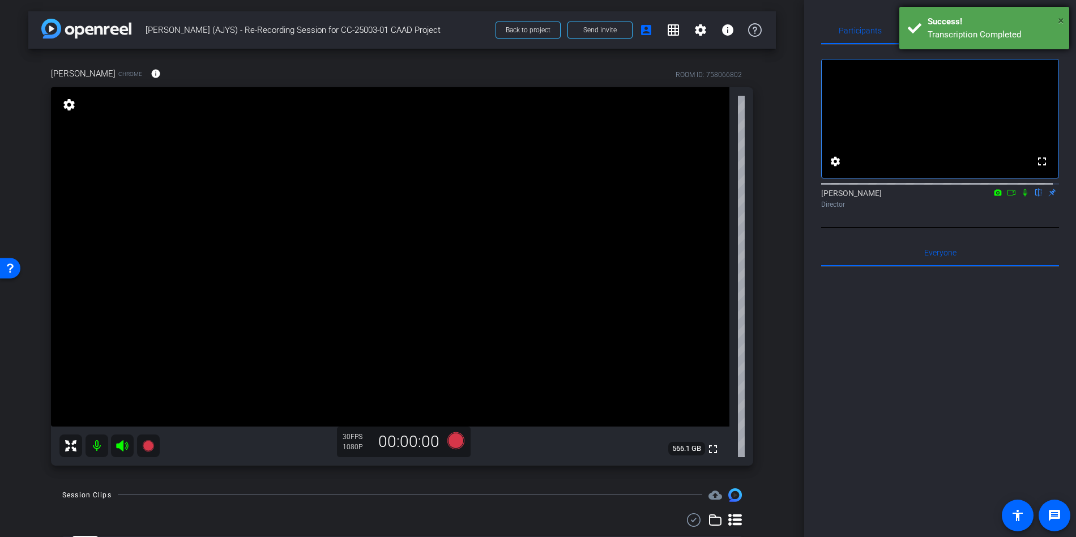
click at [1061, 22] on span "×" at bounding box center [1061, 21] width 6 height 14
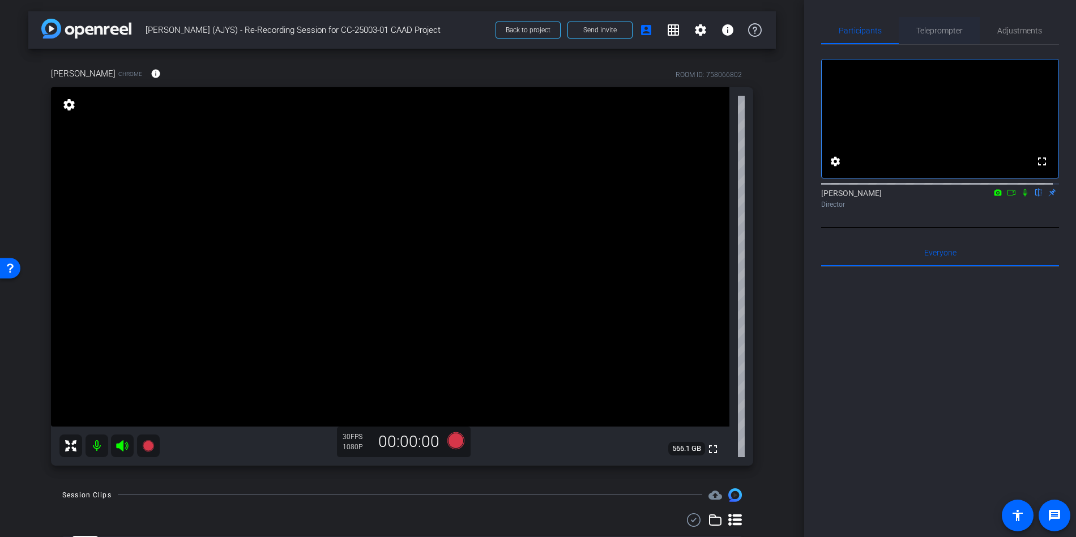
drag, startPoint x: 934, startPoint y: 33, endPoint x: 922, endPoint y: 195, distance: 163.0
click at [934, 33] on span "Teleprompter" at bounding box center [939, 31] width 46 height 8
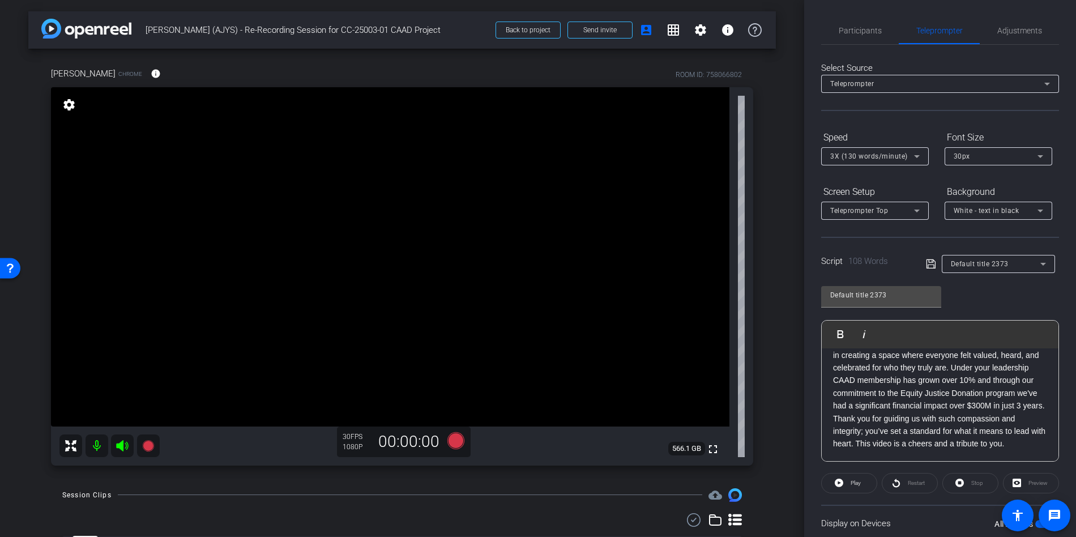
scroll to position [62, 0]
drag, startPoint x: 1012, startPoint y: 35, endPoint x: 999, endPoint y: 35, distance: 12.5
click at [1012, 35] on span "Adjustments" at bounding box center [1019, 31] width 45 height 8
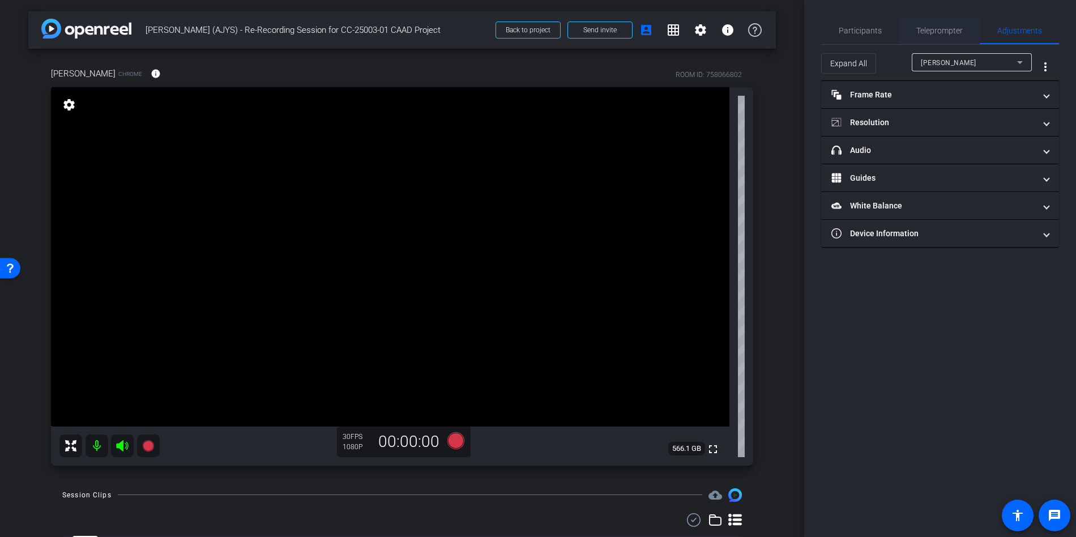
click at [954, 31] on span "Teleprompter" at bounding box center [939, 31] width 46 height 8
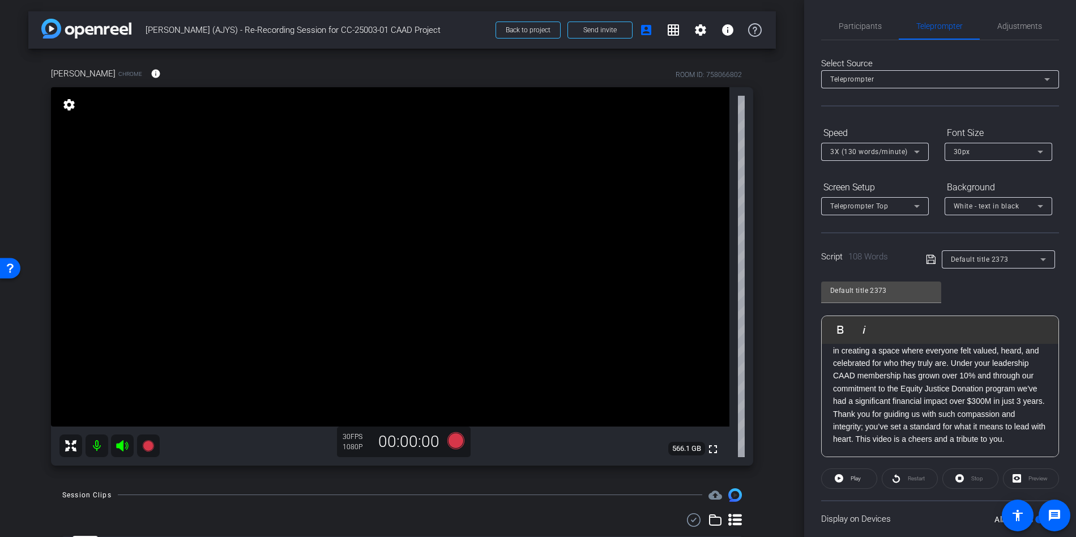
scroll to position [12, 0]
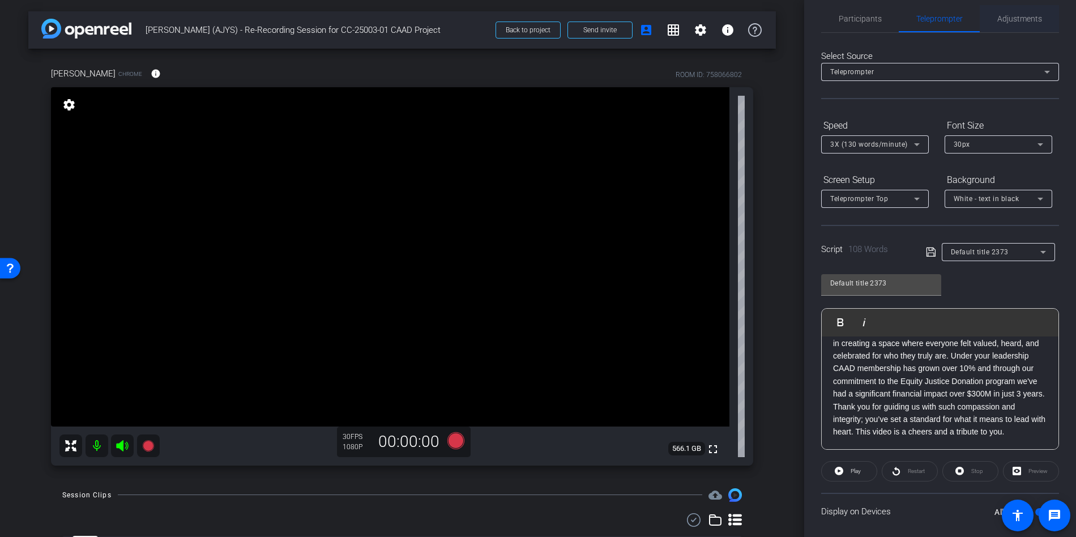
click at [1027, 24] on span "Adjustments" at bounding box center [1019, 18] width 45 height 27
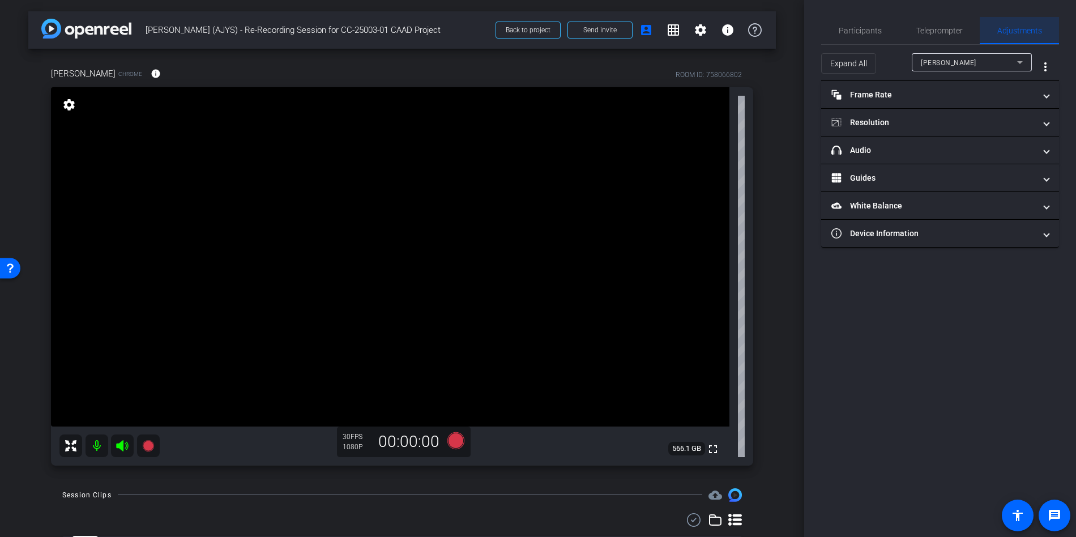
scroll to position [0, 0]
drag, startPoint x: 939, startPoint y: 46, endPoint x: 870, endPoint y: 46, distance: 69.1
click at [937, 46] on div "Expand All Angela Sims more_vert" at bounding box center [940, 63] width 238 height 36
click at [857, 34] on span "Participants" at bounding box center [860, 31] width 43 height 8
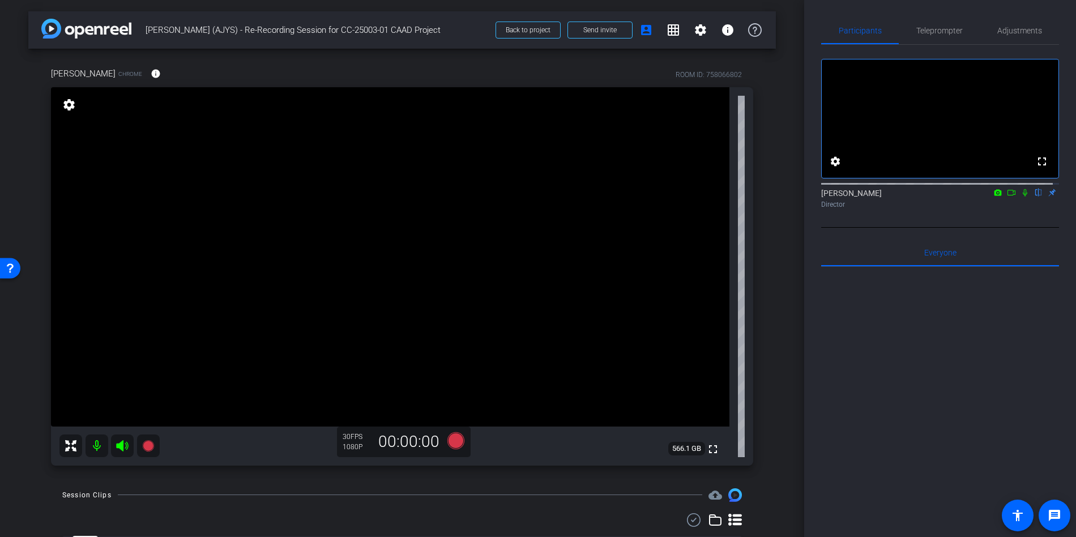
drag, startPoint x: 1006, startPoint y: 203, endPoint x: 1016, endPoint y: 210, distance: 11.5
click at [1007, 196] on icon at bounding box center [1011, 193] width 9 height 8
click at [1034, 196] on icon at bounding box center [1038, 193] width 9 height 8
click at [946, 29] on span "Teleprompter" at bounding box center [939, 31] width 46 height 8
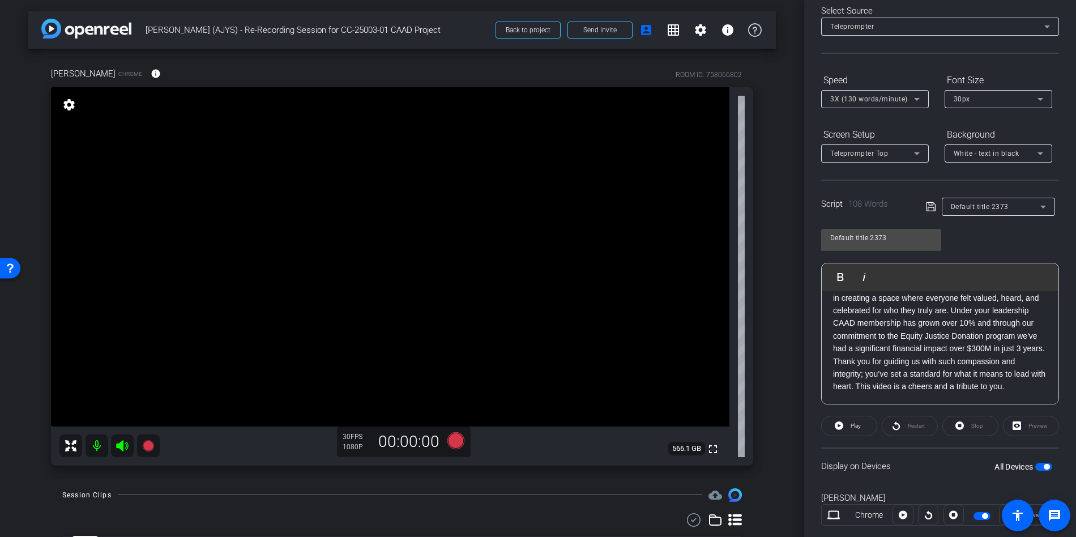
scroll to position [82, 0]
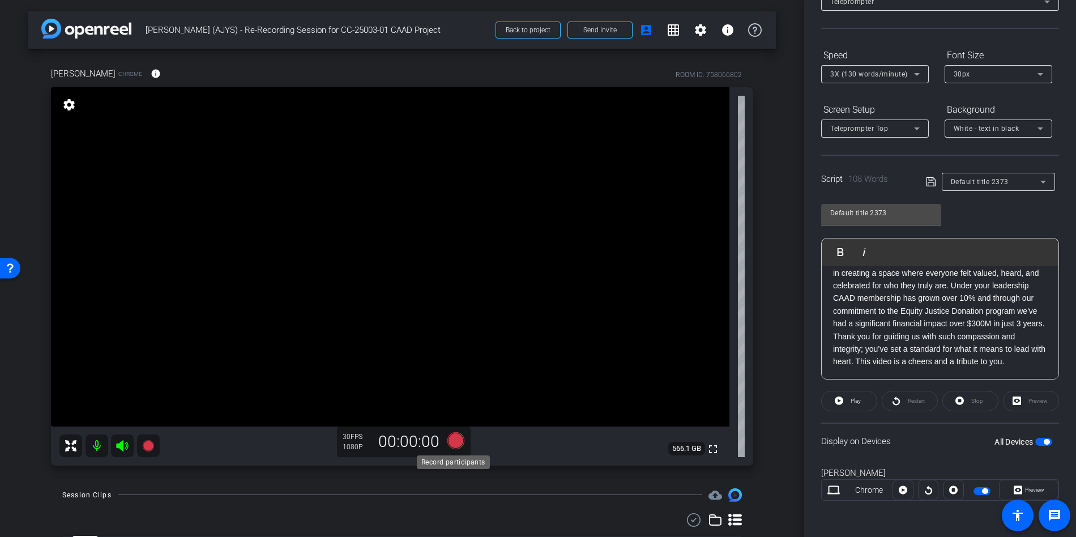
click at [455, 436] on icon at bounding box center [455, 439] width 17 height 17
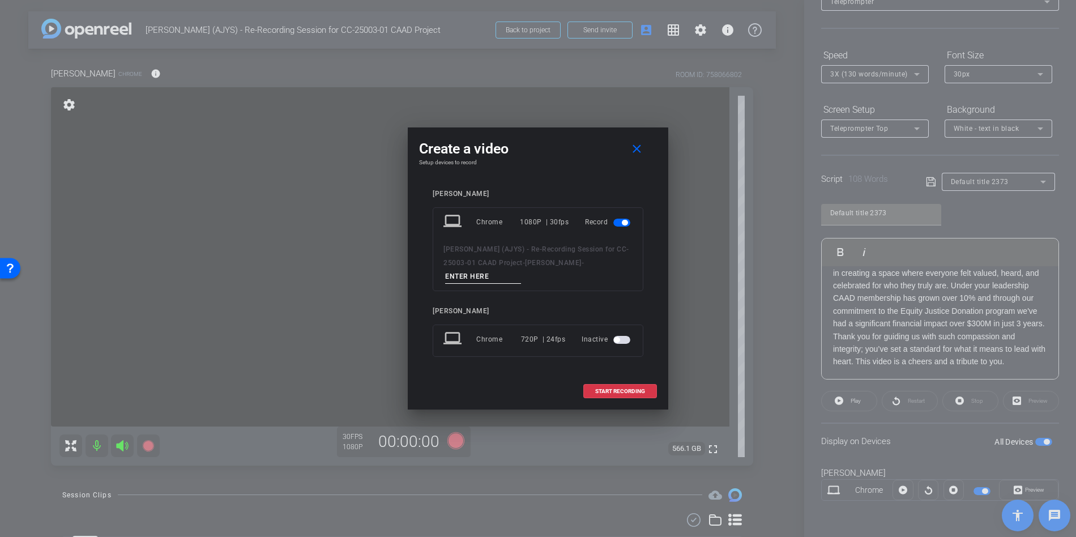
click at [486, 281] on input at bounding box center [483, 277] width 76 height 14
type input "Take 3"
click at [619, 391] on span "START RECORDING" at bounding box center [620, 391] width 50 height 6
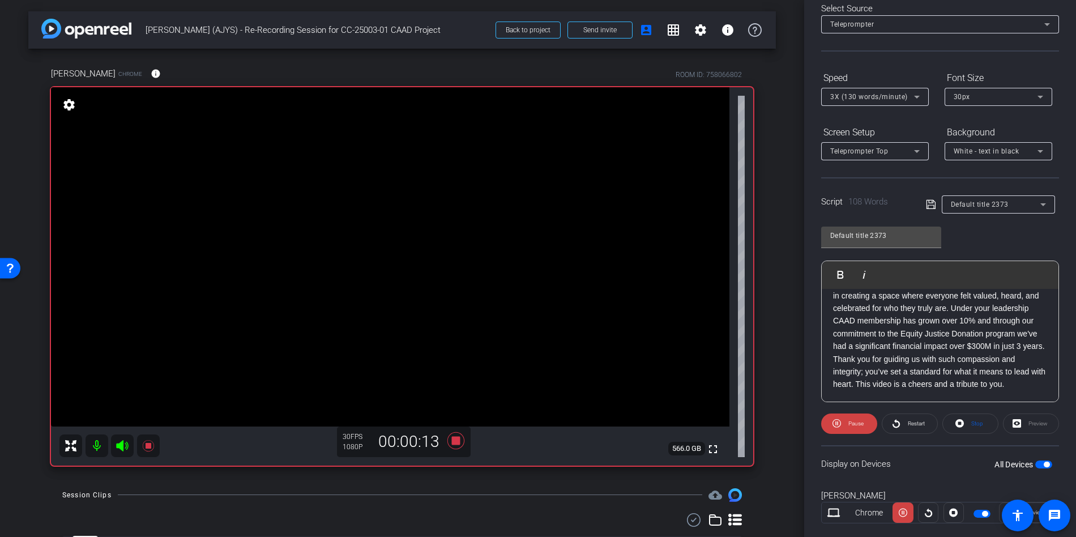
scroll to position [0, 0]
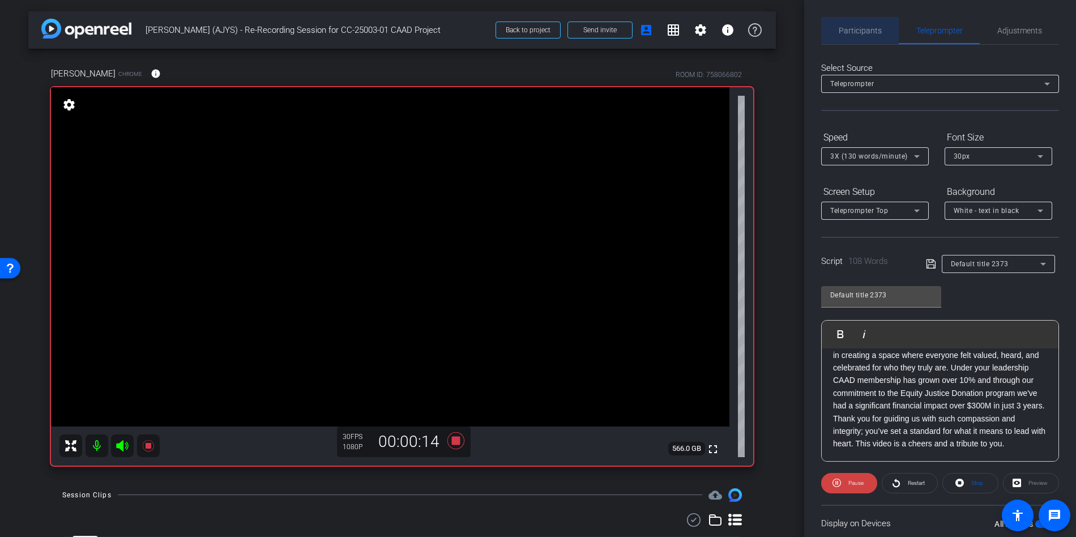
drag, startPoint x: 863, startPoint y: 36, endPoint x: 894, endPoint y: 38, distance: 30.6
click at [863, 36] on span "Participants" at bounding box center [860, 30] width 43 height 27
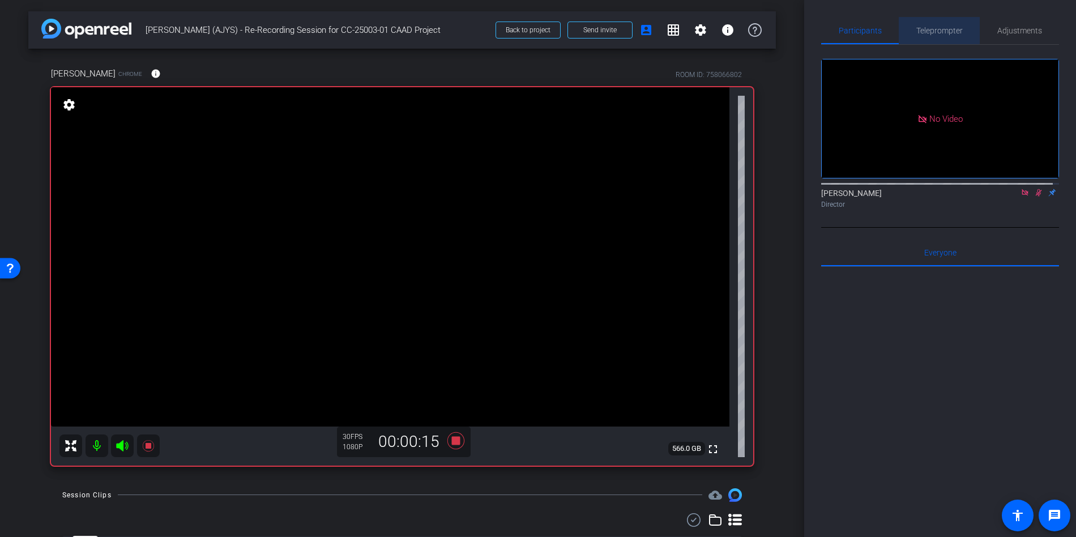
click at [940, 32] on span "Teleprompter" at bounding box center [939, 31] width 46 height 8
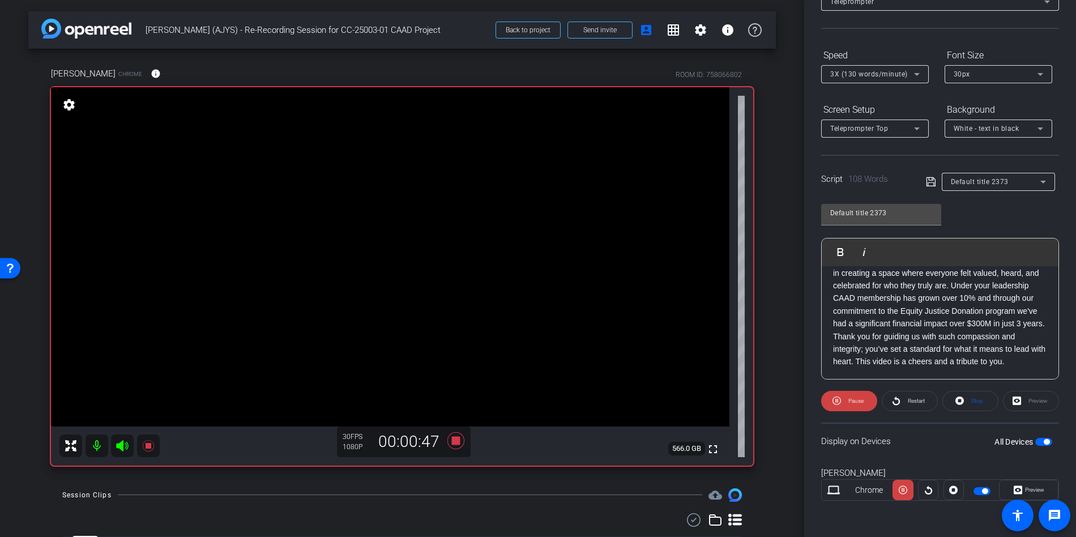
scroll to position [62, 0]
click at [455, 442] on icon at bounding box center [455, 439] width 17 height 17
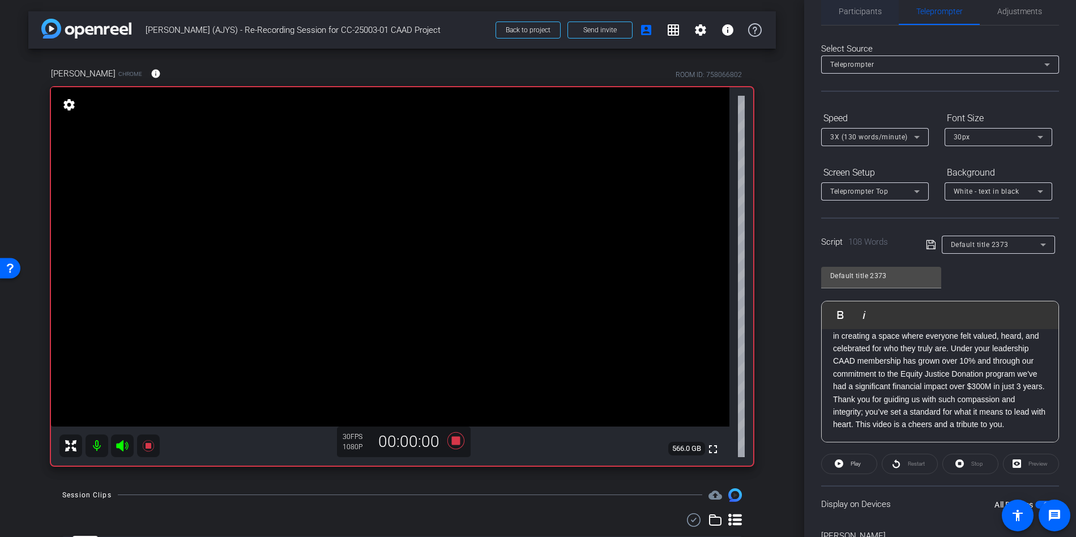
scroll to position [0, 0]
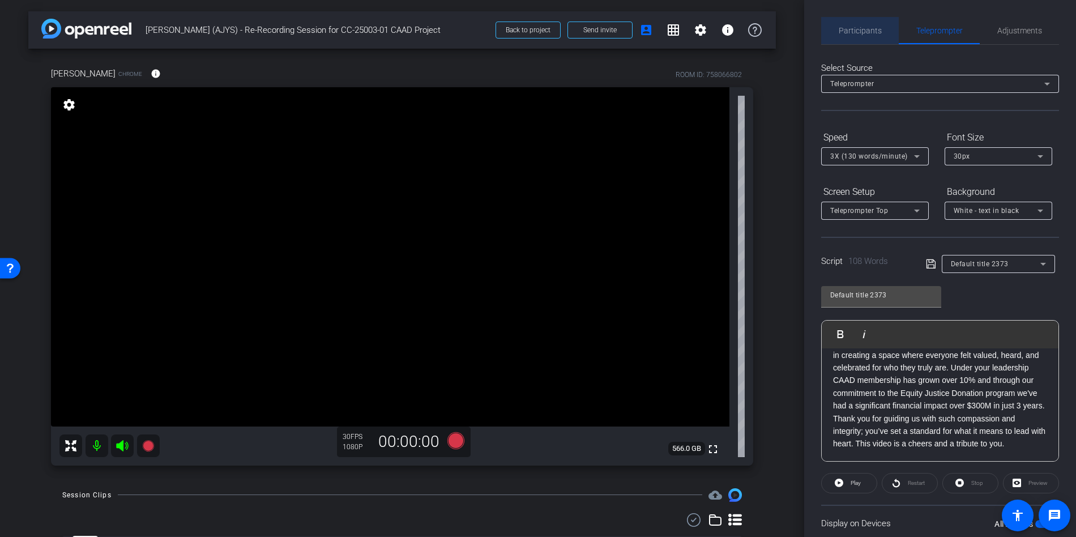
click at [865, 28] on span "Participants" at bounding box center [860, 31] width 43 height 8
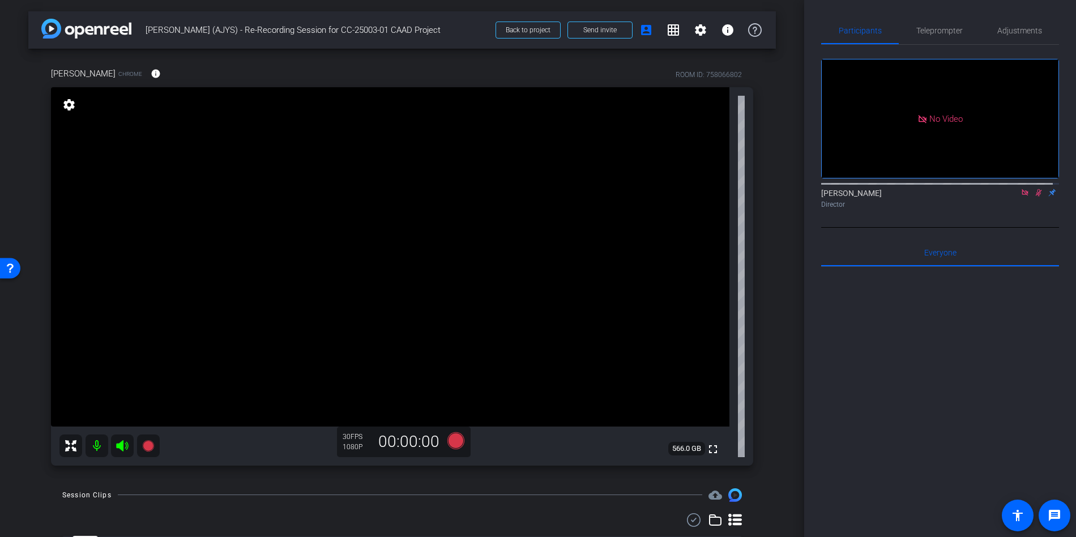
click at [1034, 189] on icon at bounding box center [1038, 193] width 9 height 8
click at [938, 31] on span "Teleprompter" at bounding box center [939, 31] width 46 height 8
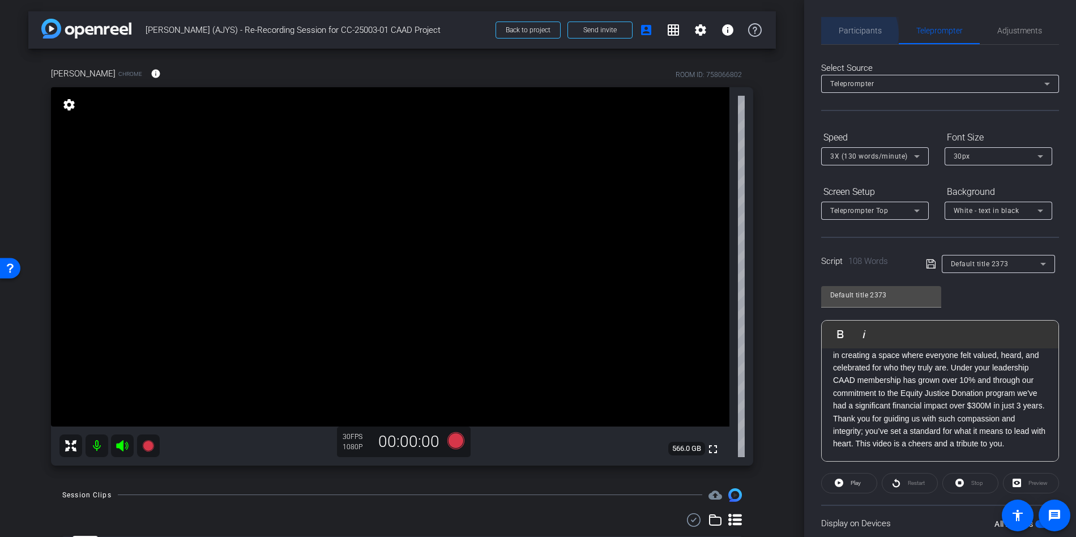
click at [845, 33] on span "Participants" at bounding box center [860, 31] width 43 height 8
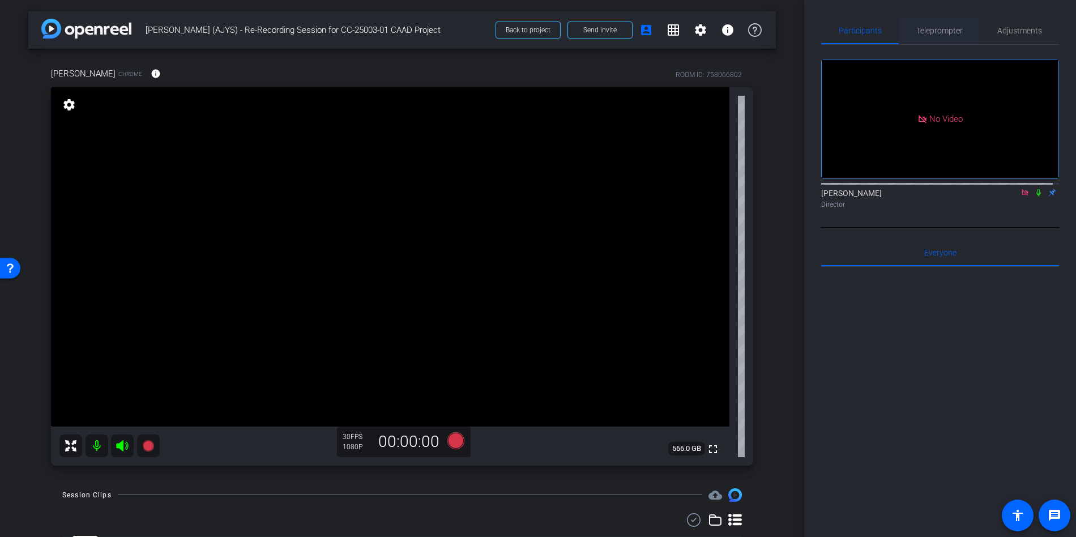
click at [948, 33] on span "Teleprompter" at bounding box center [939, 31] width 46 height 8
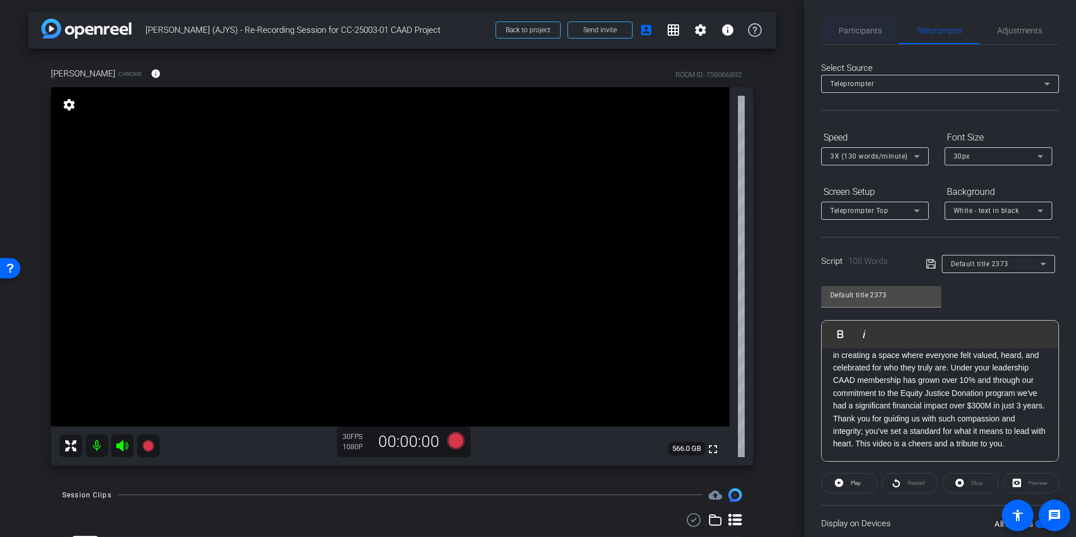
click at [869, 28] on span "Participants" at bounding box center [860, 31] width 43 height 8
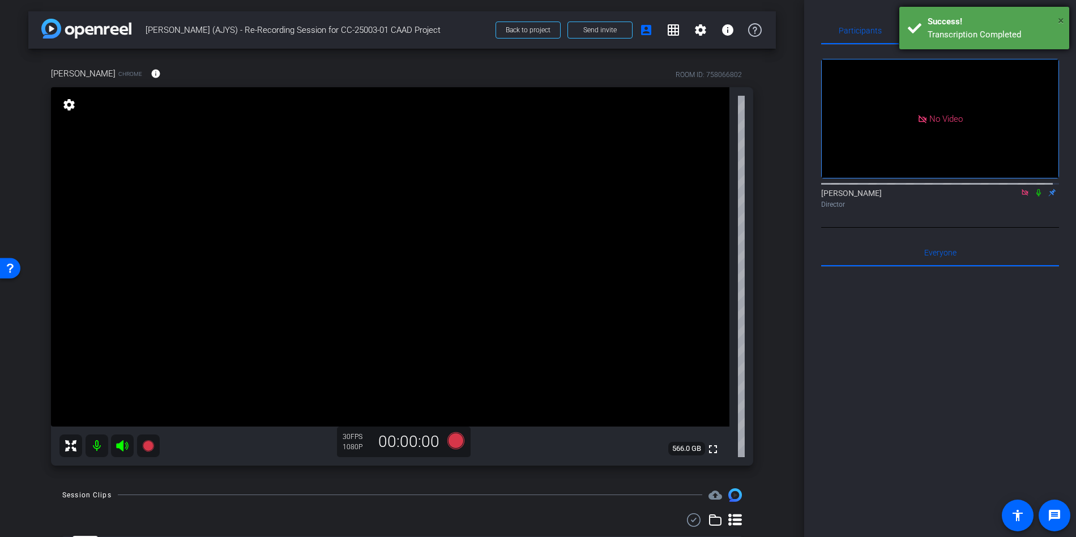
drag, startPoint x: 1062, startPoint y: 20, endPoint x: 1056, endPoint y: 40, distance: 20.8
click at [1062, 21] on span "×" at bounding box center [1061, 21] width 6 height 14
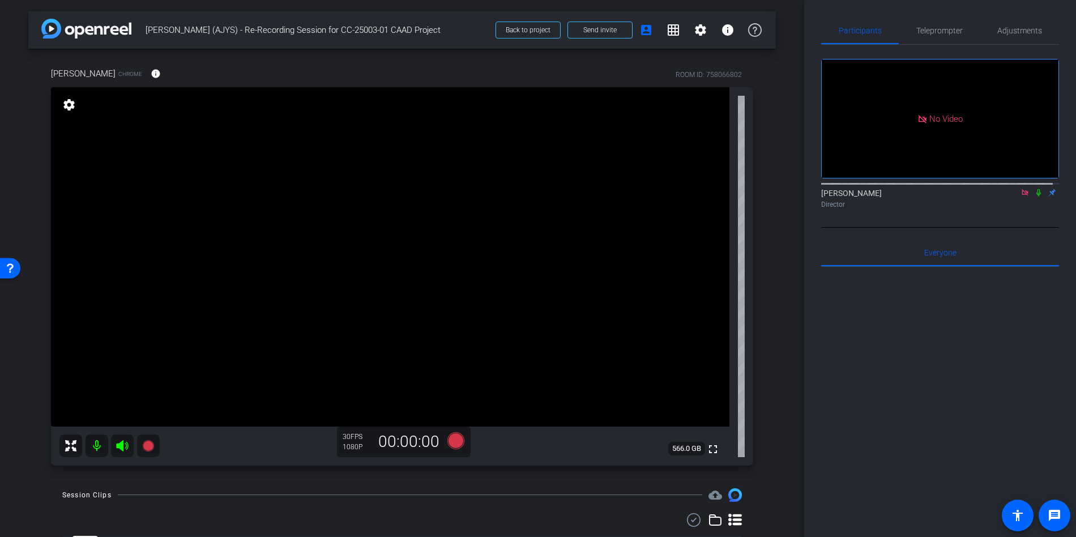
click at [1034, 189] on icon at bounding box center [1038, 193] width 9 height 8
drag, startPoint x: 932, startPoint y: 27, endPoint x: 844, endPoint y: 38, distance: 88.5
click at [930, 27] on span "Teleprompter" at bounding box center [939, 31] width 46 height 8
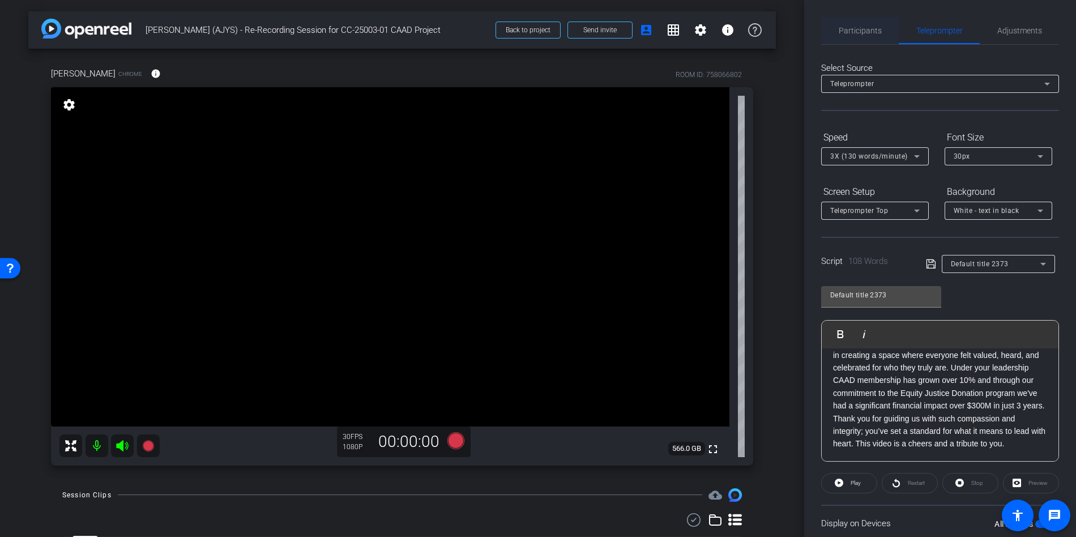
click at [867, 37] on span "Participants" at bounding box center [860, 30] width 43 height 27
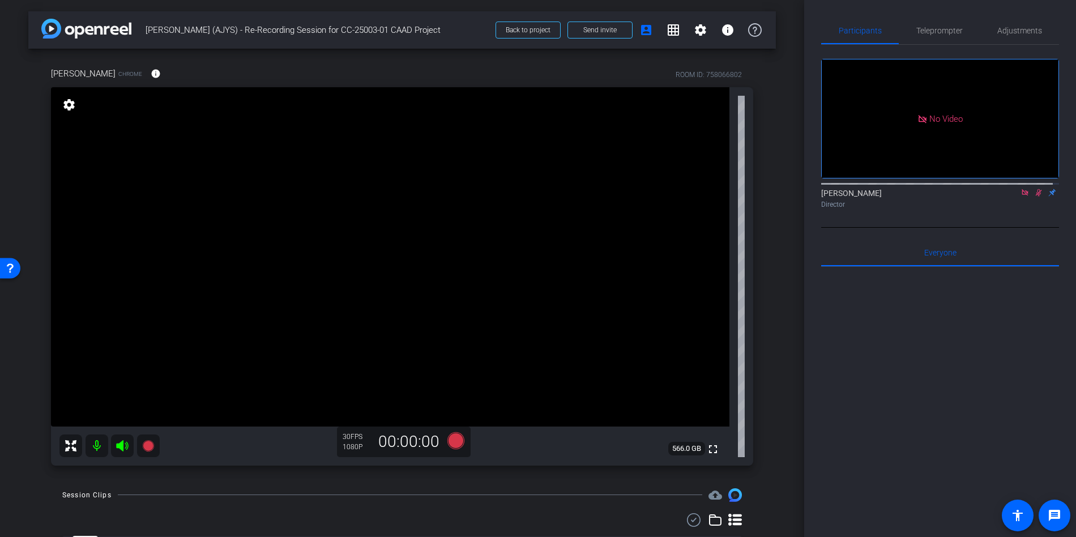
click at [1032, 187] on mat-icon at bounding box center [1039, 192] width 14 height 10
click at [1034, 189] on icon at bounding box center [1038, 193] width 9 height 8
click at [934, 33] on span "Teleprompter" at bounding box center [939, 31] width 46 height 8
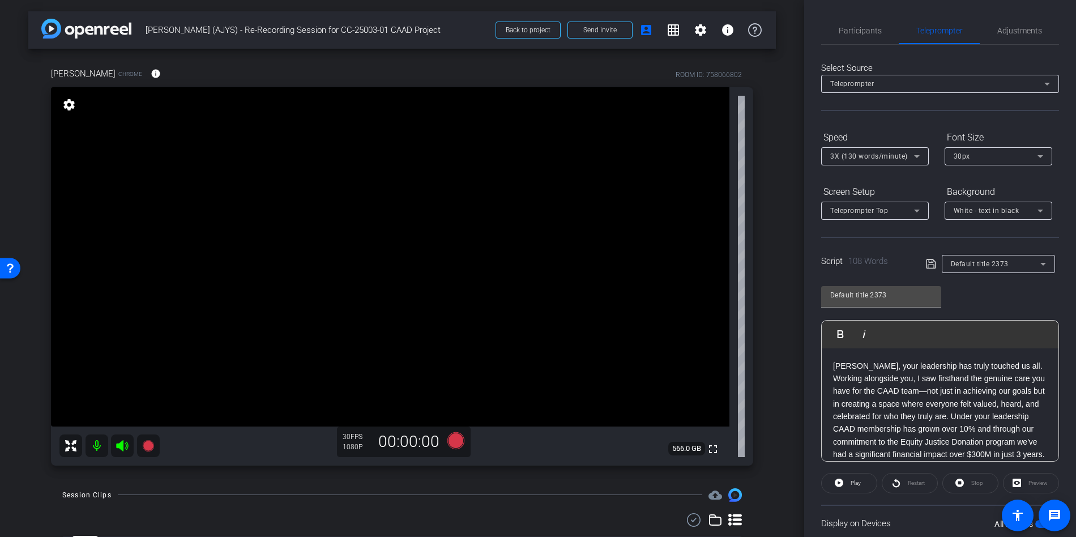
click at [930, 266] on icon at bounding box center [931, 264] width 10 height 14
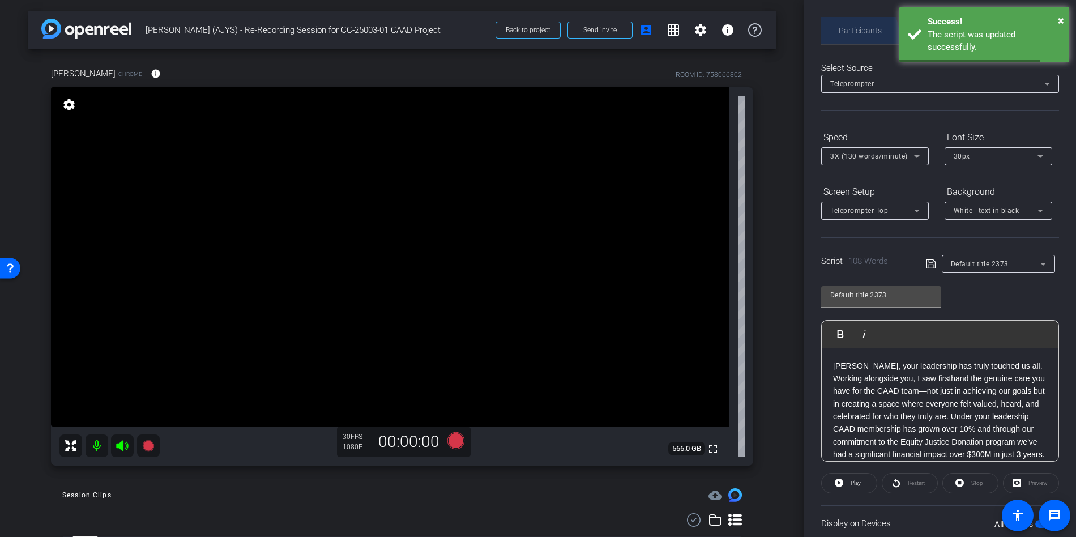
click at [851, 35] on span "Participants" at bounding box center [860, 30] width 43 height 27
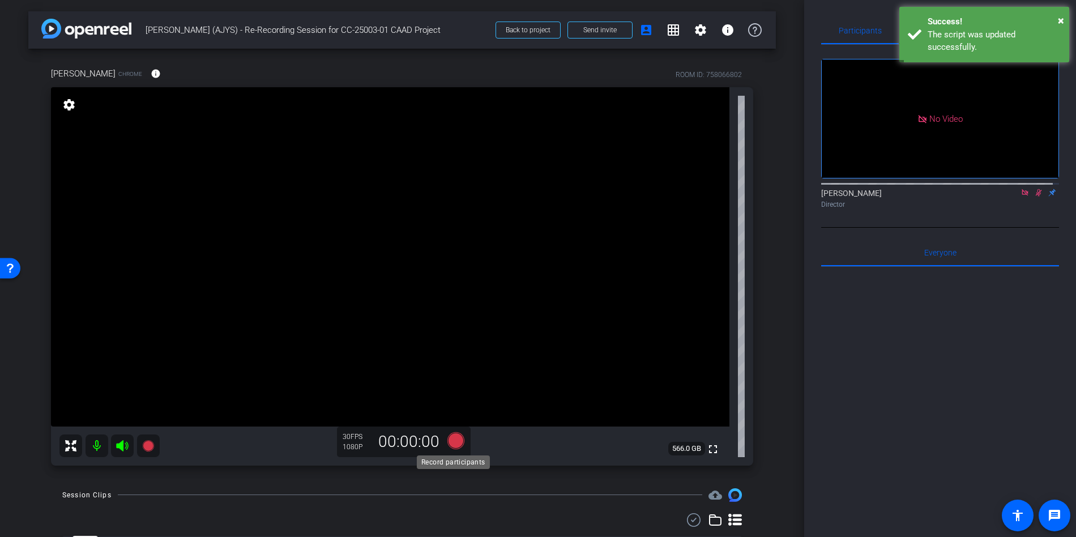
click at [456, 441] on icon at bounding box center [455, 439] width 17 height 17
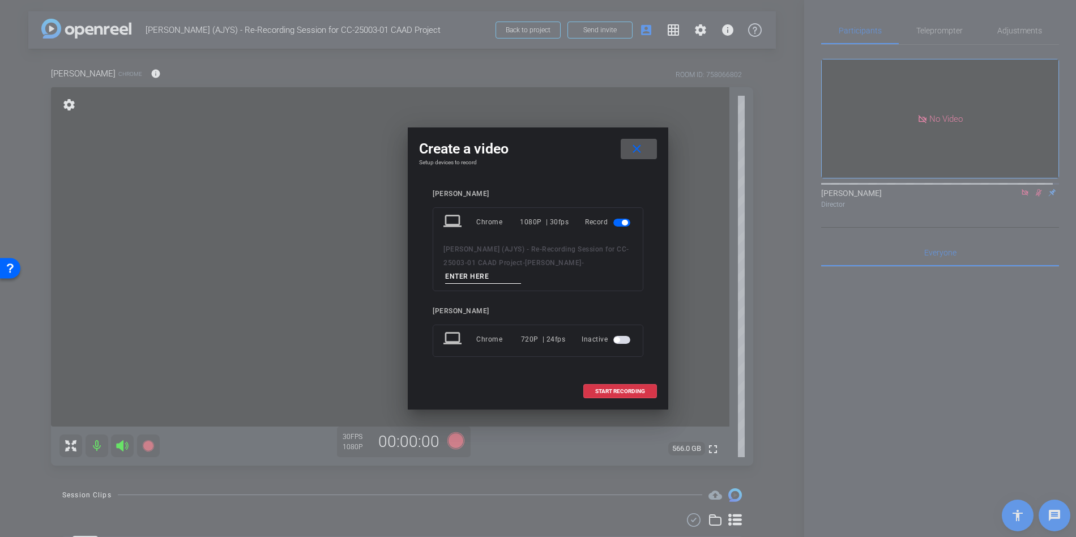
click at [497, 276] on input at bounding box center [483, 277] width 76 height 14
type input "Take 4"
click at [619, 390] on span "START RECORDING" at bounding box center [620, 391] width 50 height 6
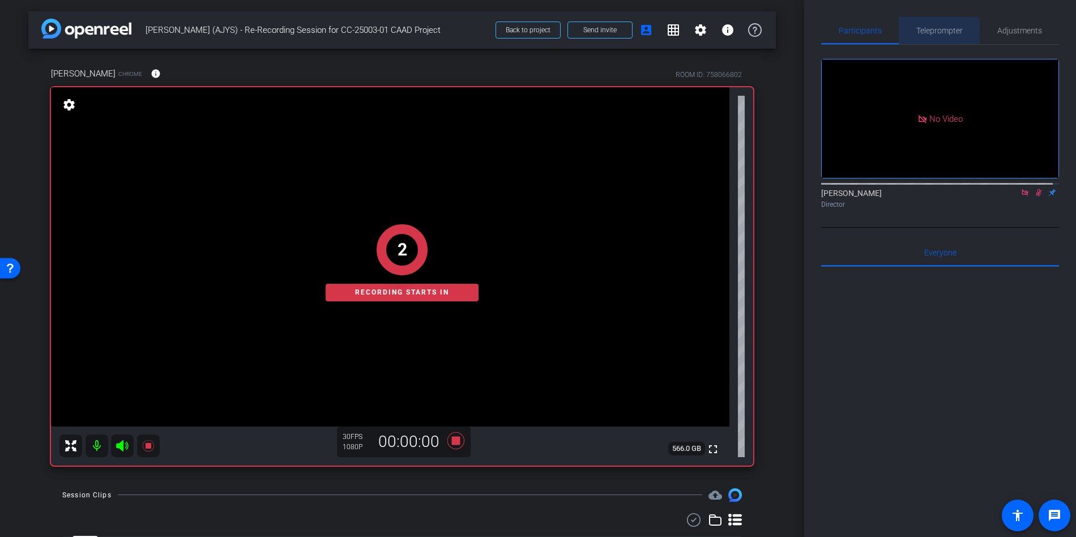
click at [930, 33] on span "Teleprompter" at bounding box center [939, 31] width 46 height 8
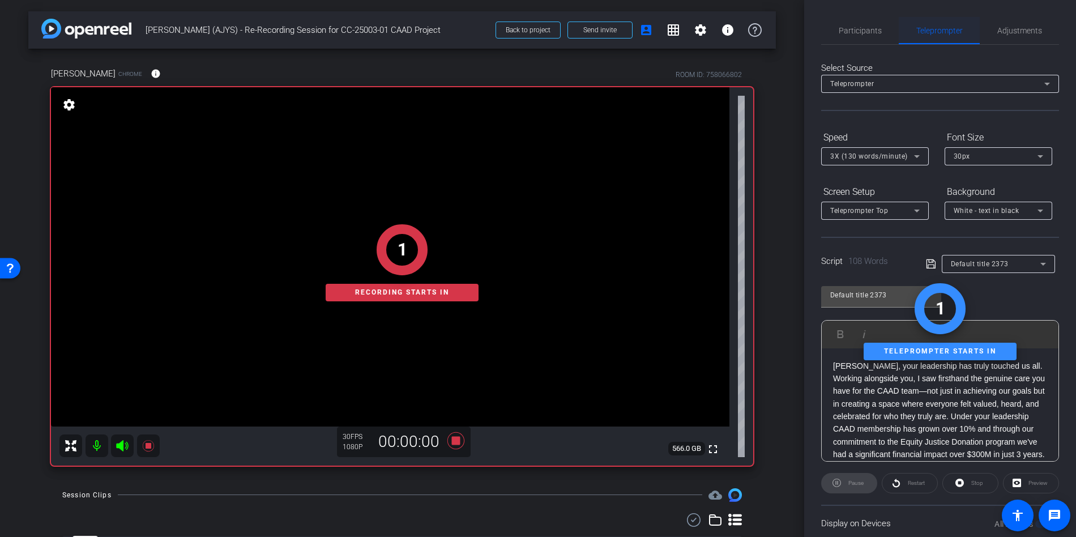
drag, startPoint x: 854, startPoint y: 32, endPoint x: 956, endPoint y: 28, distance: 102.0
click at [854, 31] on span "Participants" at bounding box center [860, 31] width 43 height 8
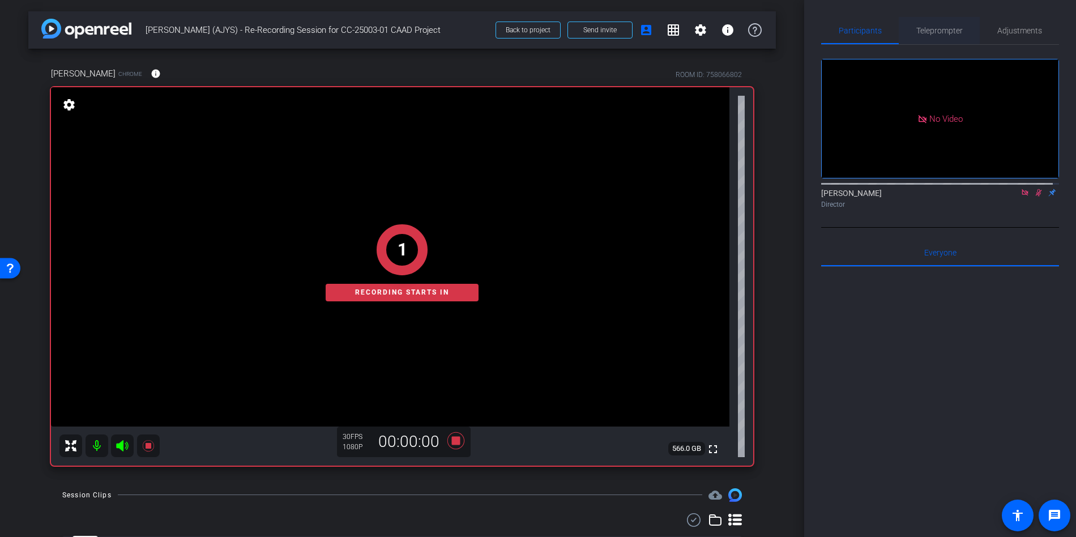
click at [948, 28] on span "Teleprompter" at bounding box center [939, 31] width 46 height 8
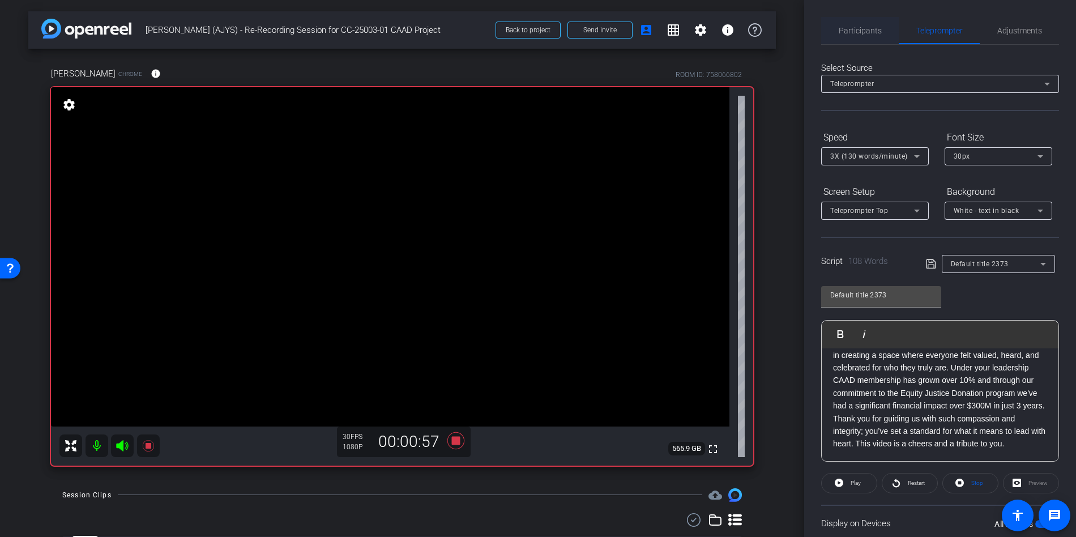
click at [864, 31] on span "Participants" at bounding box center [860, 31] width 43 height 8
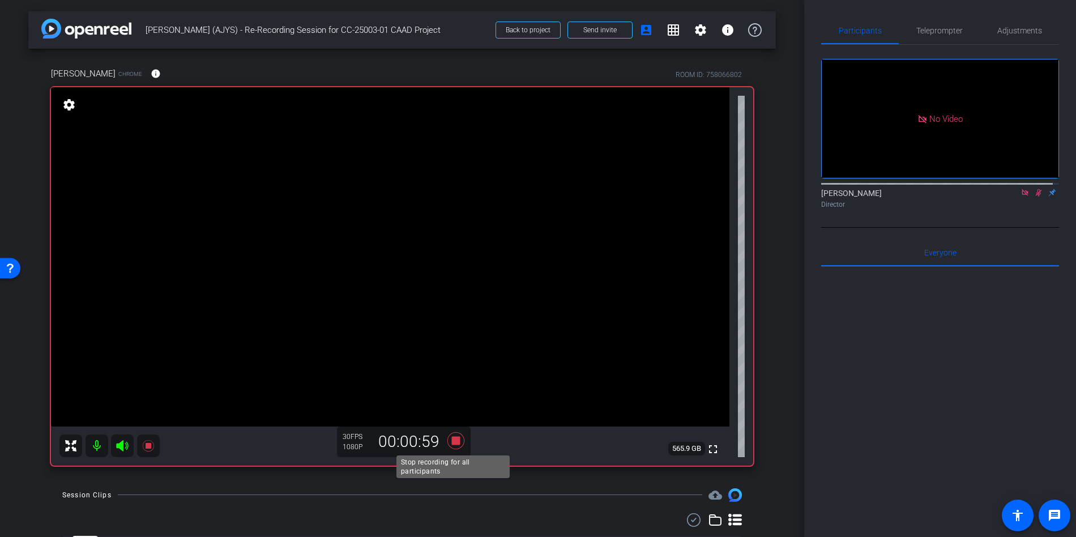
click at [454, 439] on icon at bounding box center [455, 439] width 17 height 17
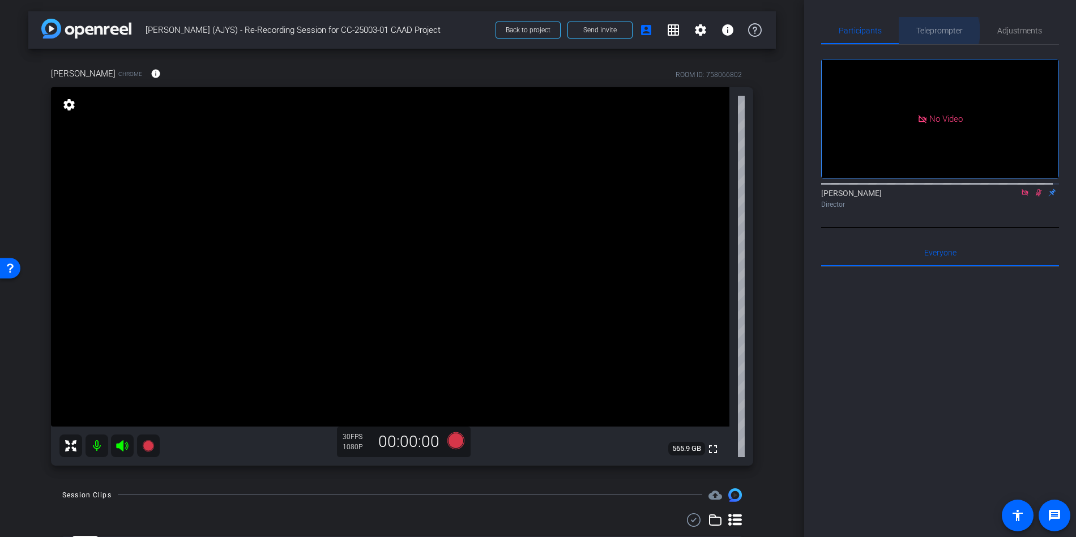
drag, startPoint x: 931, startPoint y: 31, endPoint x: 984, endPoint y: 36, distance: 52.9
click at [931, 31] on span "Teleprompter" at bounding box center [939, 31] width 46 height 8
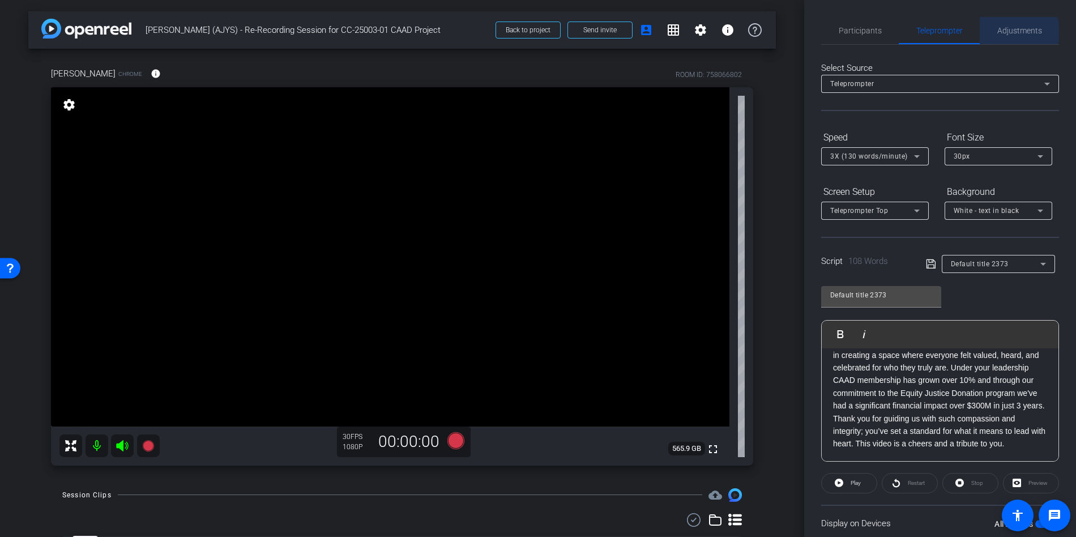
drag, startPoint x: 1014, startPoint y: 32, endPoint x: 1009, endPoint y: 44, distance: 12.4
click at [1015, 32] on span "Adjustments" at bounding box center [1019, 31] width 45 height 8
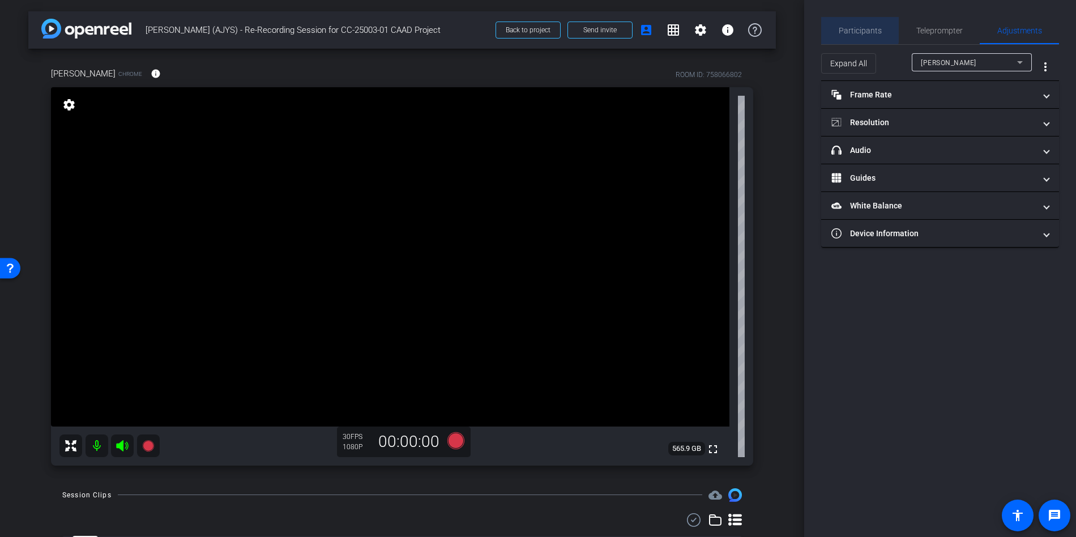
click at [856, 24] on span "Participants" at bounding box center [860, 30] width 43 height 27
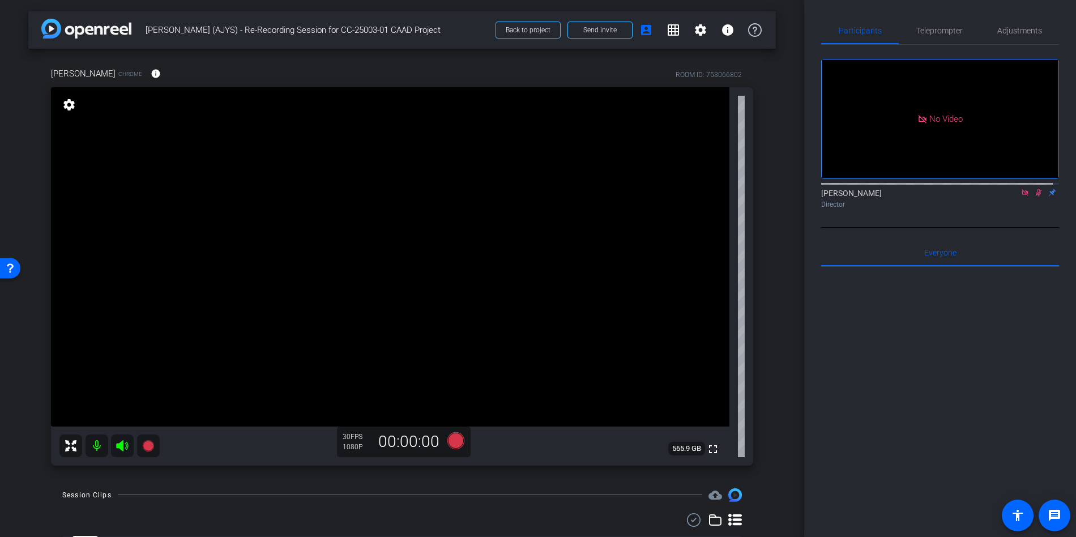
drag, startPoint x: 1032, startPoint y: 160, endPoint x: 1024, endPoint y: 160, distance: 7.9
click at [1036, 189] on icon at bounding box center [1039, 192] width 6 height 7
drag, startPoint x: 1015, startPoint y: 158, endPoint x: 958, endPoint y: 191, distance: 66.2
click at [1020, 189] on icon at bounding box center [1024, 193] width 9 height 8
click at [640, 497] on div "Session Clips cloud_upload" at bounding box center [402, 495] width 680 height 14
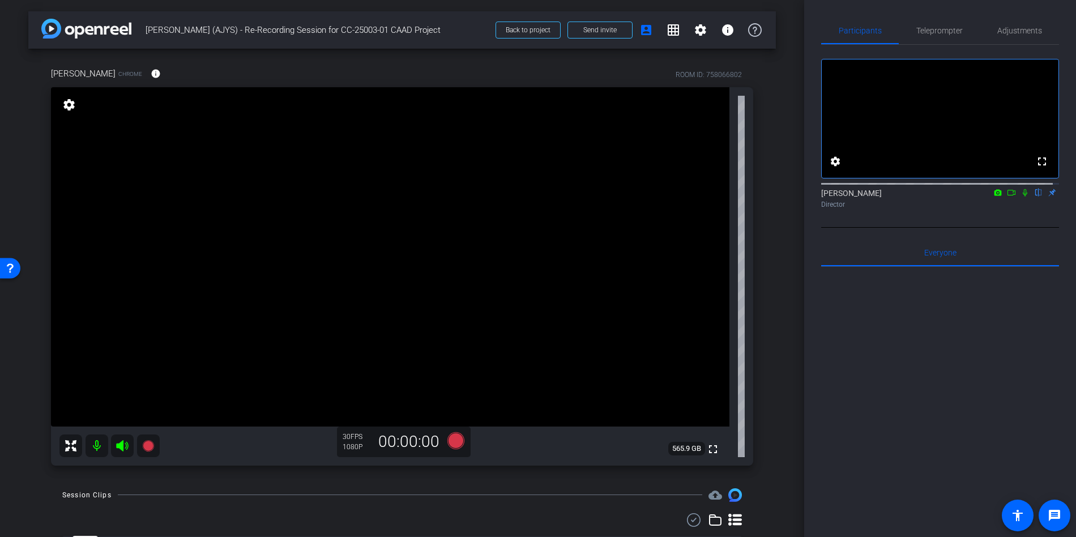
drag, startPoint x: 710, startPoint y: 522, endPoint x: 702, endPoint y: 523, distance: 7.4
click at [710, 522] on icon at bounding box center [715, 520] width 14 height 14
click at [708, 518] on icon at bounding box center [715, 517] width 14 height 14
click at [728, 520] on icon at bounding box center [735, 520] width 14 height 12
click at [96, 493] on div "Session Clips" at bounding box center [86, 491] width 49 height 11
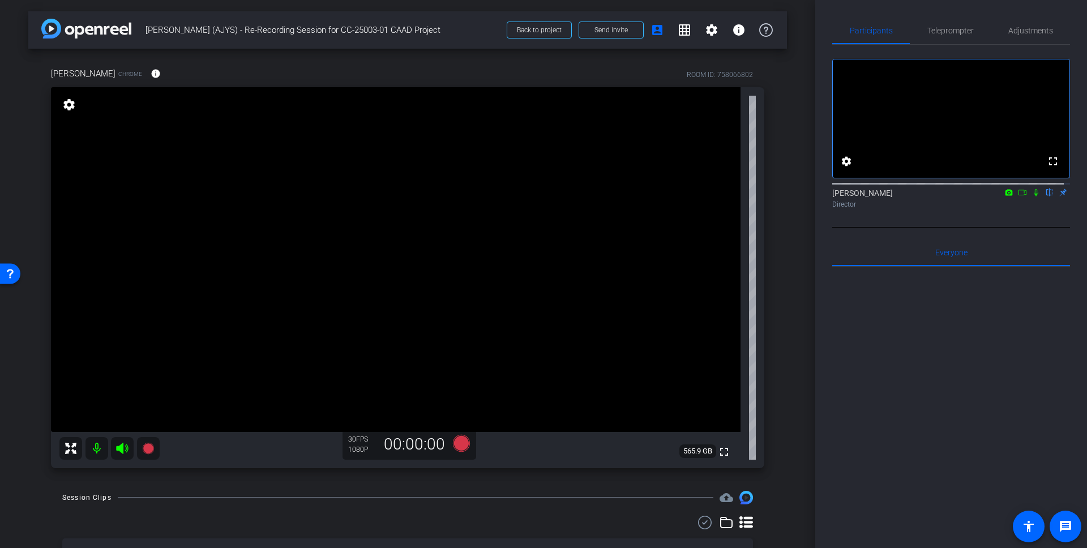
click at [84, 495] on div "Session Clips" at bounding box center [86, 497] width 49 height 11
drag, startPoint x: 679, startPoint y: 505, endPoint x: 720, endPoint y: 494, distance: 42.2
click at [679, 505] on div "Session Clips cloud_upload" at bounding box center [407, 498] width 691 height 14
click at [740, 522] on icon at bounding box center [747, 522] width 14 height 12
click at [721, 528] on icon at bounding box center [727, 526] width 14 height 14
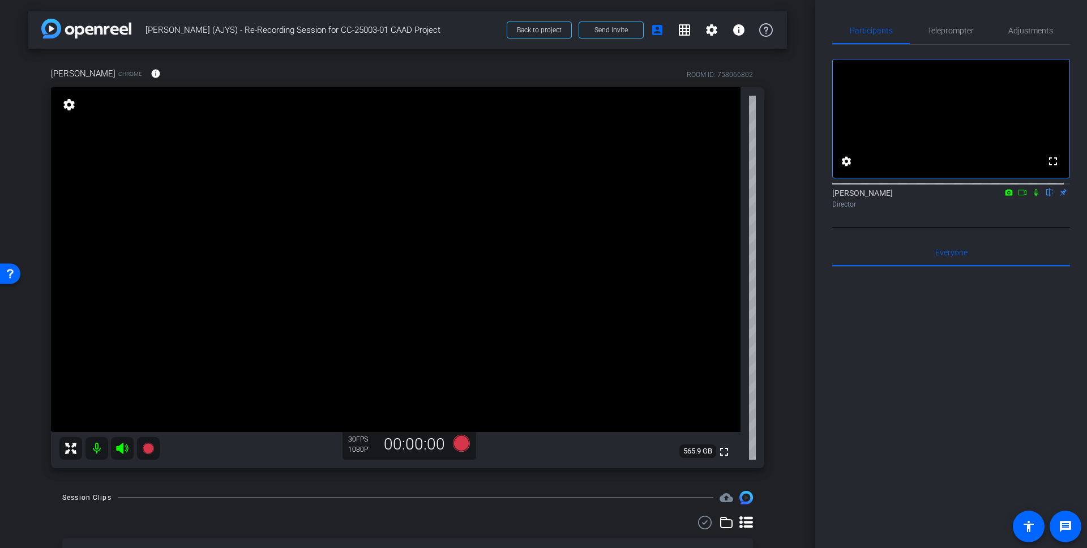
click at [740, 524] on icon at bounding box center [747, 523] width 14 height 14
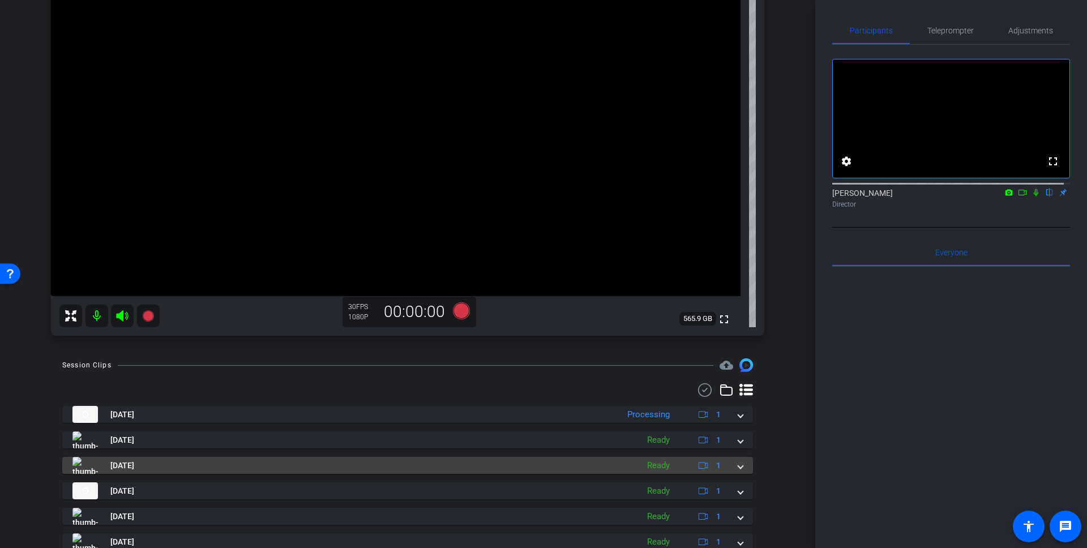
scroll to position [178, 0]
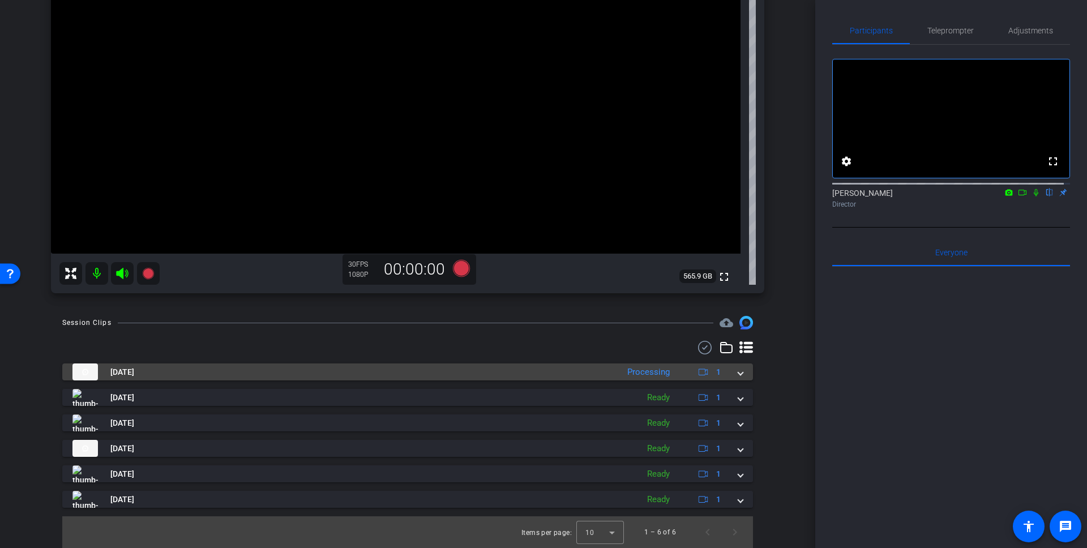
click at [738, 371] on span at bounding box center [740, 372] width 5 height 12
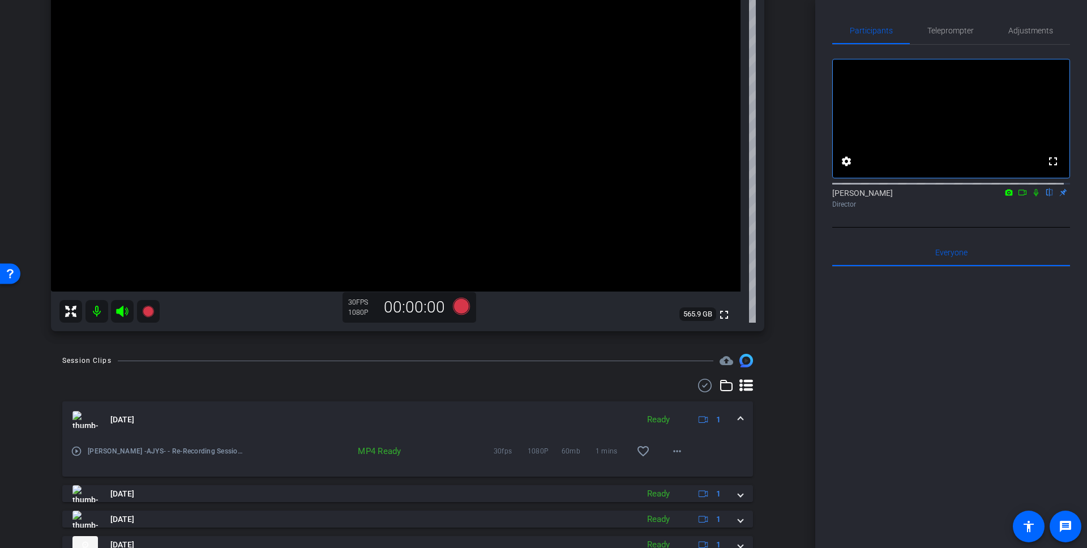
scroll to position [0, 0]
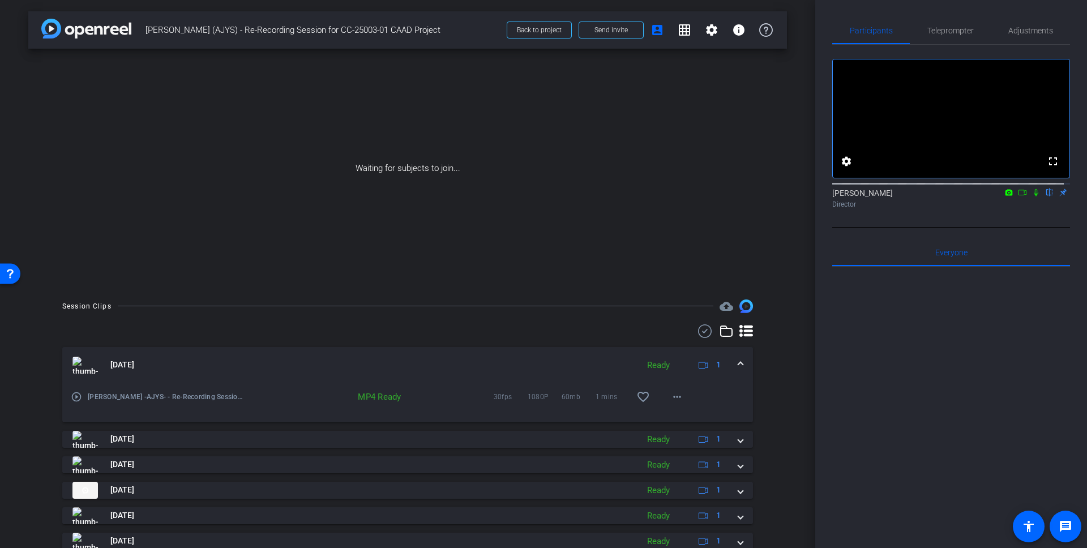
click at [1019, 196] on icon at bounding box center [1022, 193] width 9 height 8
click at [1048, 196] on icon at bounding box center [1050, 192] width 5 height 7
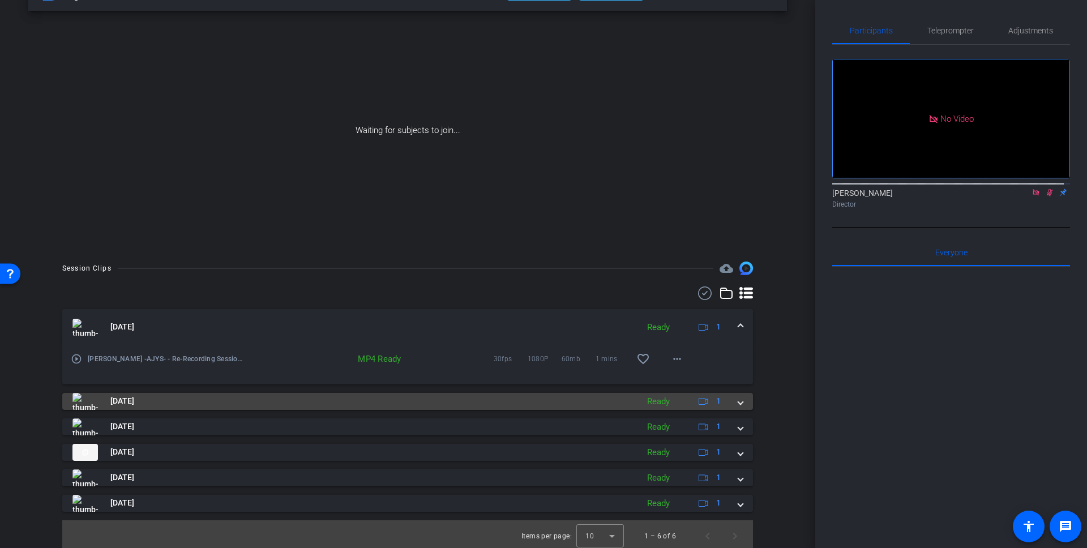
scroll to position [42, 0]
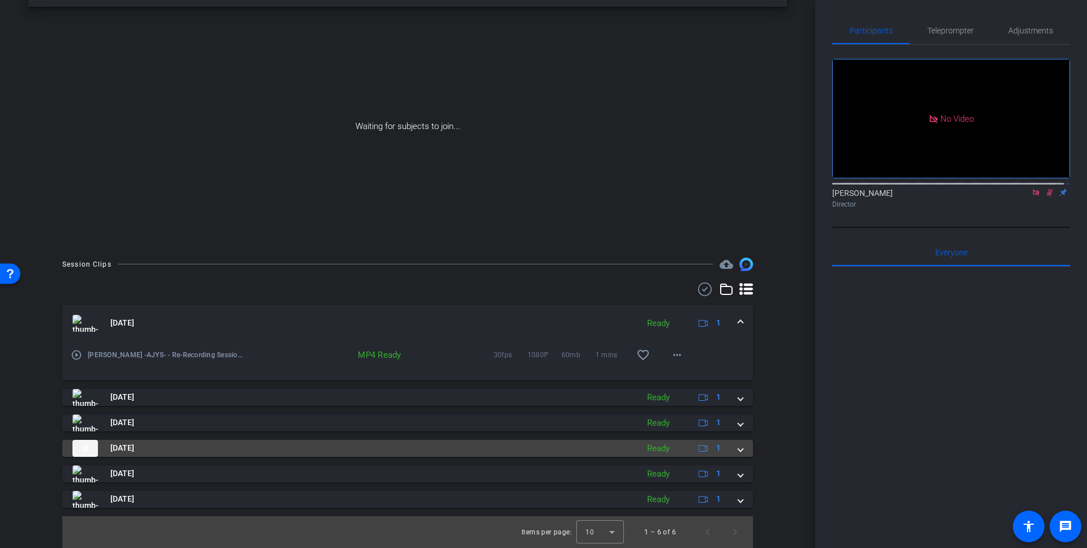
click at [733, 448] on mat-expansion-panel-header "Oct 1, 2025 Ready 1" at bounding box center [407, 448] width 691 height 17
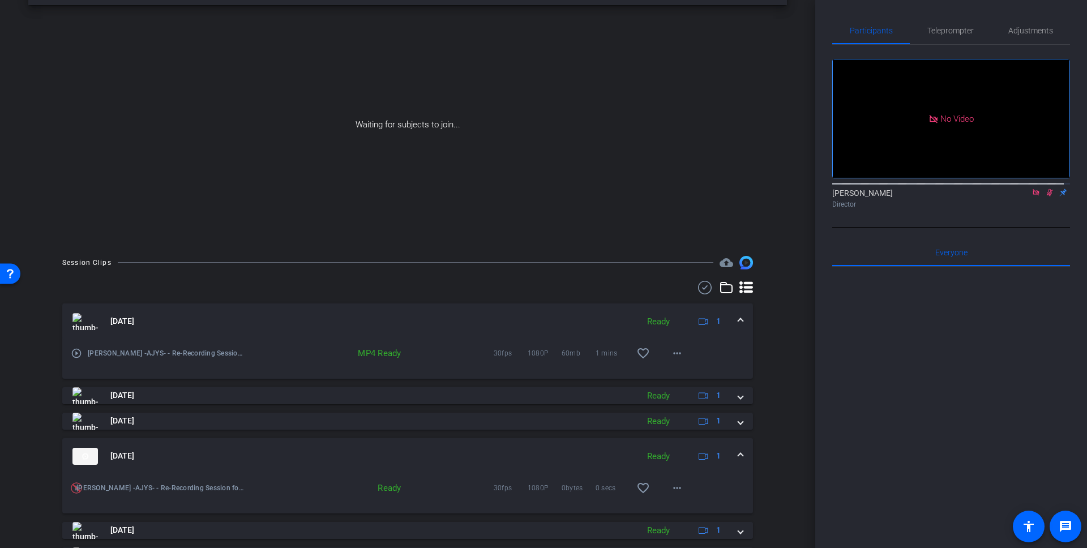
scroll to position [44, 0]
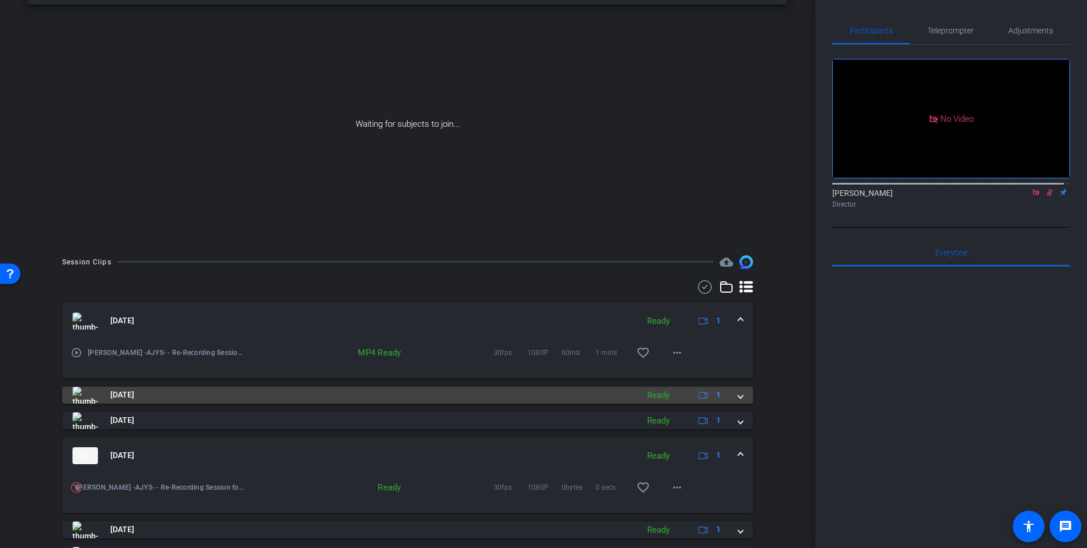
click at [738, 398] on mat-expansion-panel-header "Oct 1, 2025 Ready 1" at bounding box center [407, 395] width 691 height 17
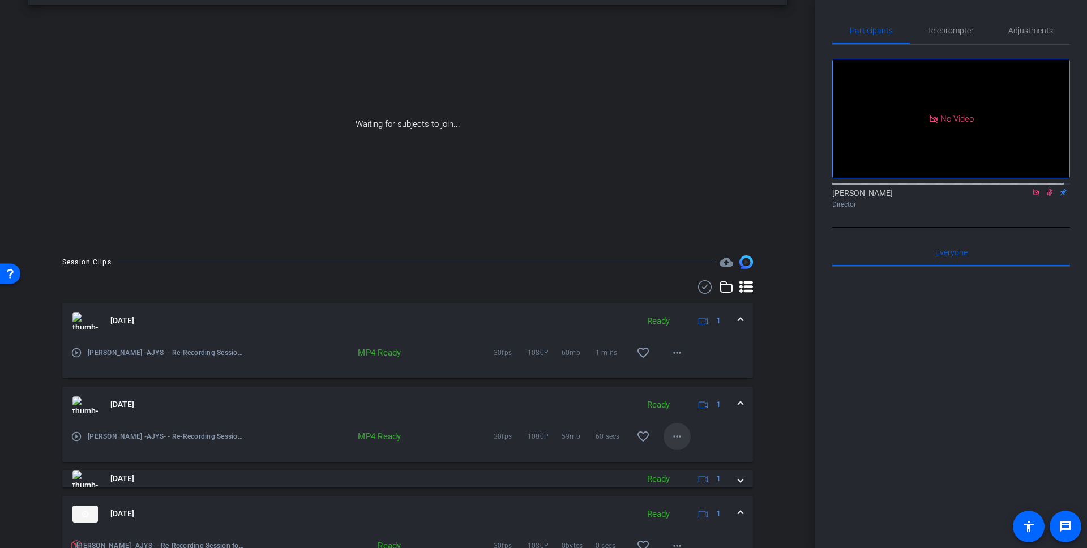
click at [680, 432] on span at bounding box center [677, 436] width 27 height 27
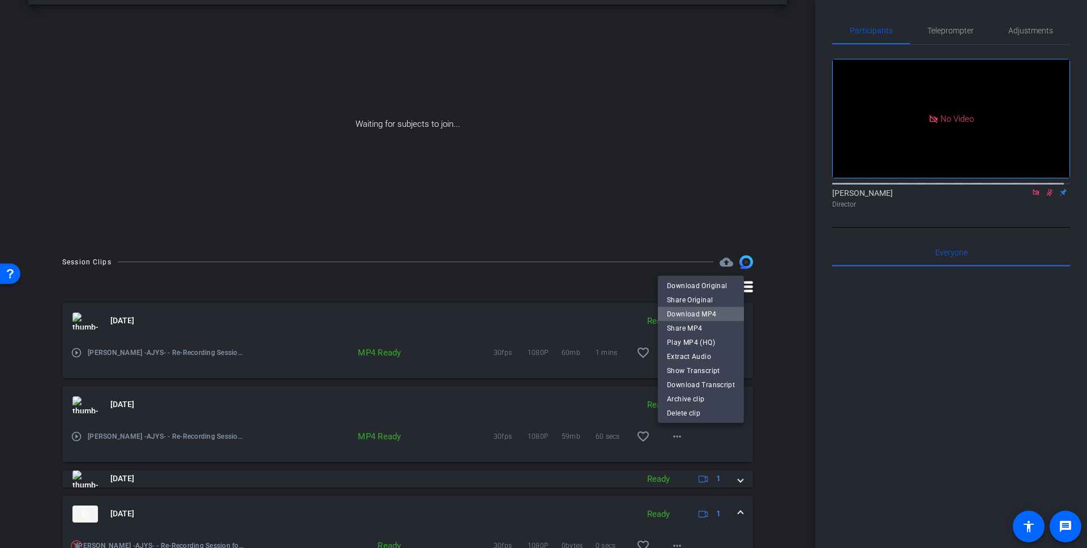
click at [715, 311] on span "Download MP4" at bounding box center [701, 314] width 68 height 14
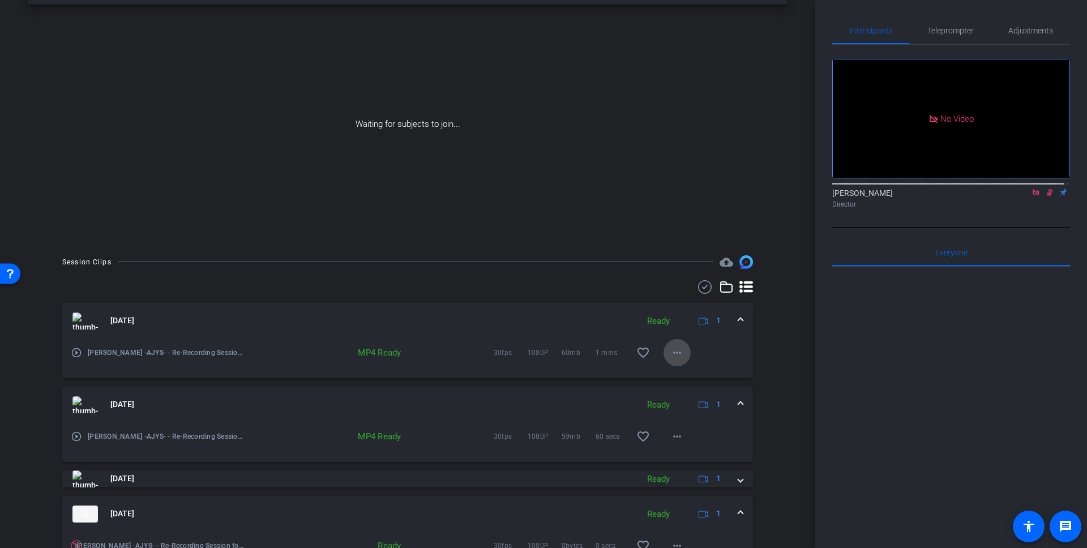
click at [670, 352] on mat-icon "more_horiz" at bounding box center [677, 353] width 14 height 14
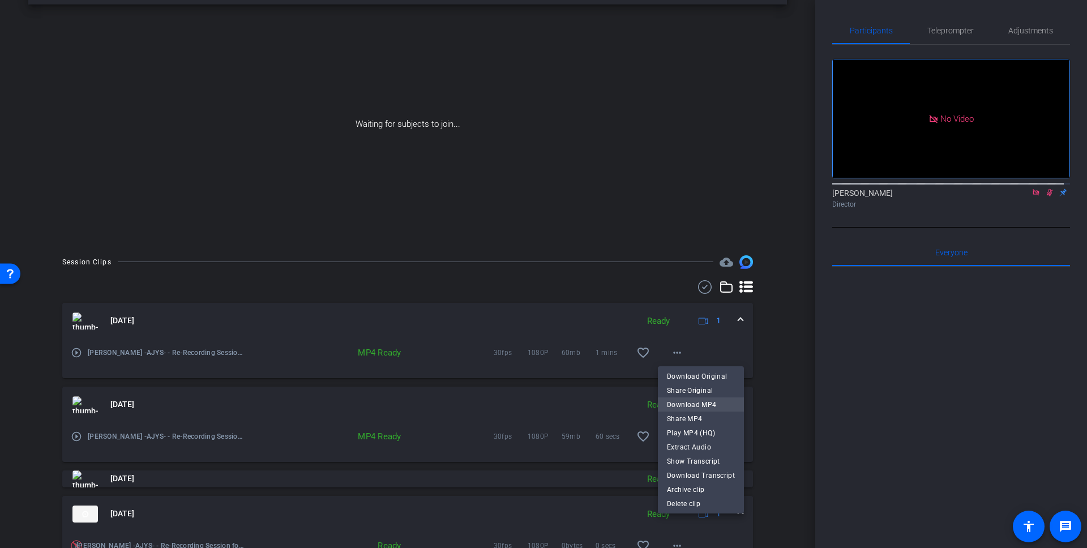
click at [698, 401] on span "Download MP4" at bounding box center [701, 405] width 68 height 14
